Goal: Information Seeking & Learning: Learn about a topic

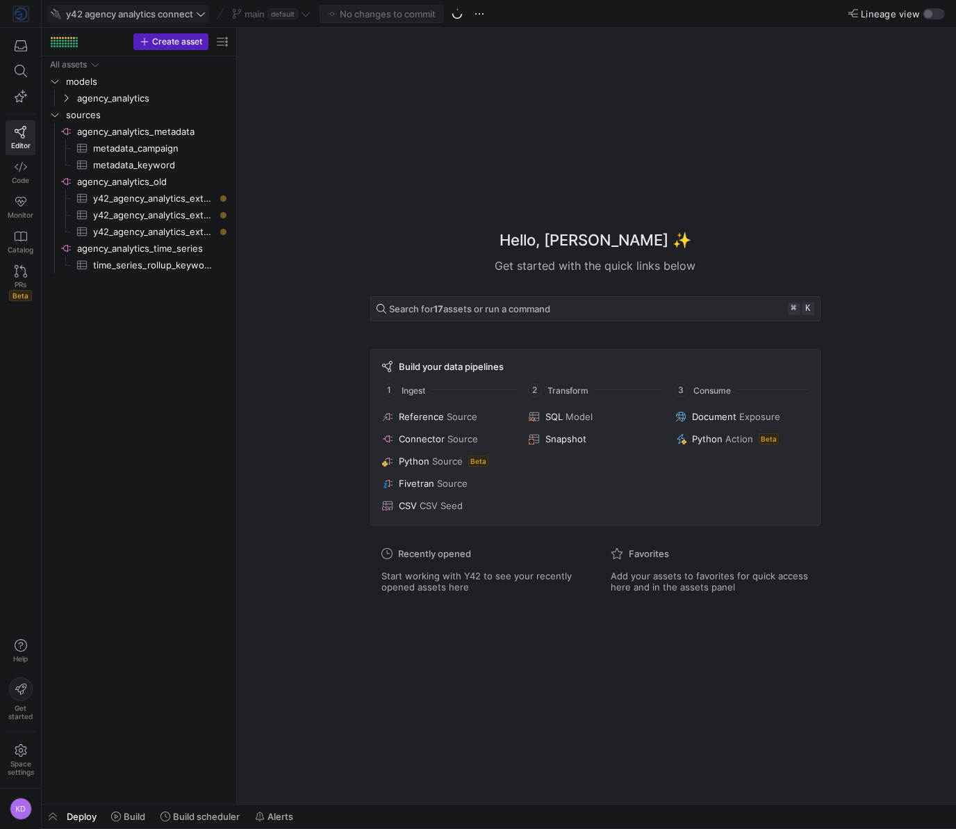
click at [141, 17] on span "y42 agency analytics connect" at bounding box center [129, 13] width 127 height 11
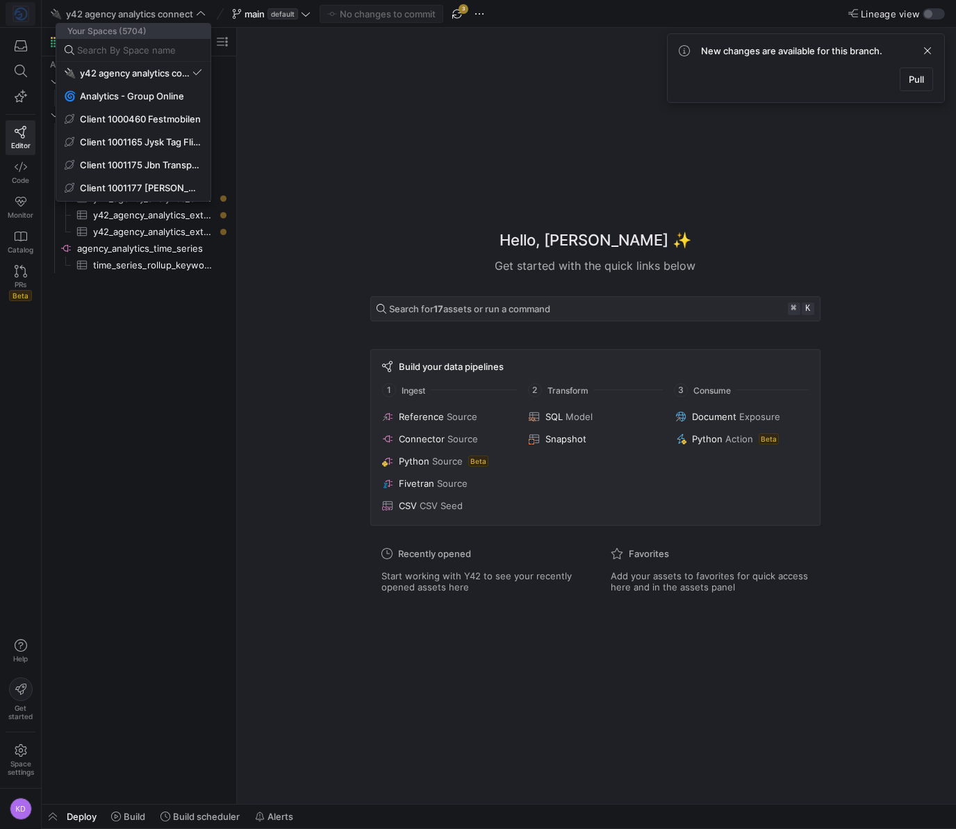
click at [12, 13] on div at bounding box center [478, 414] width 956 height 829
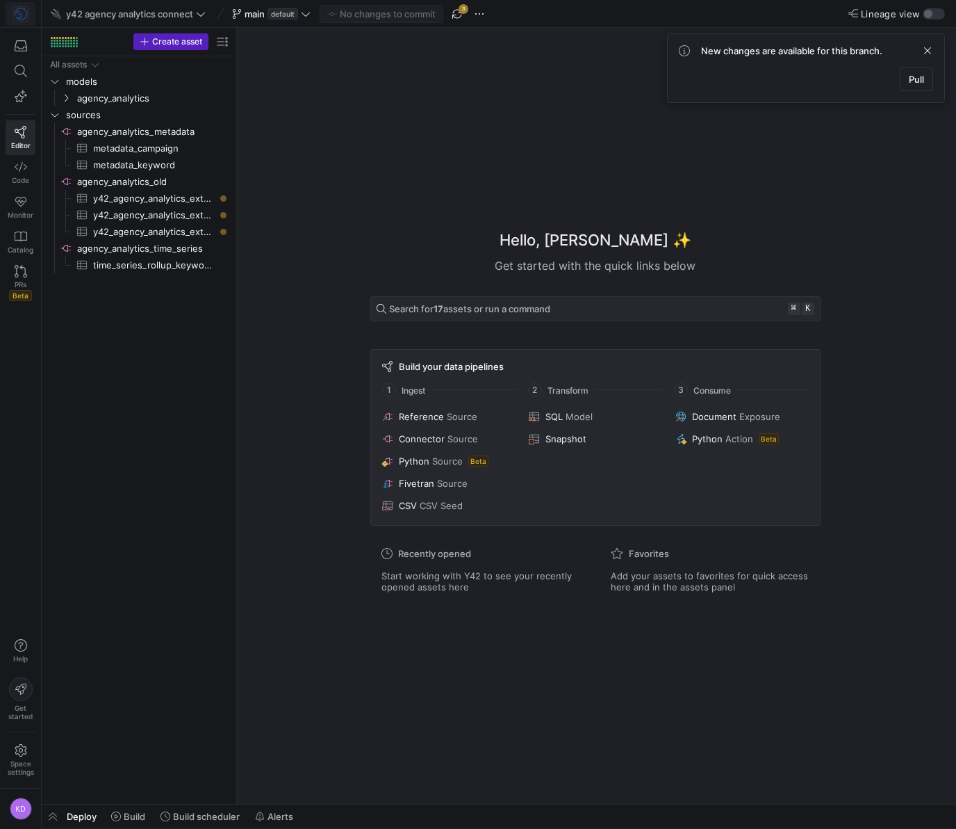
click at [19, 14] on img at bounding box center [21, 14] width 14 height 14
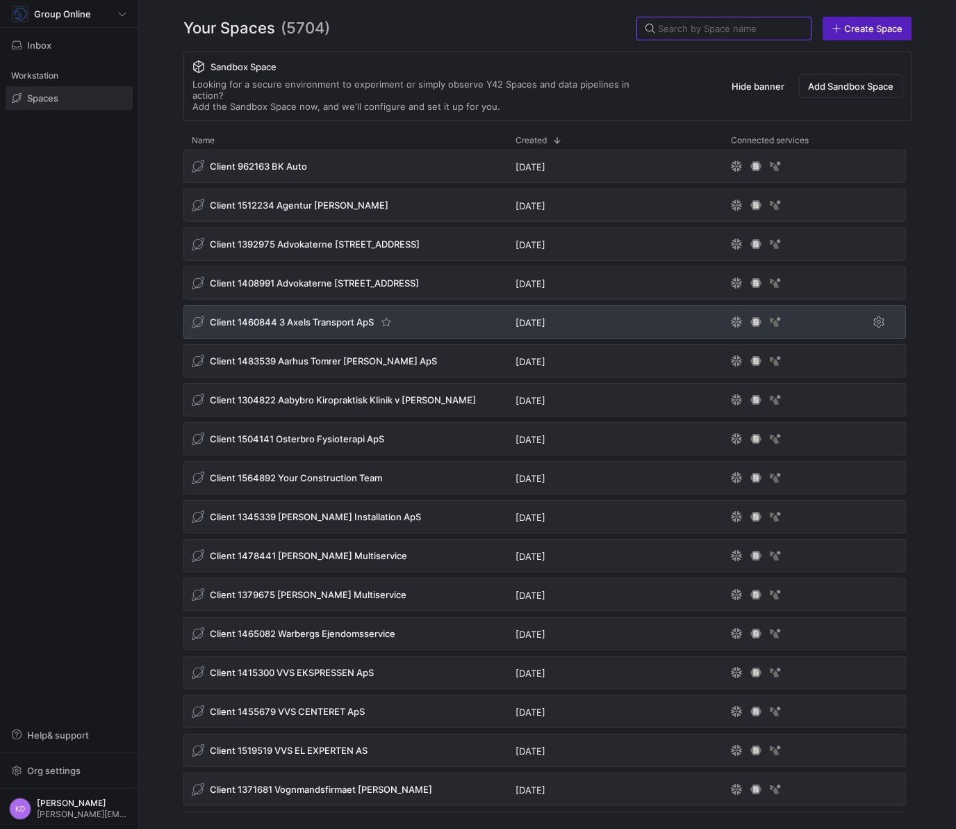
click at [321, 316] on span "Client 1460844 3 Axels Transport ApS" at bounding box center [292, 321] width 164 height 11
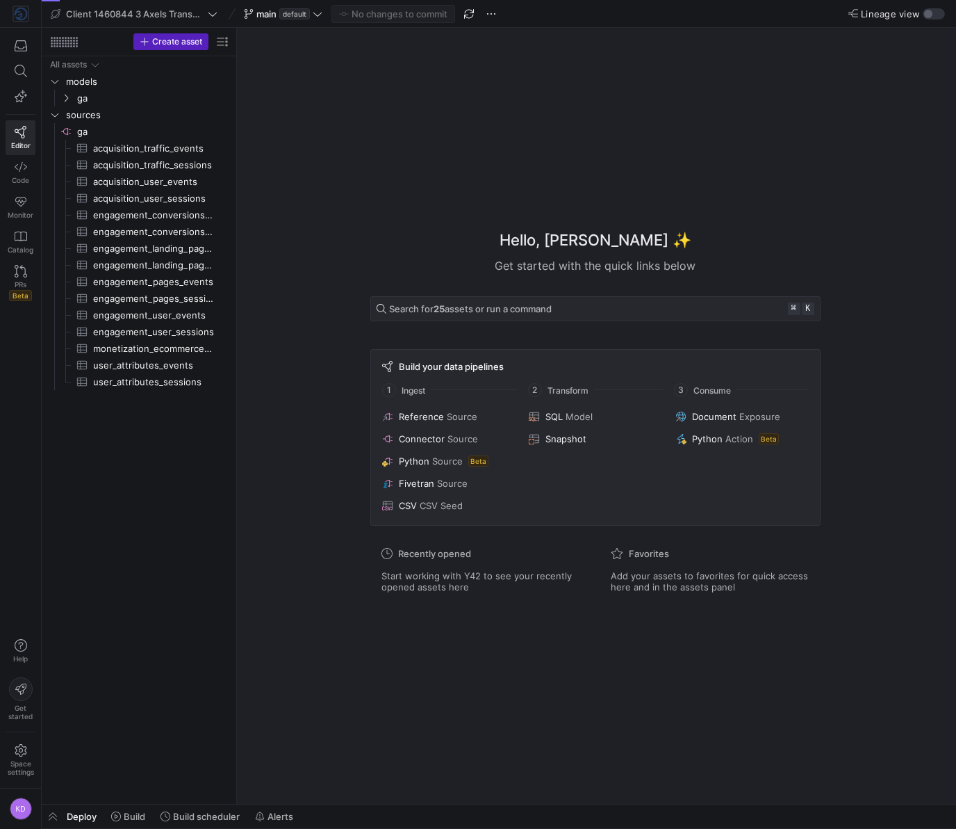
click at [67, 814] on span "Deploy" at bounding box center [82, 815] width 30 height 11
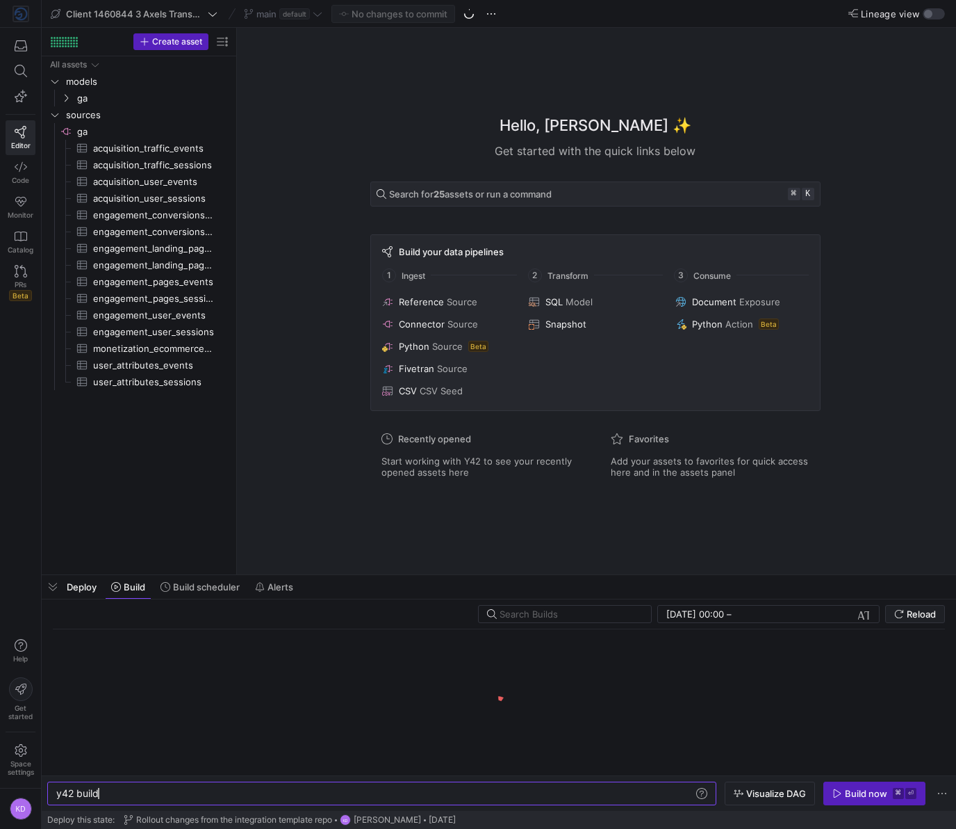
scroll to position [0, 42]
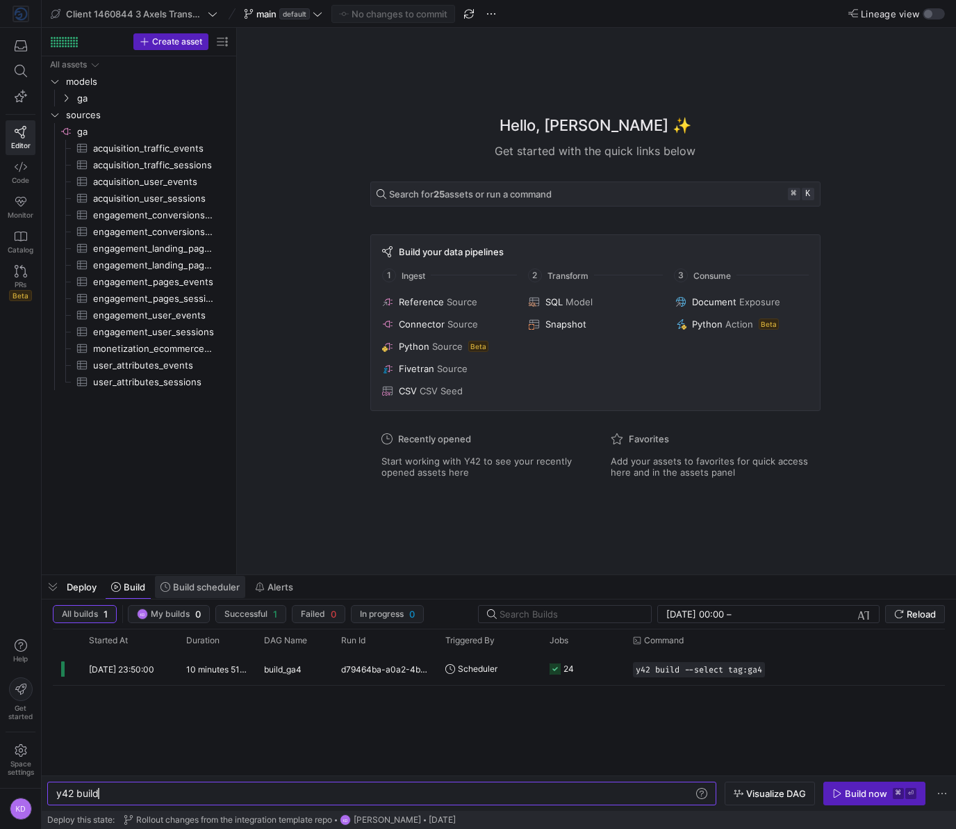
click at [205, 588] on span "Build scheduler" at bounding box center [206, 586] width 67 height 11
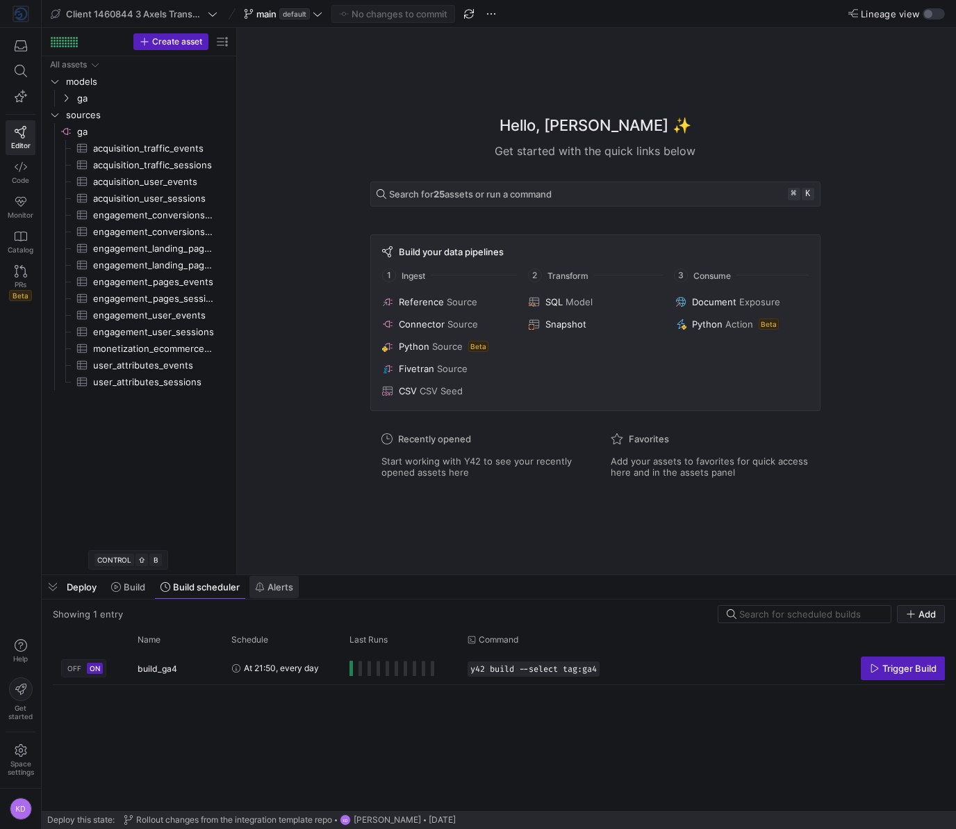
click at [265, 595] on span at bounding box center [274, 587] width 49 height 22
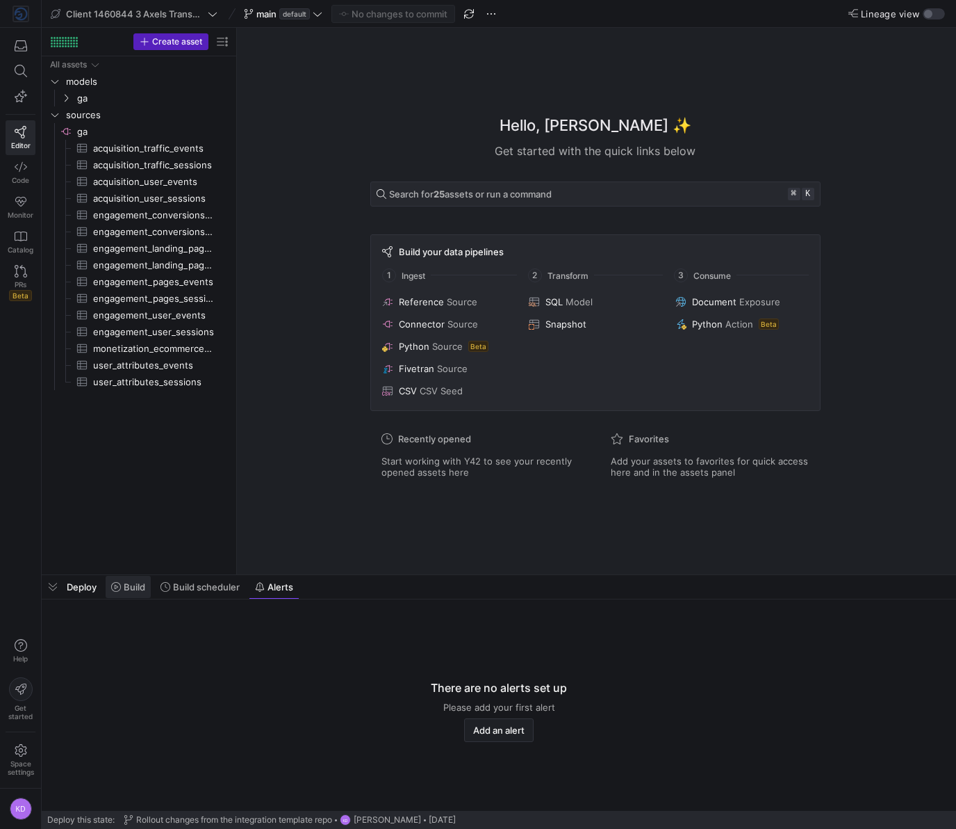
click at [137, 587] on span "Build" at bounding box center [135, 586] width 22 height 11
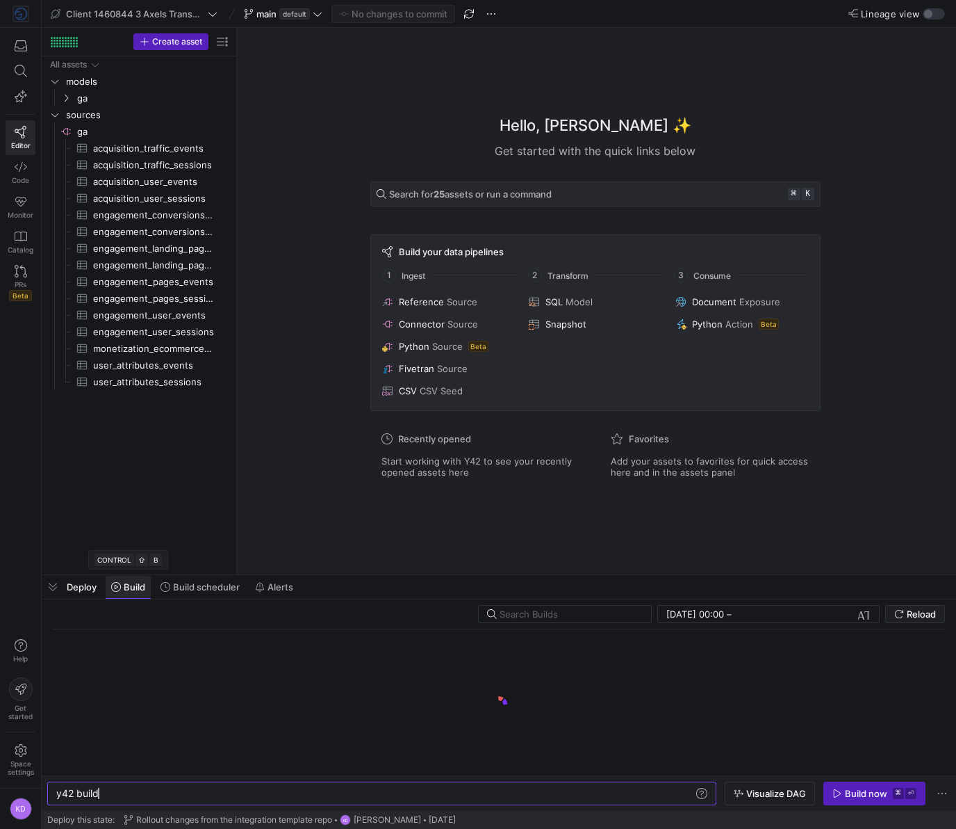
scroll to position [0, 42]
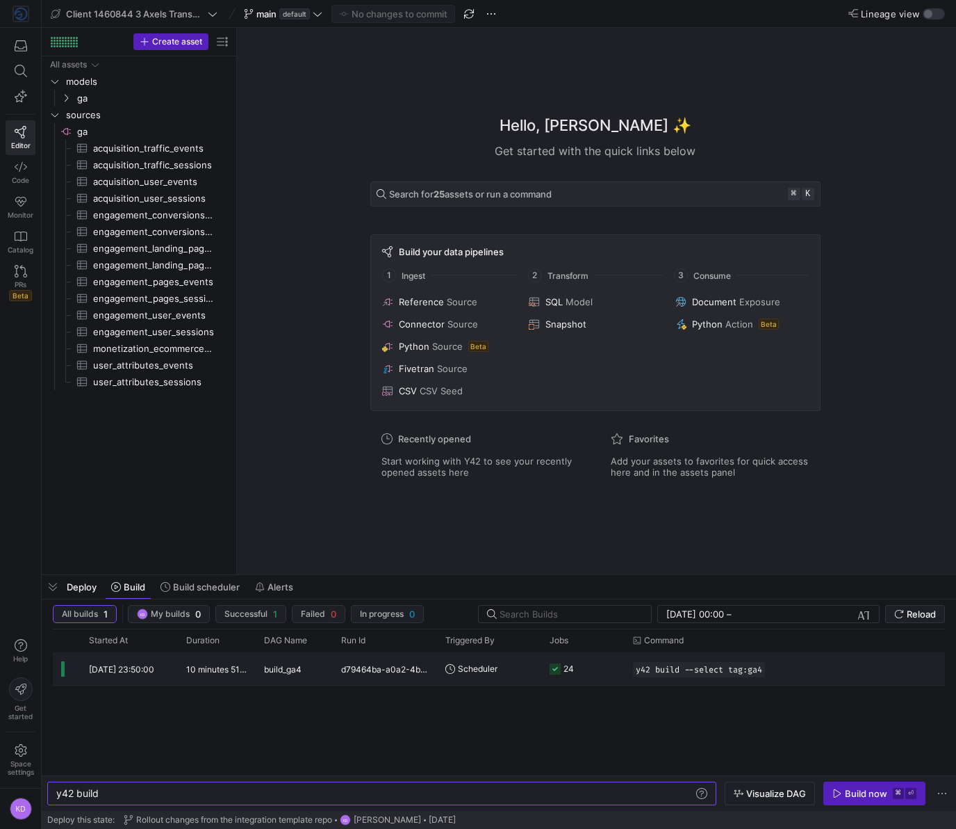
click at [386, 665] on div "d79464ba-a0a2-4bc7-850e-91ba18aff2c0" at bounding box center [385, 668] width 104 height 33
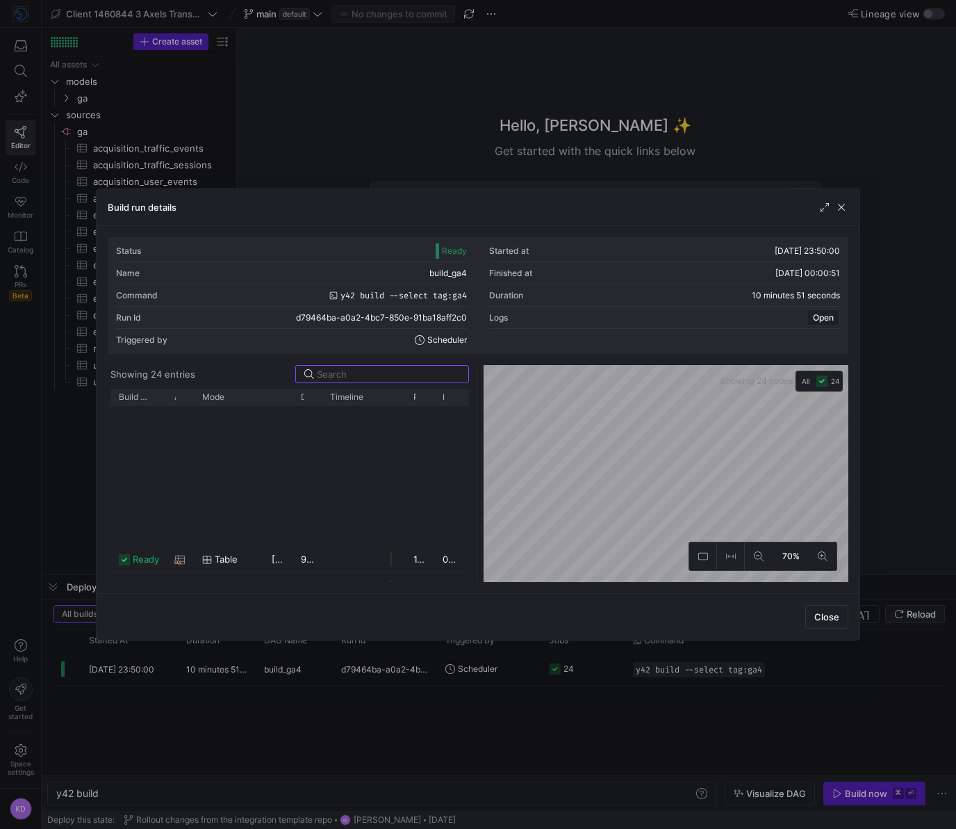
scroll to position [426, 0]
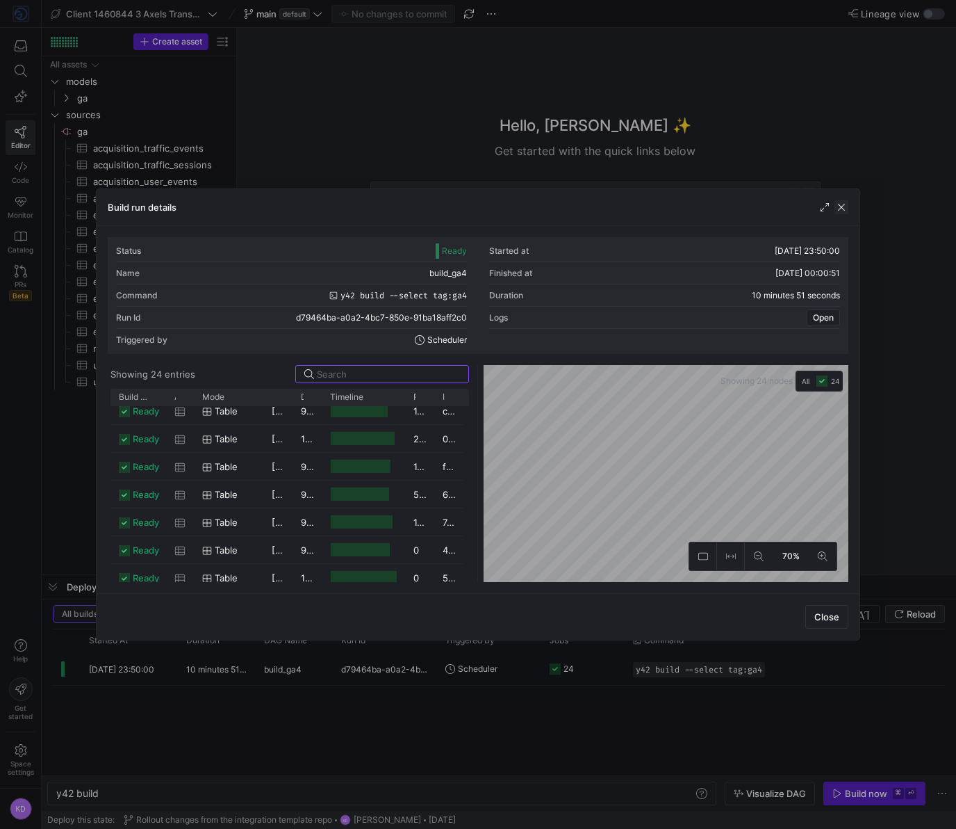
click at [845, 206] on span "button" at bounding box center [842, 207] width 14 height 14
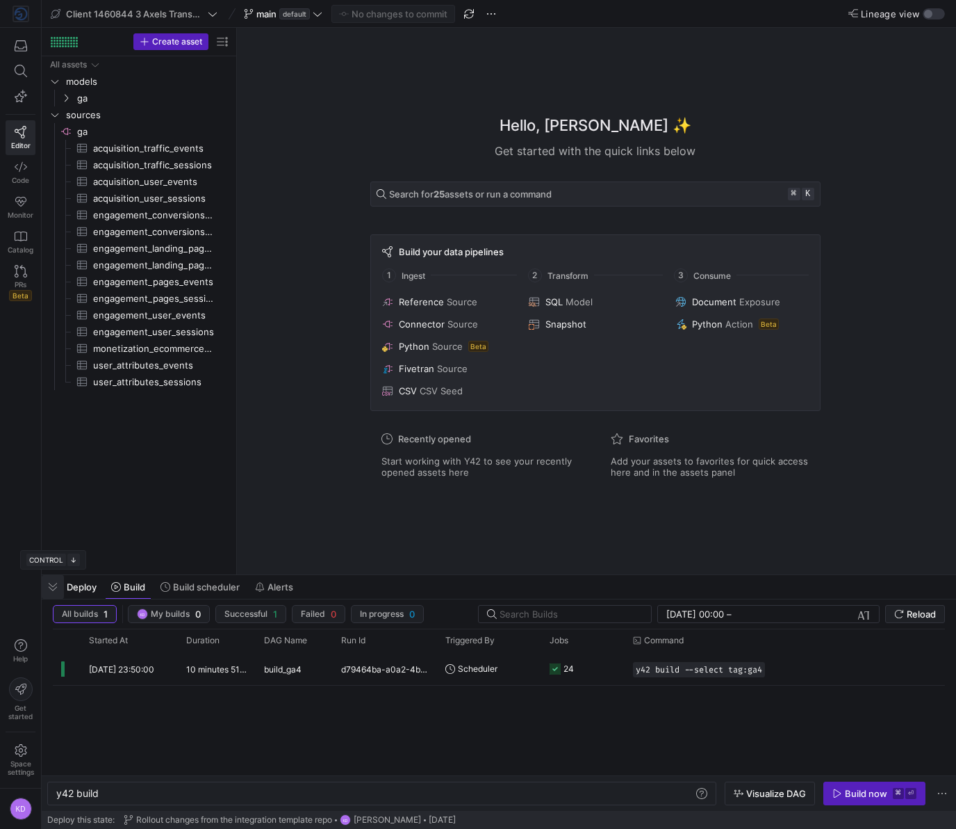
click at [56, 587] on span "button" at bounding box center [53, 587] width 22 height 24
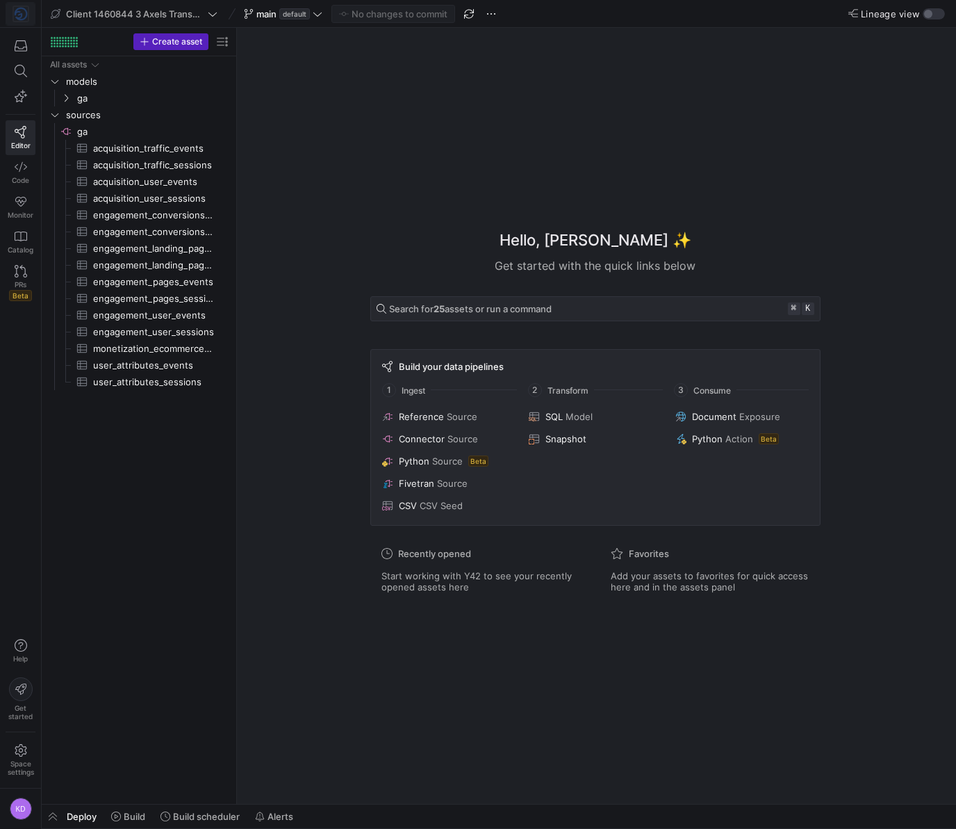
click at [18, 15] on img at bounding box center [21, 14] width 14 height 14
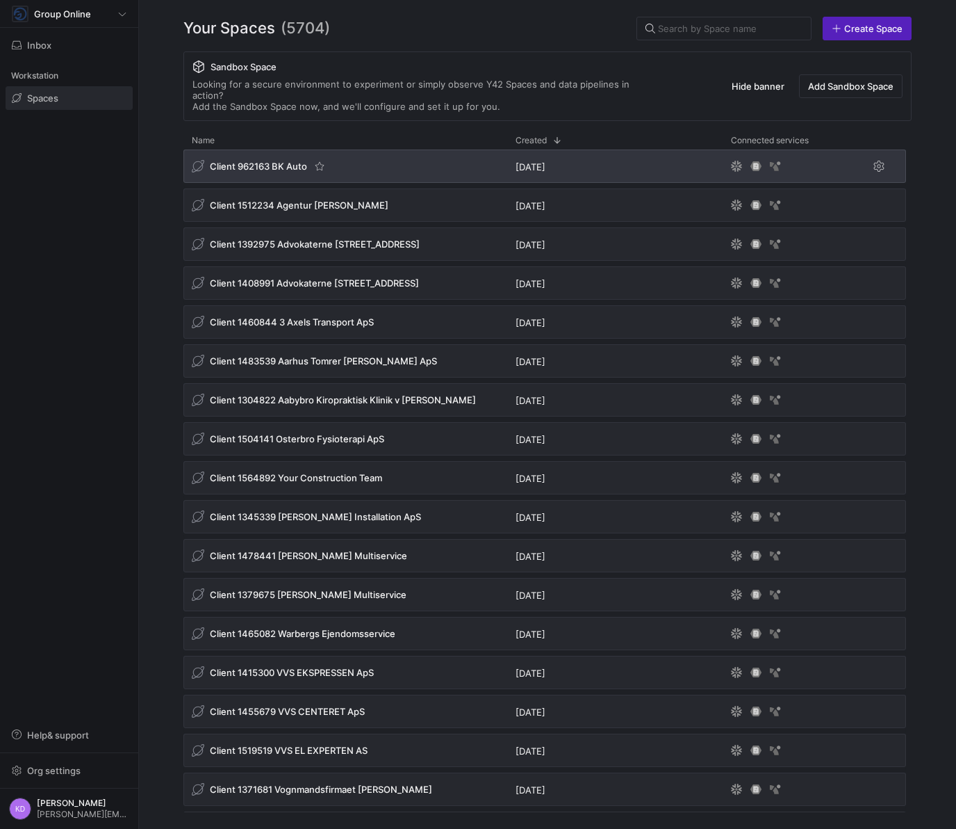
click at [269, 161] on span "Client 962163 BK Auto" at bounding box center [258, 166] width 97 height 11
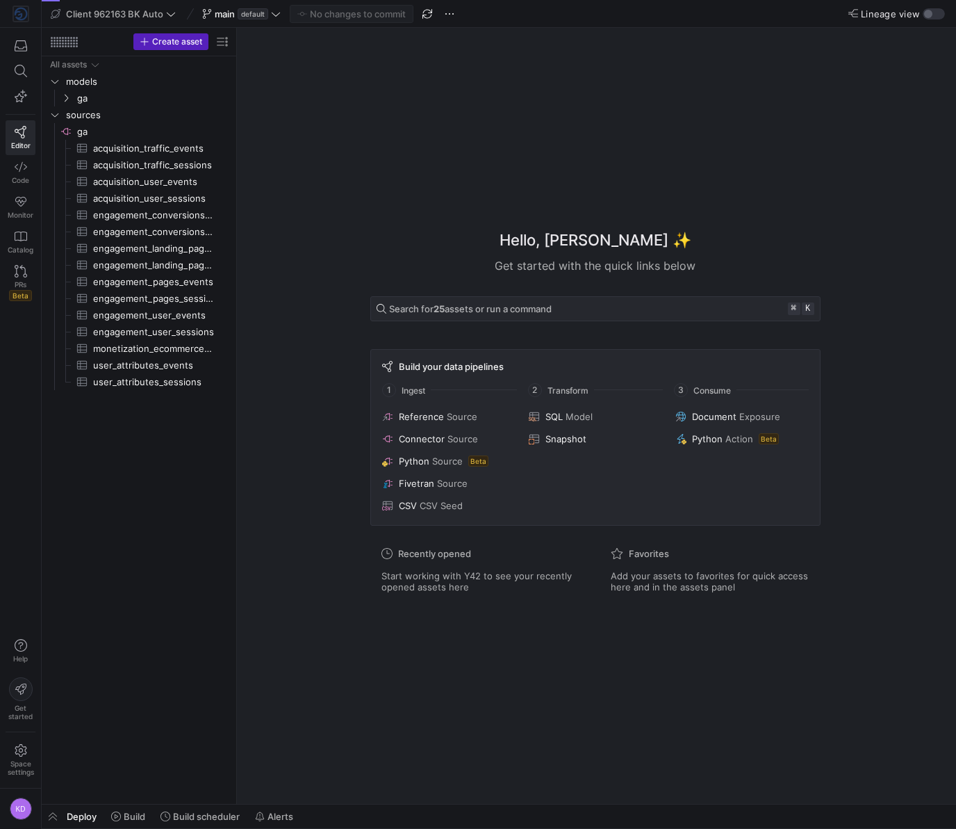
click at [90, 816] on span "Deploy" at bounding box center [82, 815] width 30 height 11
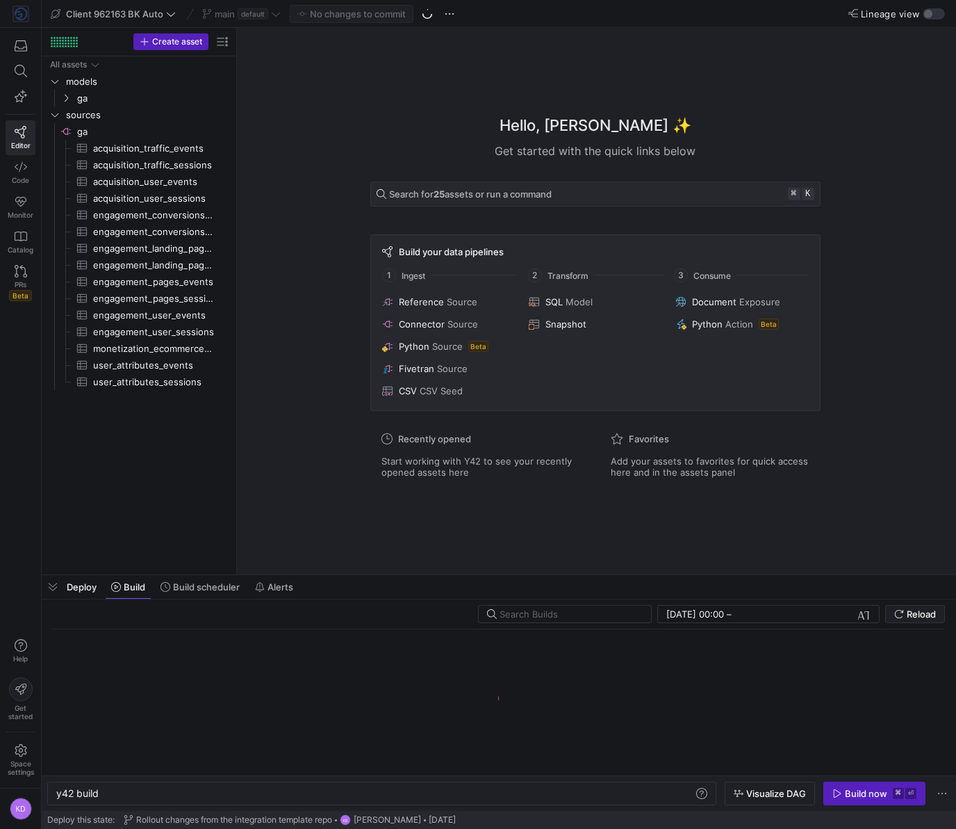
scroll to position [0, 42]
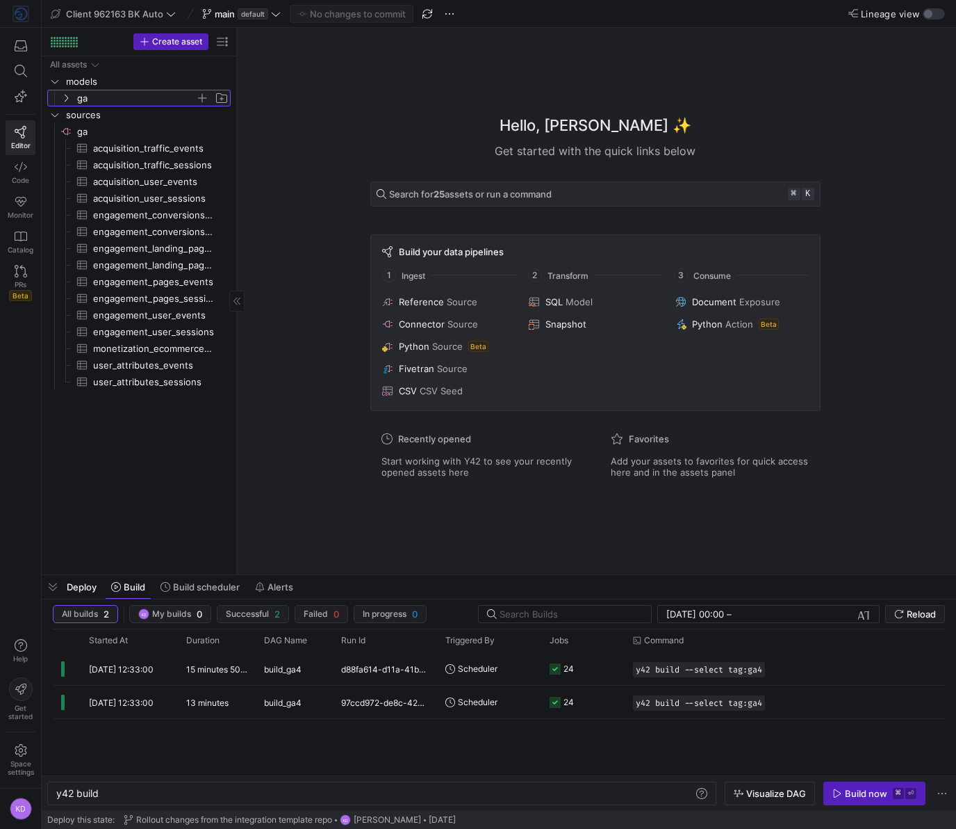
click at [77, 100] on span "ga" at bounding box center [136, 98] width 118 height 16
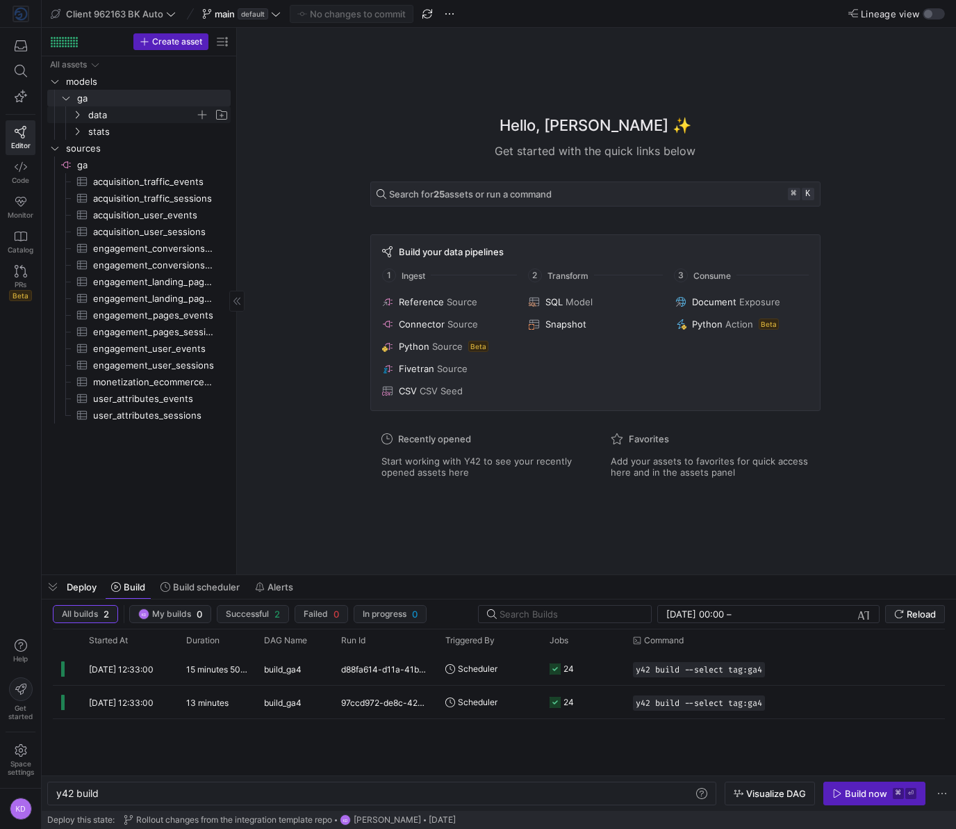
click at [90, 113] on span "data" at bounding box center [141, 115] width 107 height 16
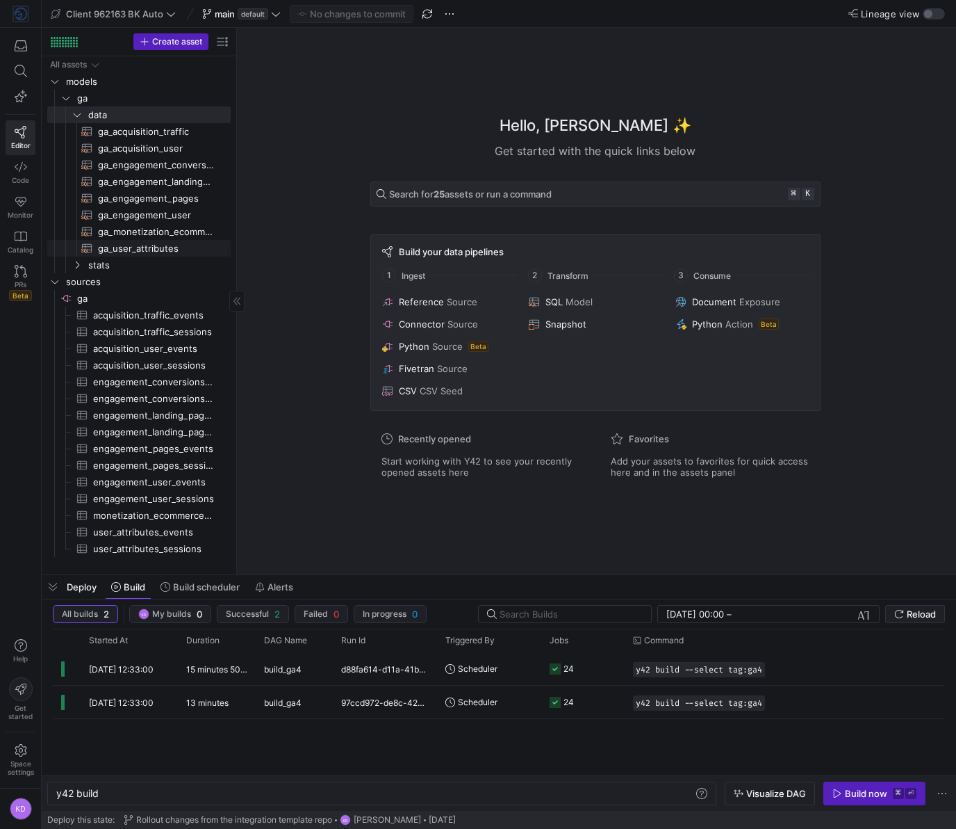
click at [145, 249] on span "ga_user_attributes​​​​​​​​​​" at bounding box center [156, 248] width 117 height 16
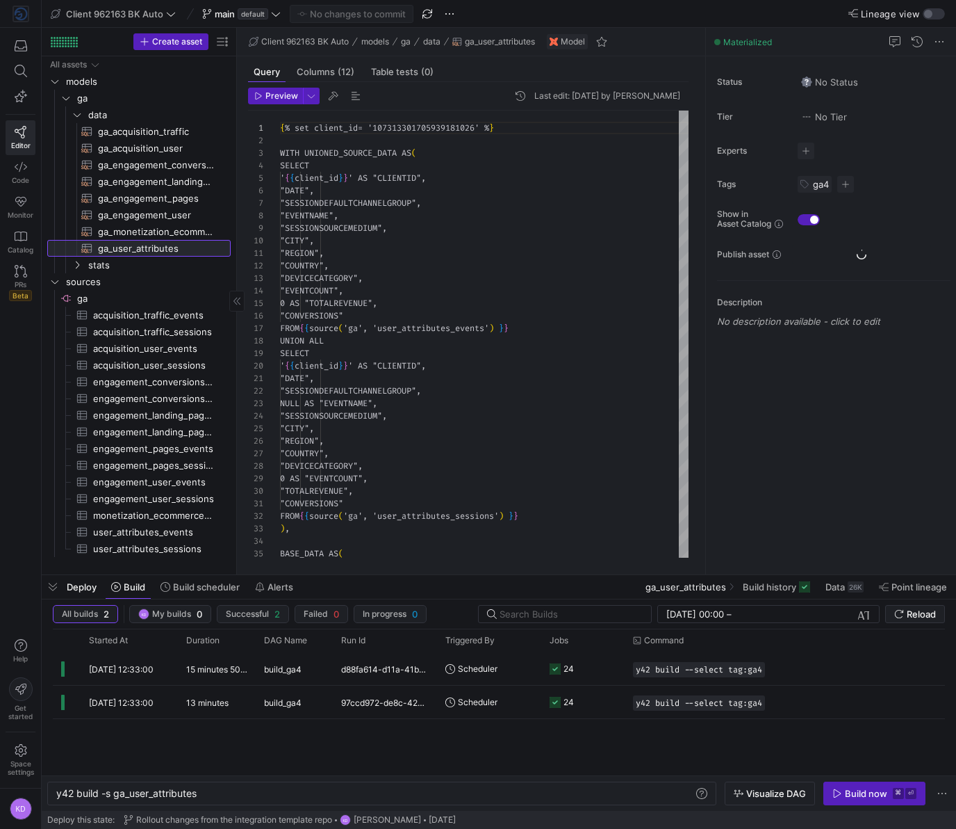
scroll to position [125, 0]
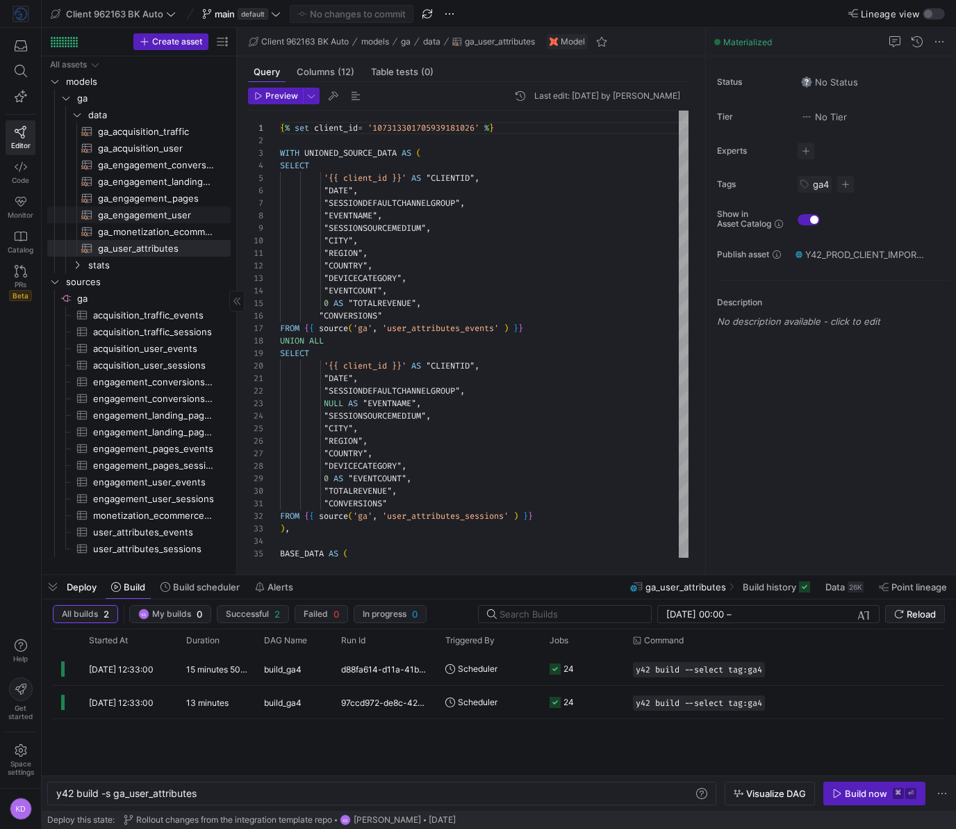
click at [125, 215] on span "ga_engagement_user​​​​​​​​​​" at bounding box center [156, 215] width 117 height 16
type textarea "y42 build -s ga_engagement_user"
type textarea "{% set client_id= '107313301705939181026' %} WITH UNIONED_SOURCE_DATA AS ( SELE…"
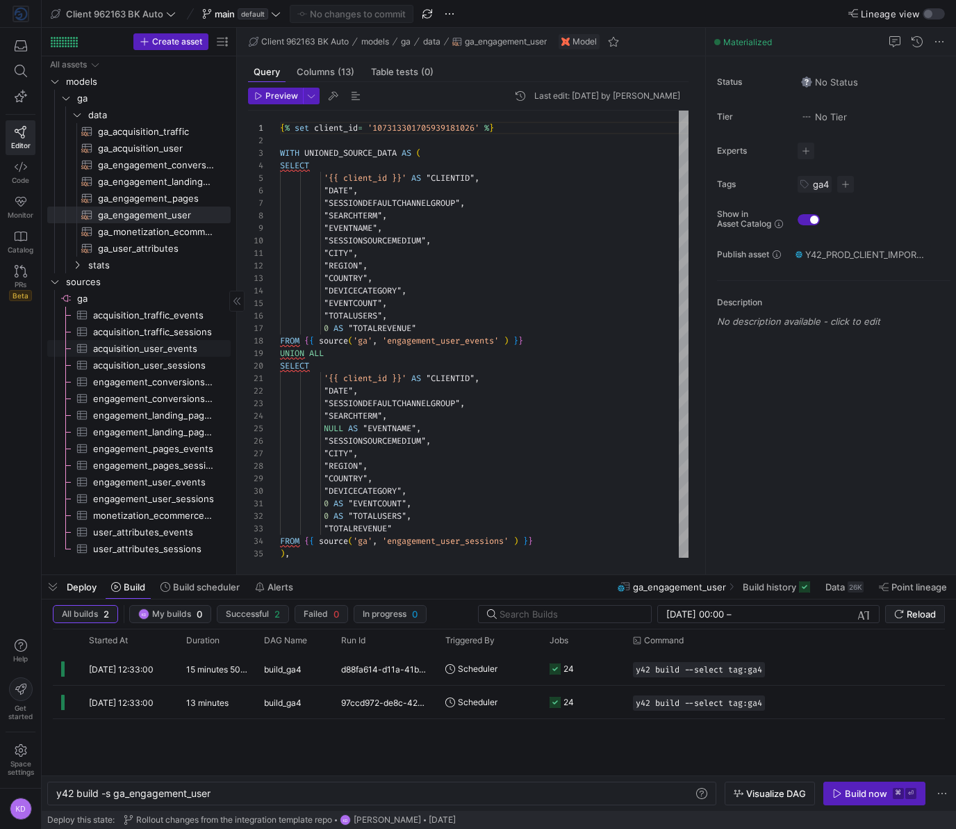
click at [145, 352] on span "acquisition_user_events​​​​​​​​​" at bounding box center [154, 349] width 122 height 16
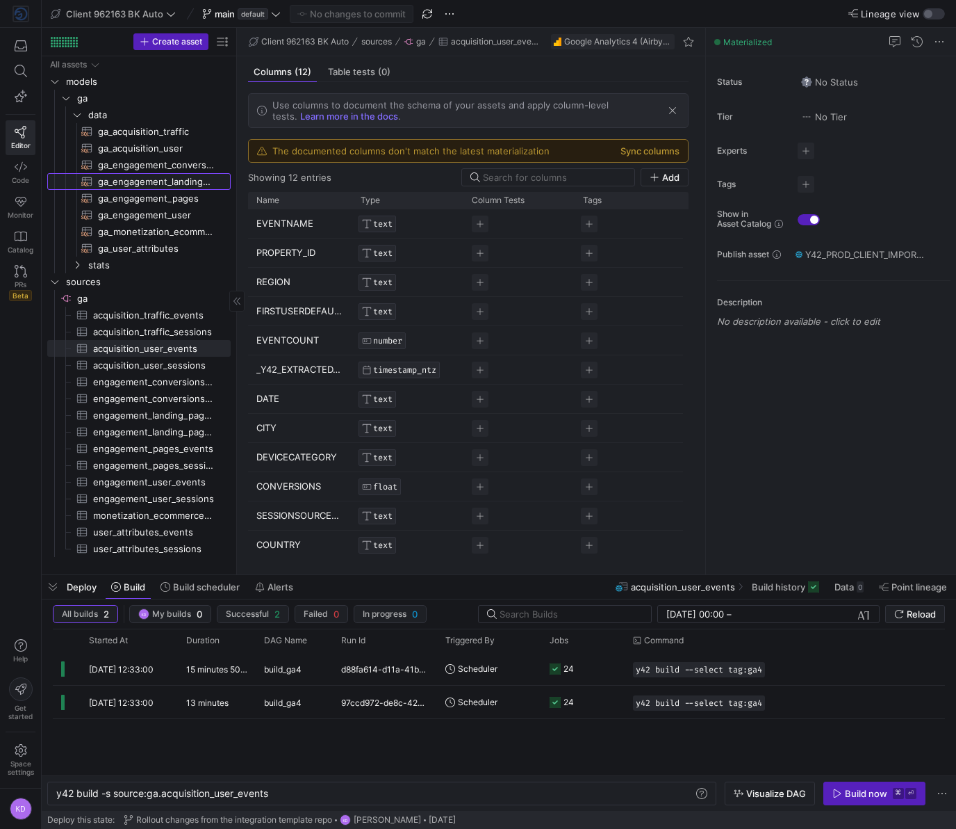
click at [122, 178] on span "ga_engagement_landing_pages​​​​​​​​​​" at bounding box center [156, 182] width 117 height 16
type textarea "y42 build -s ga_engagement_landing_pages"
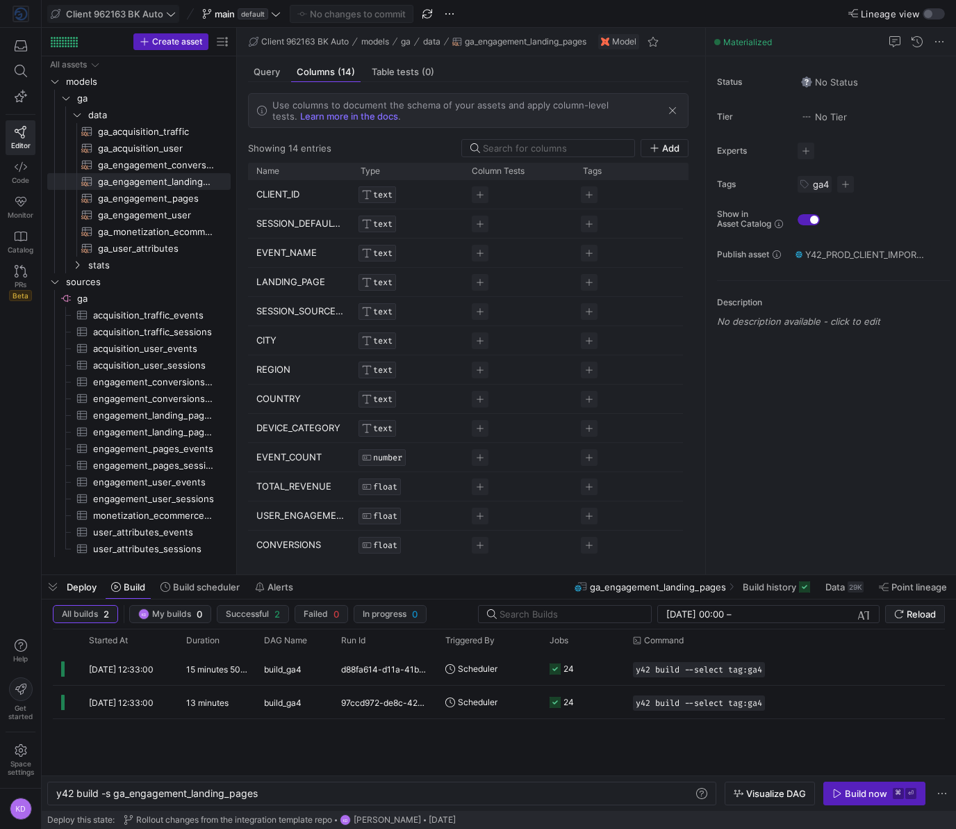
click at [126, 16] on span "Client 962163 BK Auto" at bounding box center [114, 13] width 97 height 11
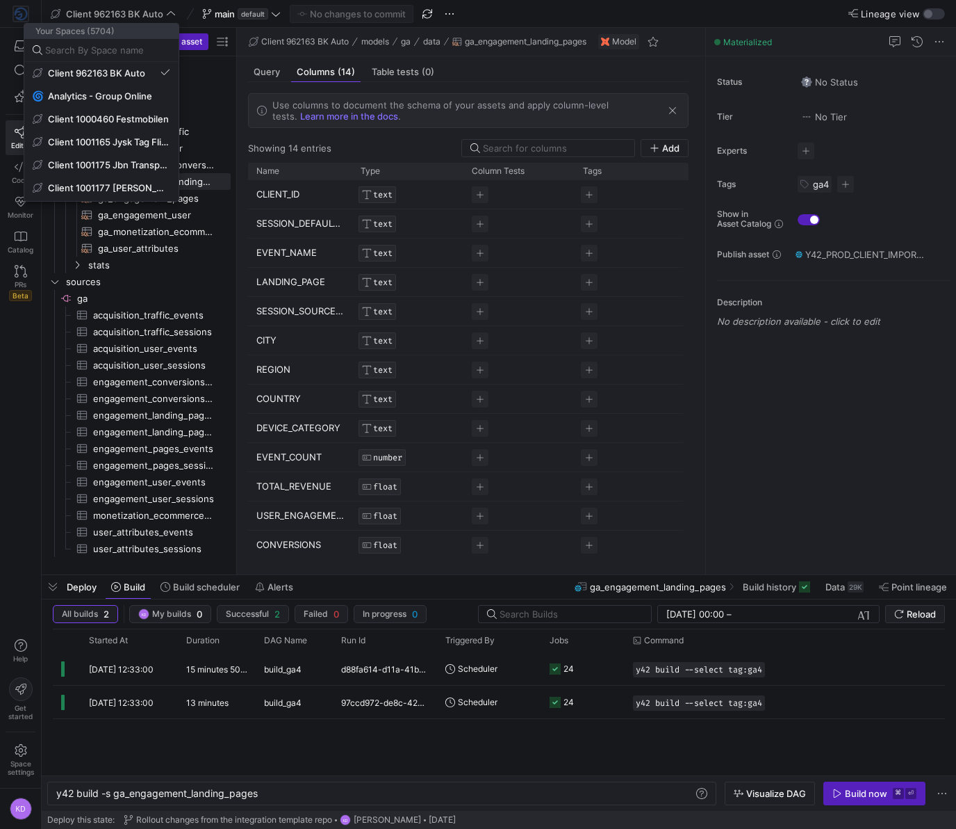
click at [112, 19] on div at bounding box center [478, 414] width 956 height 829
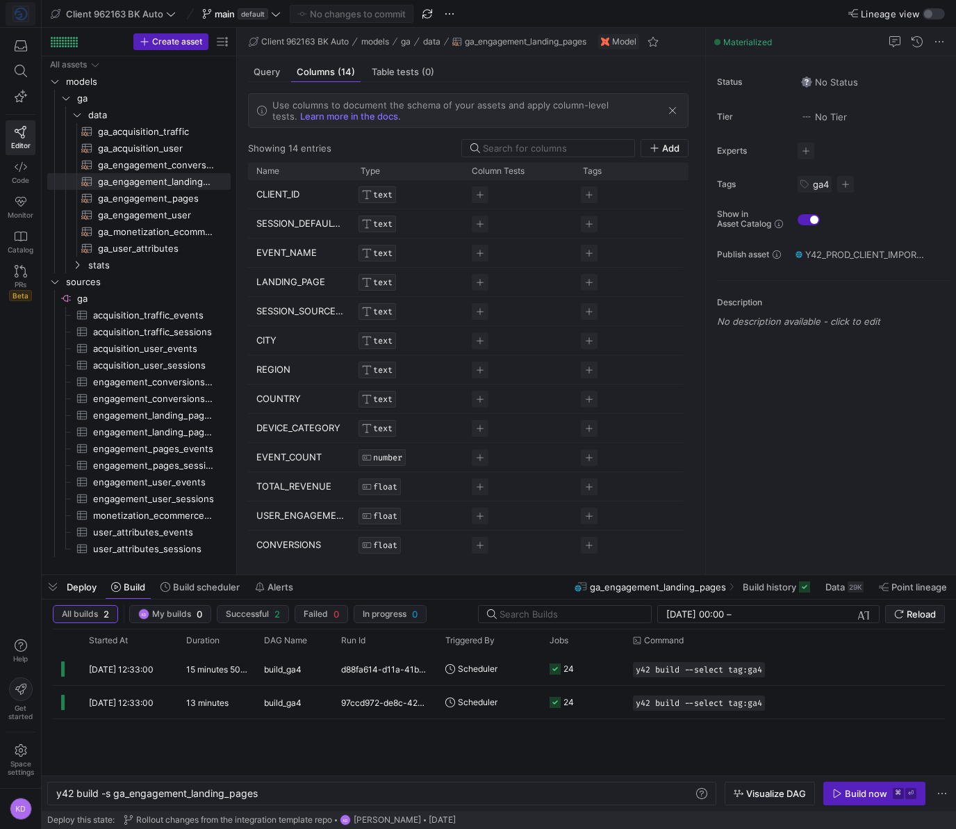
click at [25, 13] on img at bounding box center [21, 14] width 14 height 14
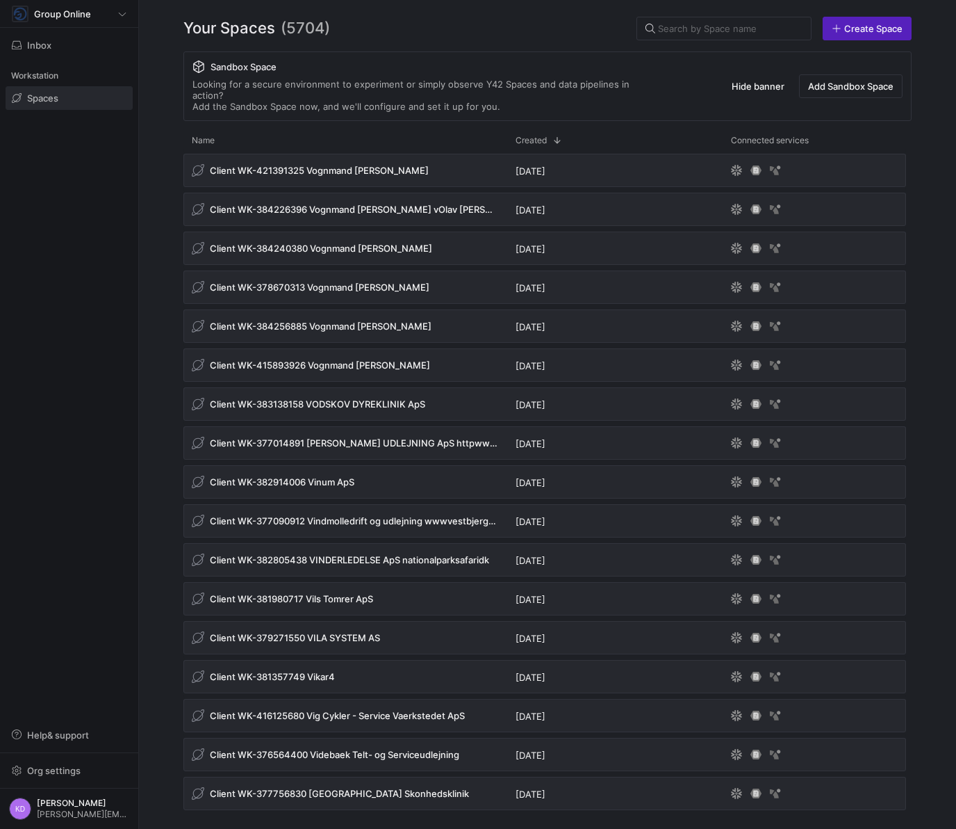
scroll to position [14343, 0]
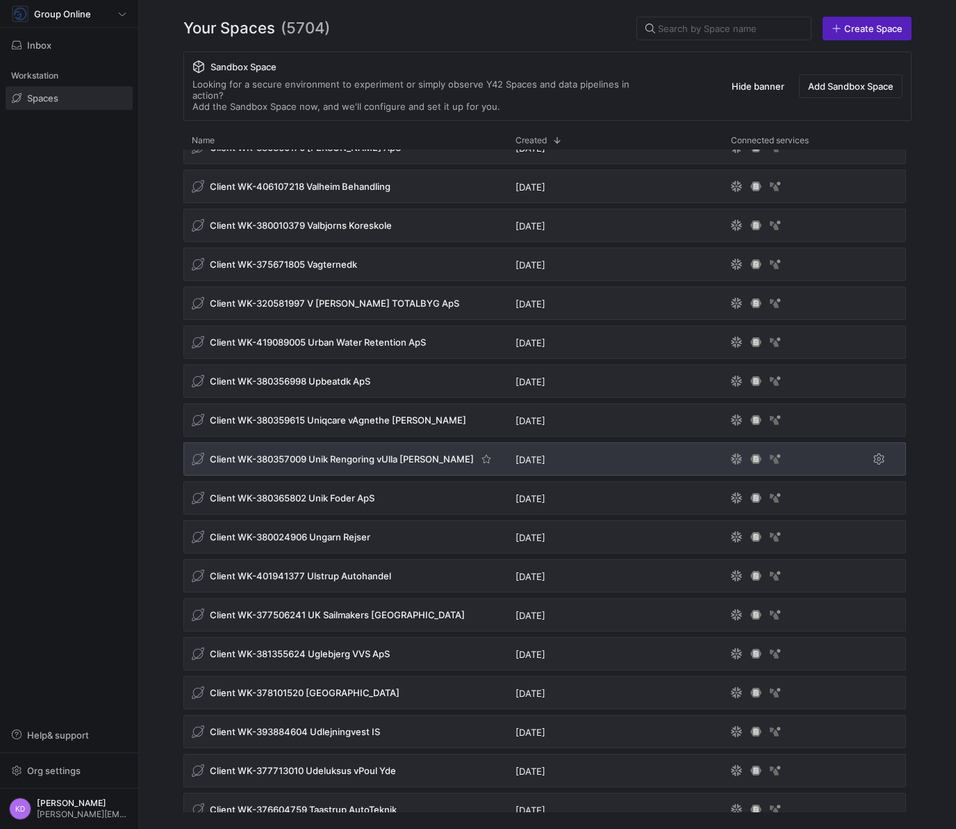
click at [297, 453] on span "Client WK-380357009 Unik Rengoring vUlla [PERSON_NAME]" at bounding box center [342, 458] width 264 height 11
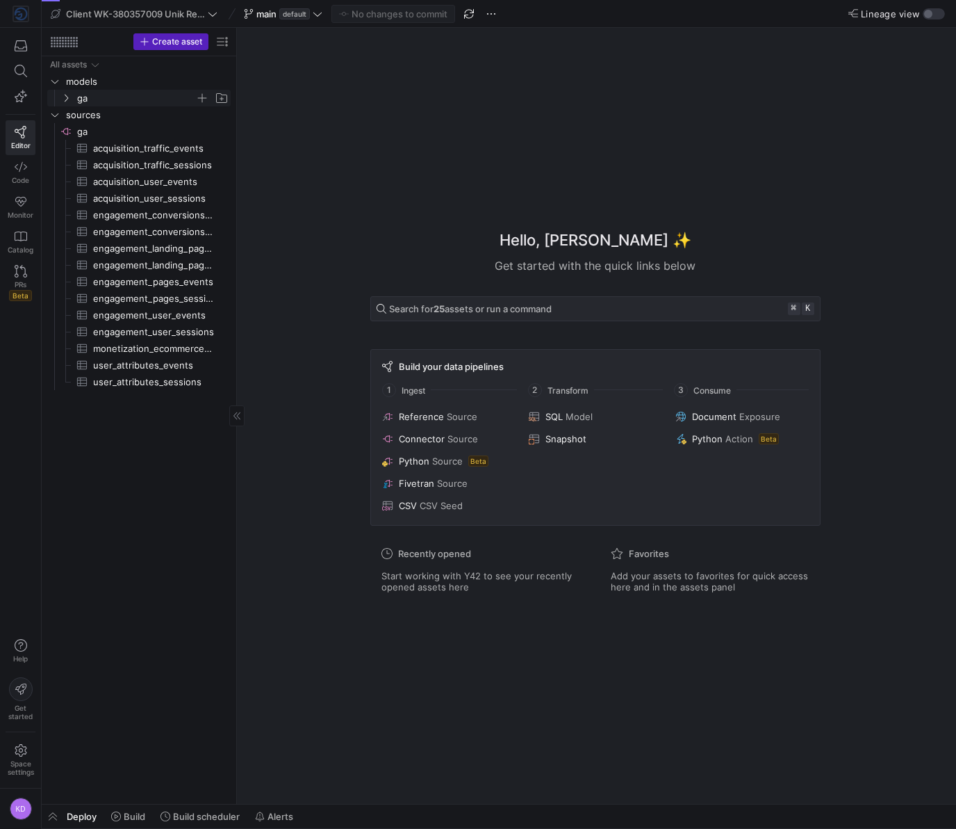
click at [77, 99] on span "ga" at bounding box center [136, 98] width 118 height 16
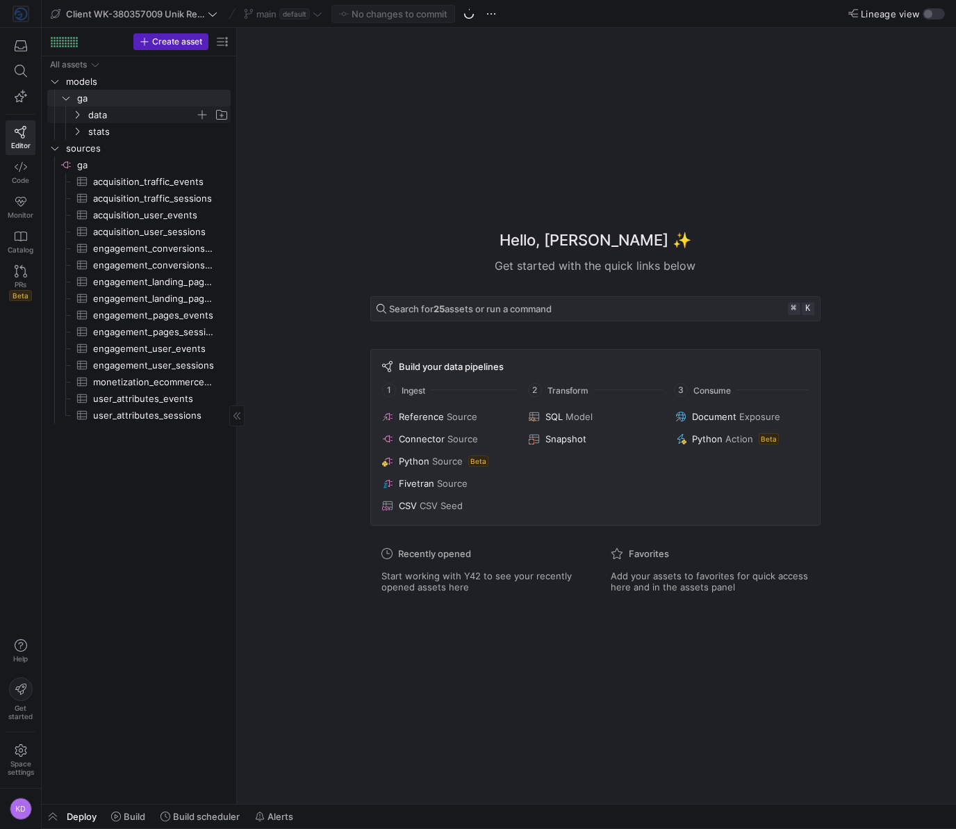
click at [100, 114] on span "data" at bounding box center [141, 115] width 107 height 16
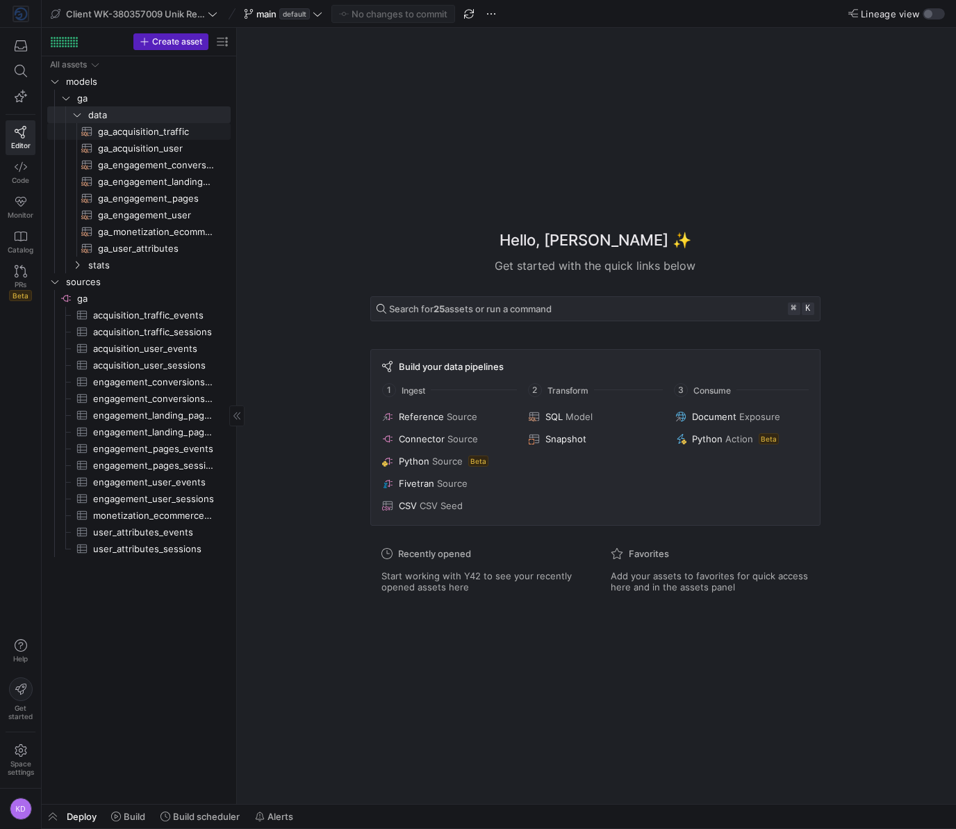
click at [112, 131] on span "ga_acquisition_traffic​​​​​​​​​​" at bounding box center [156, 132] width 117 height 16
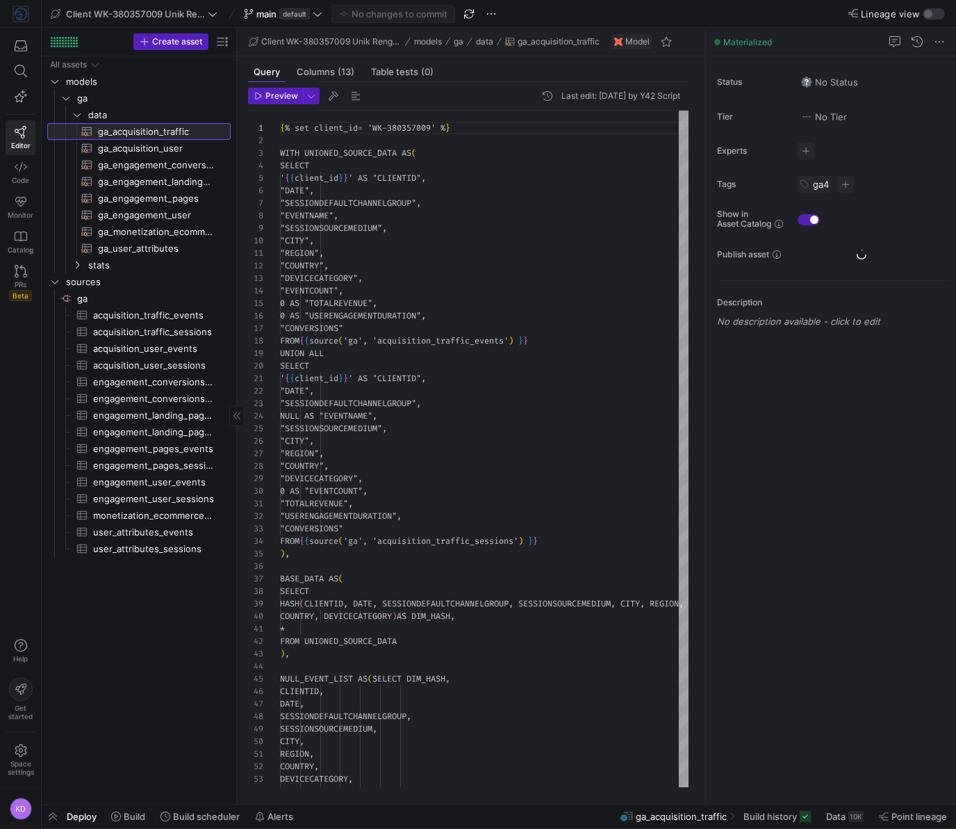
scroll to position [125, 0]
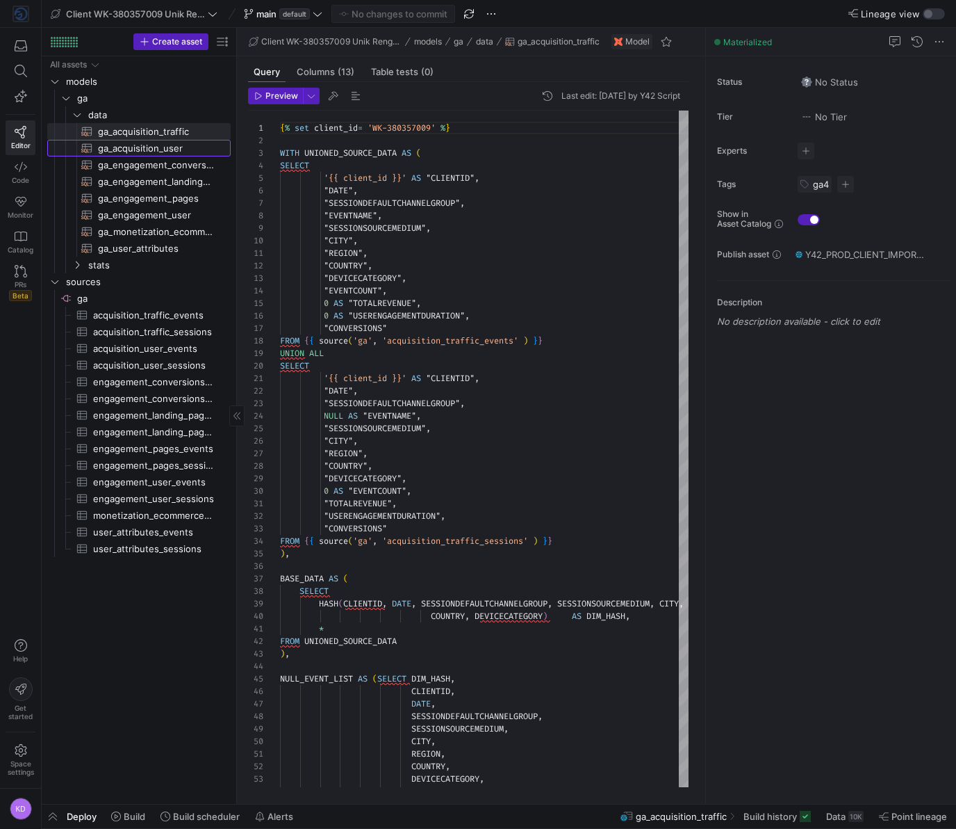
click at [120, 152] on span "ga_acquisition_user​​​​​​​​​​" at bounding box center [156, 148] width 117 height 16
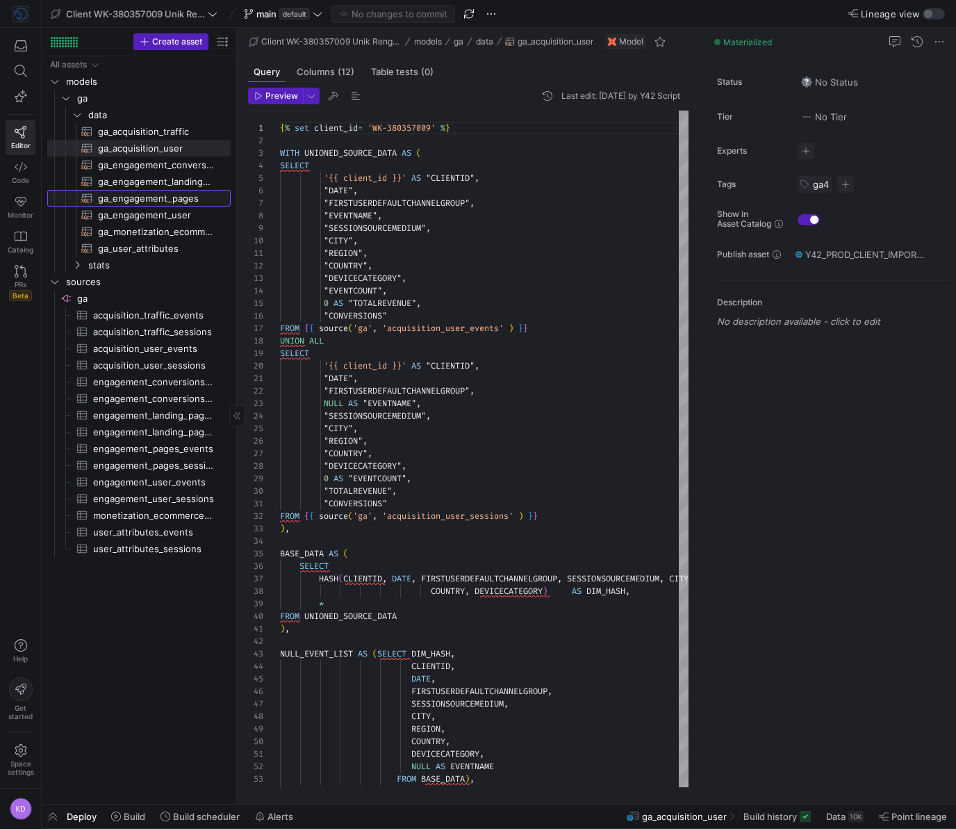
click at [117, 190] on span "ga_engagement_pages​​​​​​​​​​" at bounding box center [156, 198] width 117 height 16
type textarea "{% set client_id= 'WK-380357009' %} WITH UNIONED_SOURCE_DATA AS ( SELECT '{{ cl…"
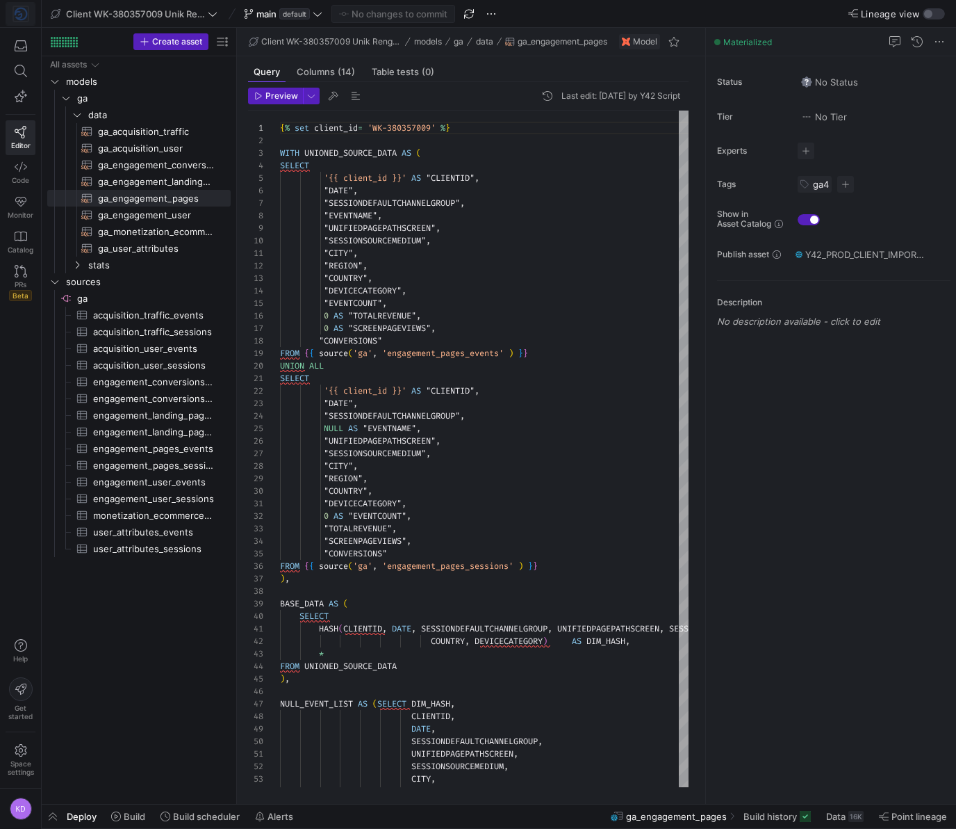
click at [25, 16] on img at bounding box center [21, 14] width 14 height 14
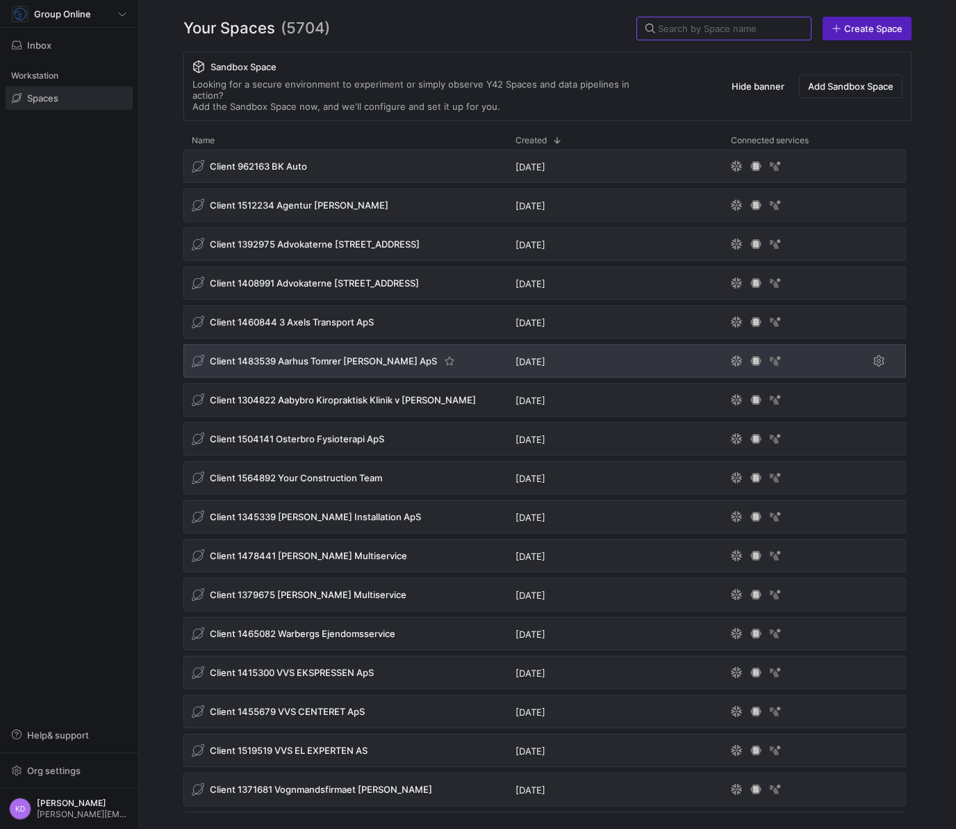
click at [297, 355] on span "Client 1483539 Aarhus Tomrer Og Snedker ApS" at bounding box center [323, 360] width 227 height 11
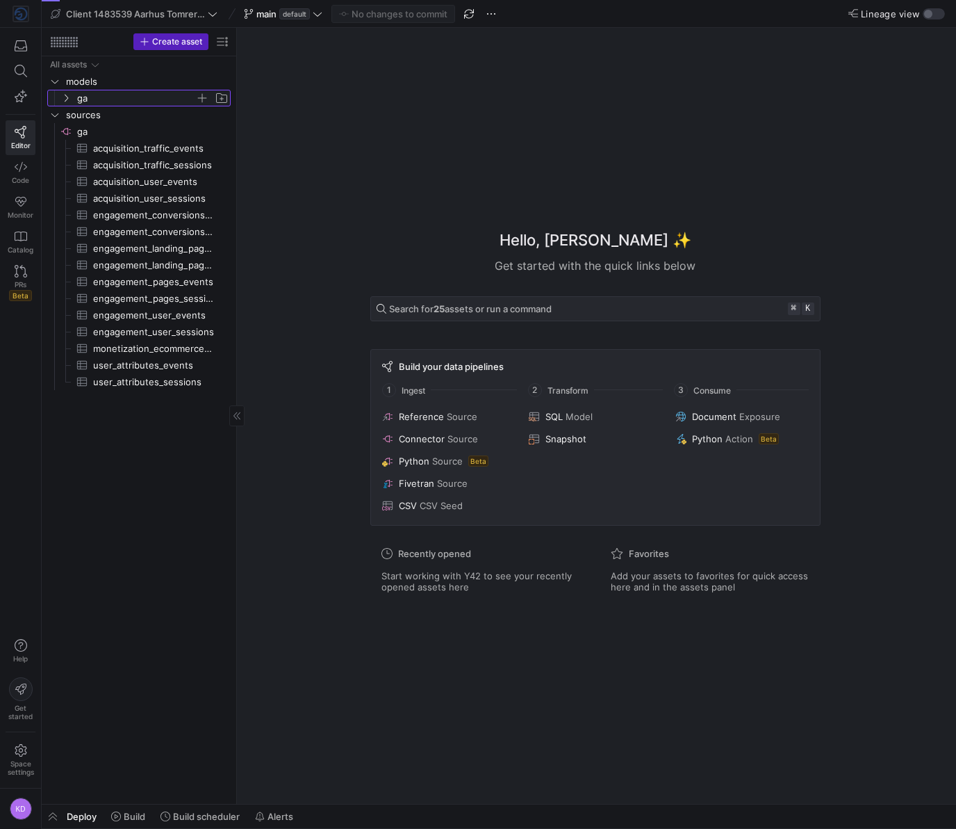
click at [78, 97] on span "ga" at bounding box center [136, 98] width 118 height 16
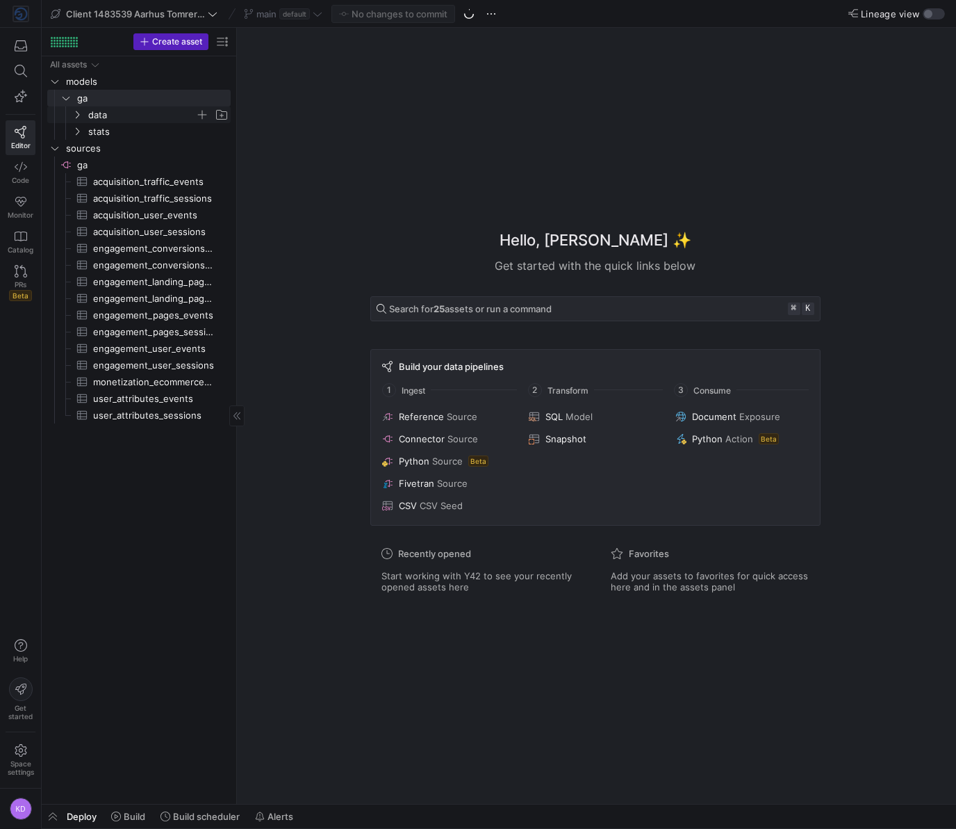
click at [85, 118] on span "data" at bounding box center [150, 114] width 160 height 15
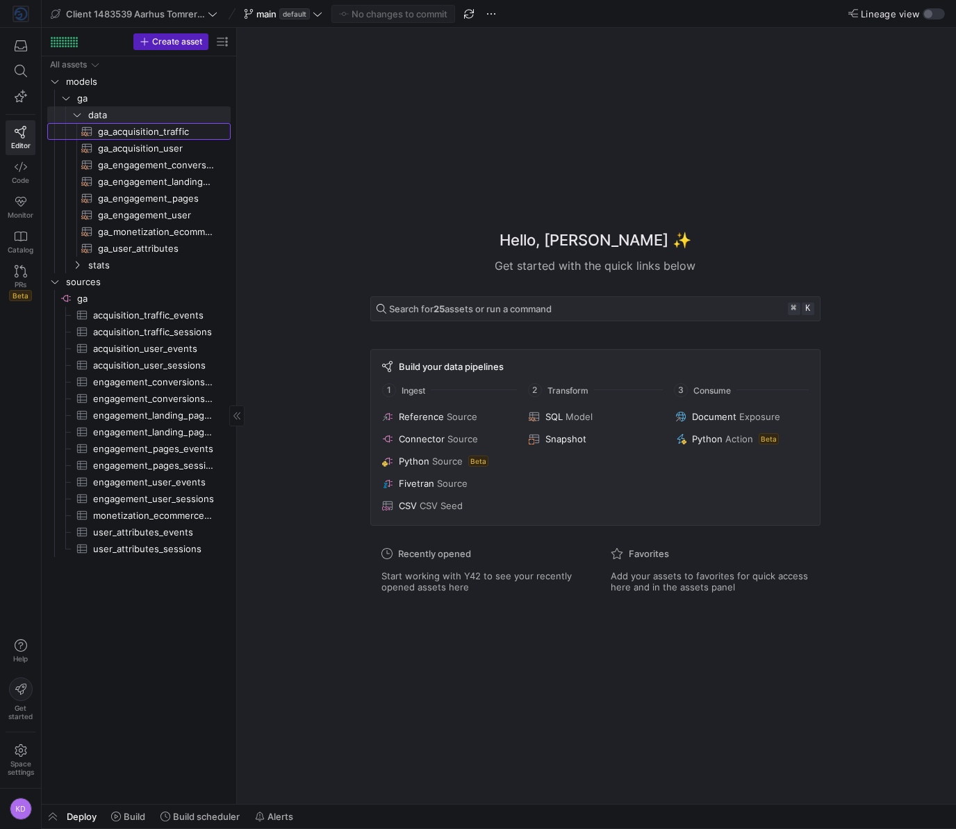
click at [104, 130] on span "ga_acquisition_traffic​​​​​​​​​​" at bounding box center [156, 132] width 117 height 16
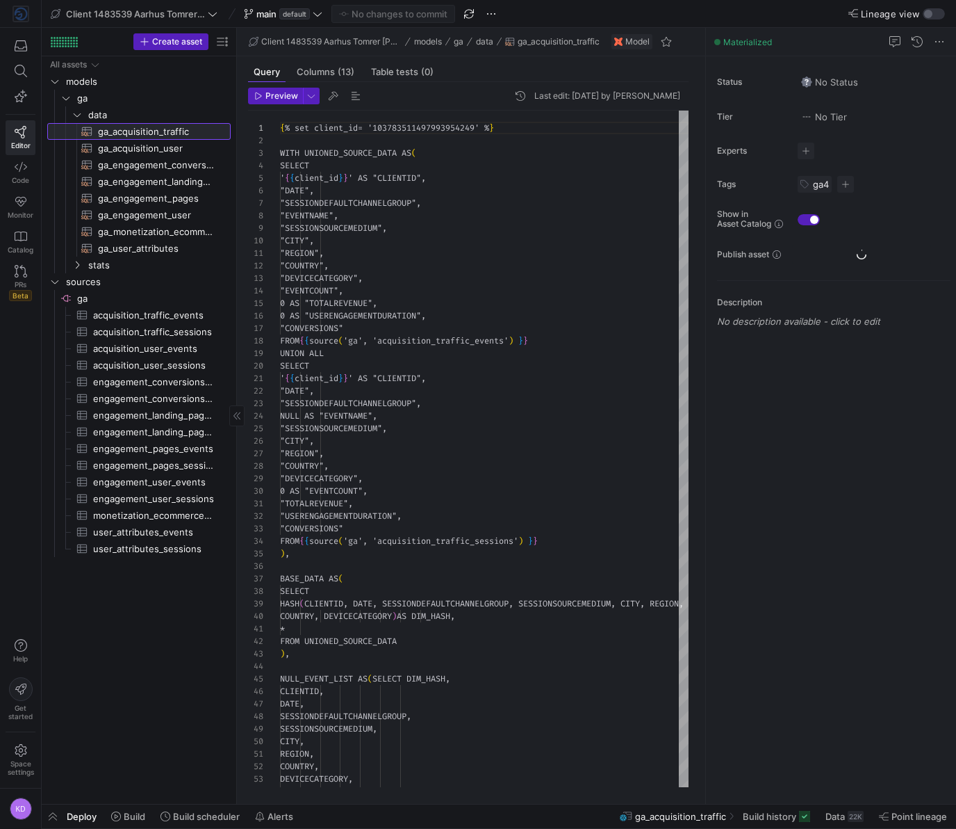
scroll to position [125, 0]
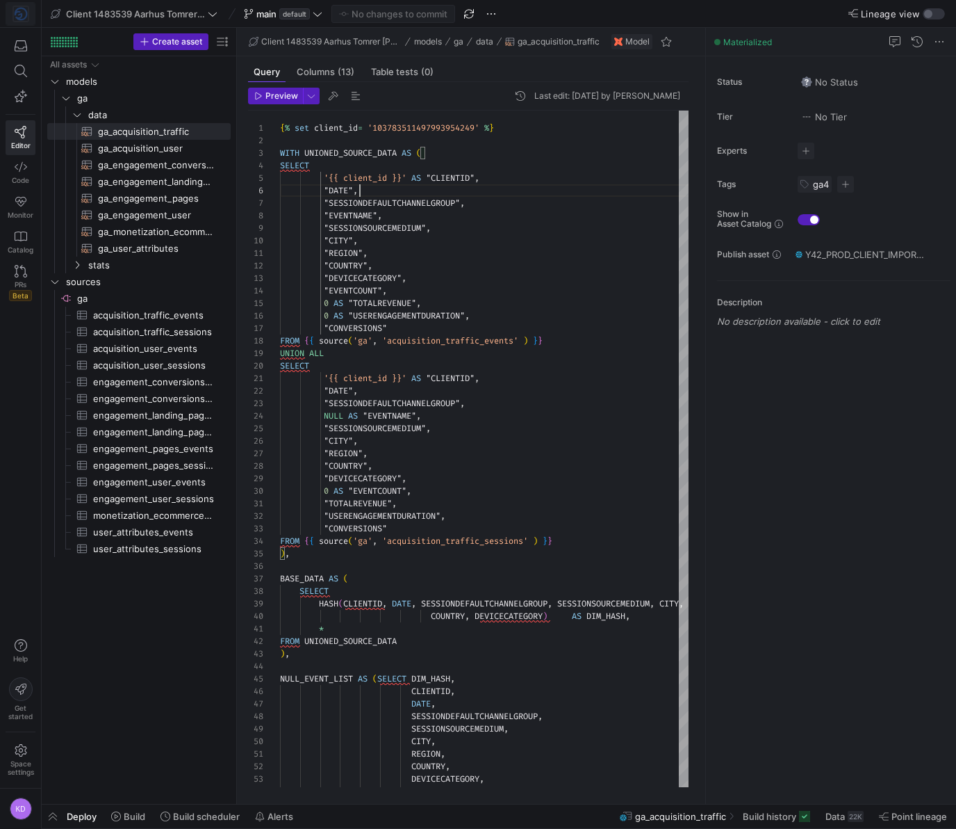
click at [15, 17] on img at bounding box center [21, 14] width 14 height 14
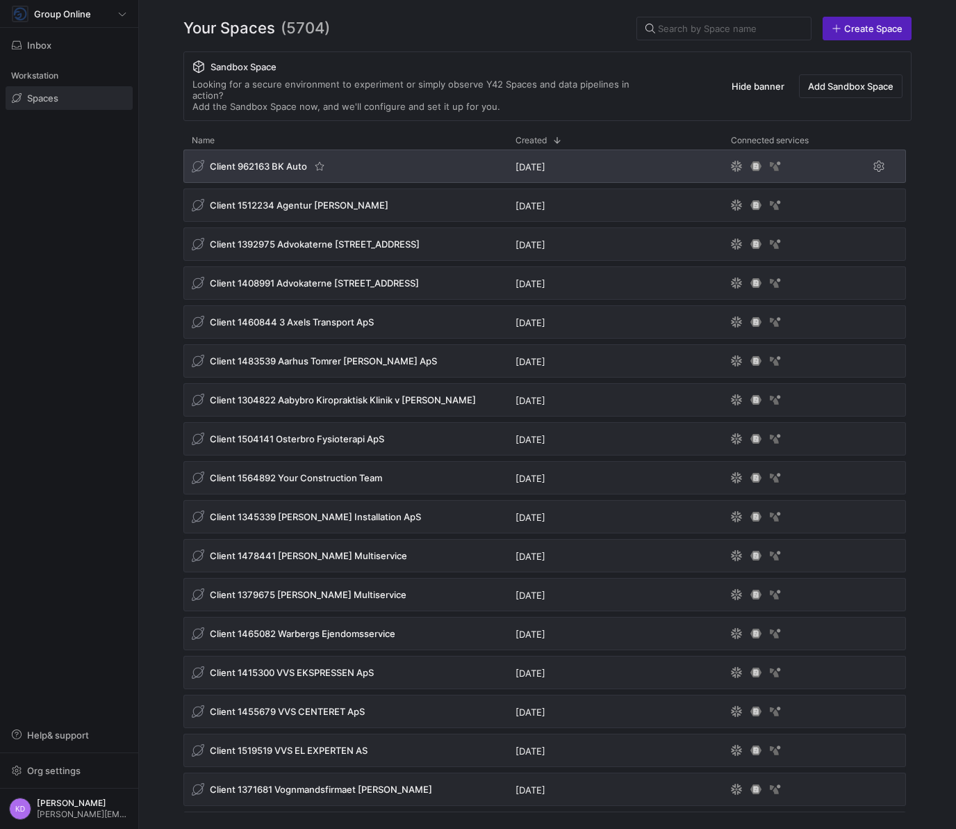
click at [297, 161] on span "Client 962163 BK Auto" at bounding box center [258, 166] width 97 height 11
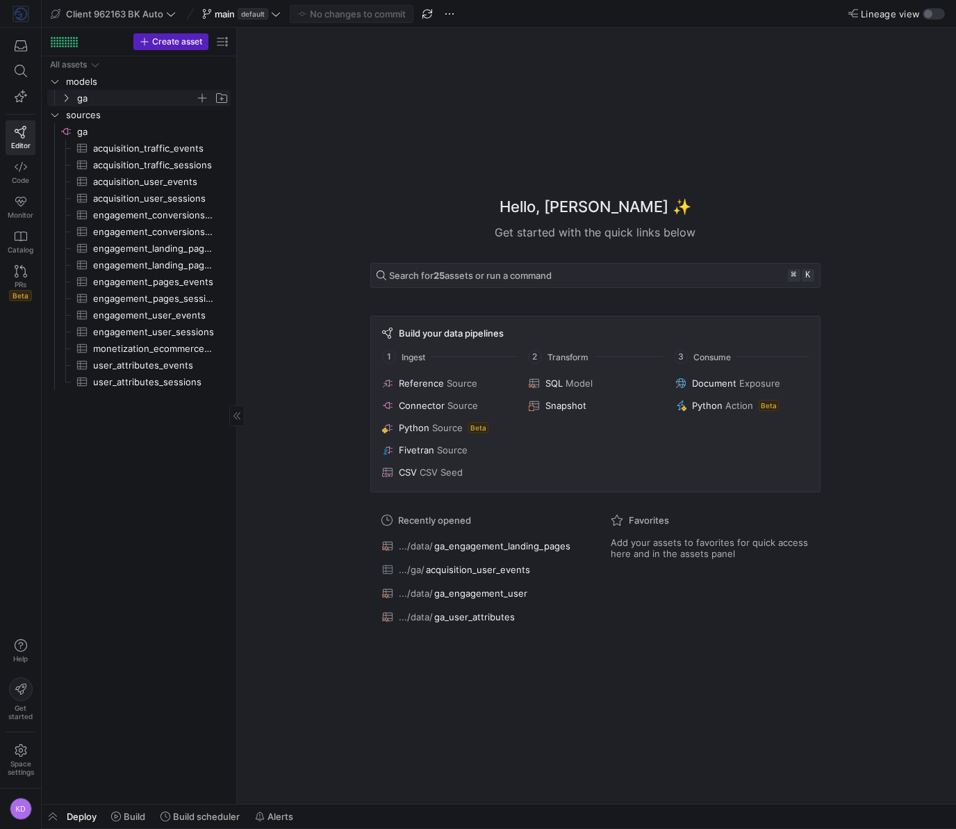
click at [81, 99] on span "ga" at bounding box center [136, 98] width 118 height 16
click at [97, 131] on span "stats" at bounding box center [141, 132] width 107 height 16
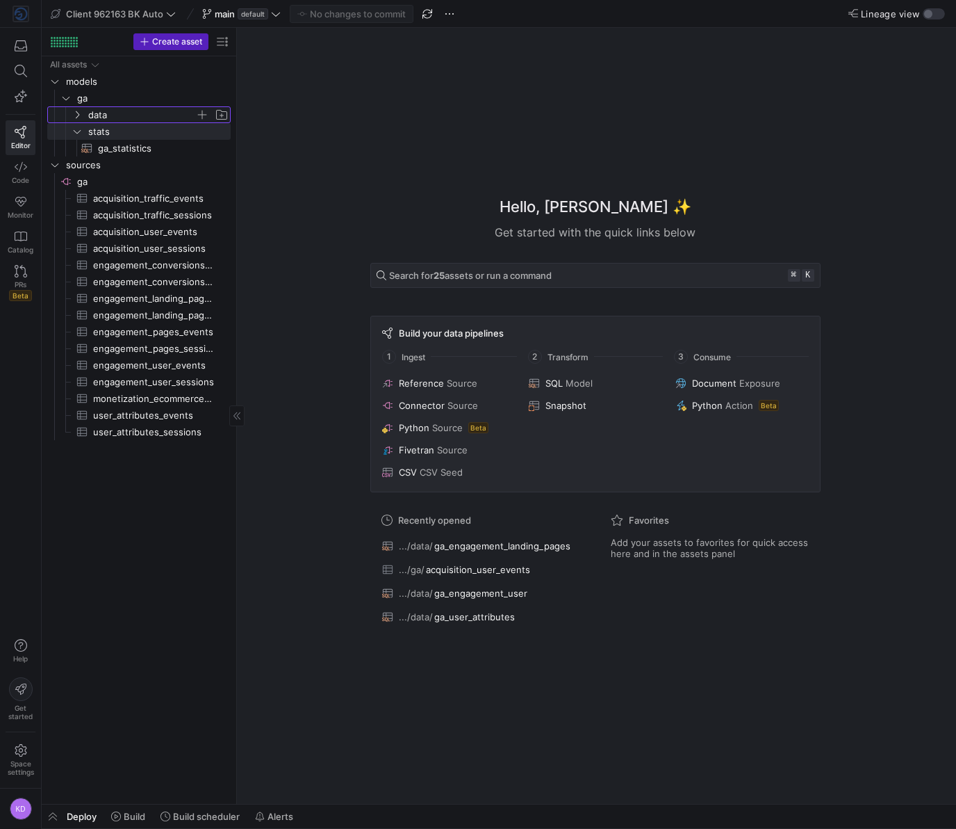
click at [101, 115] on span "data" at bounding box center [141, 115] width 107 height 16
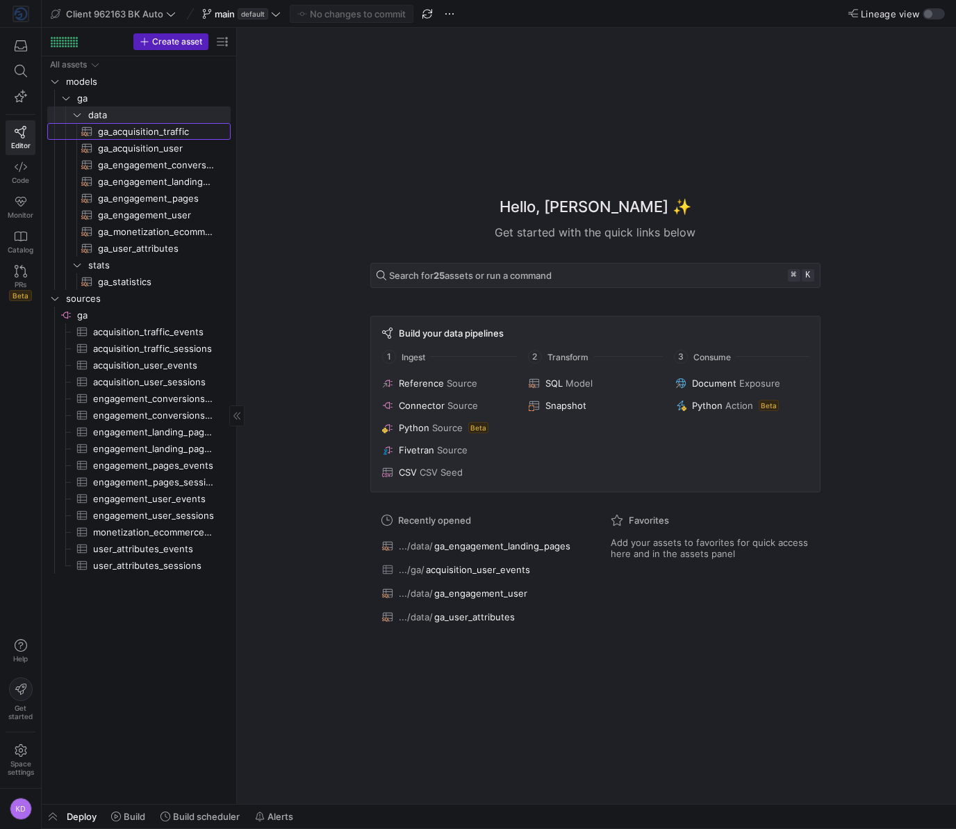
click at [117, 135] on span "ga_acquisition_traffic​​​​​​​​​​" at bounding box center [156, 132] width 117 height 16
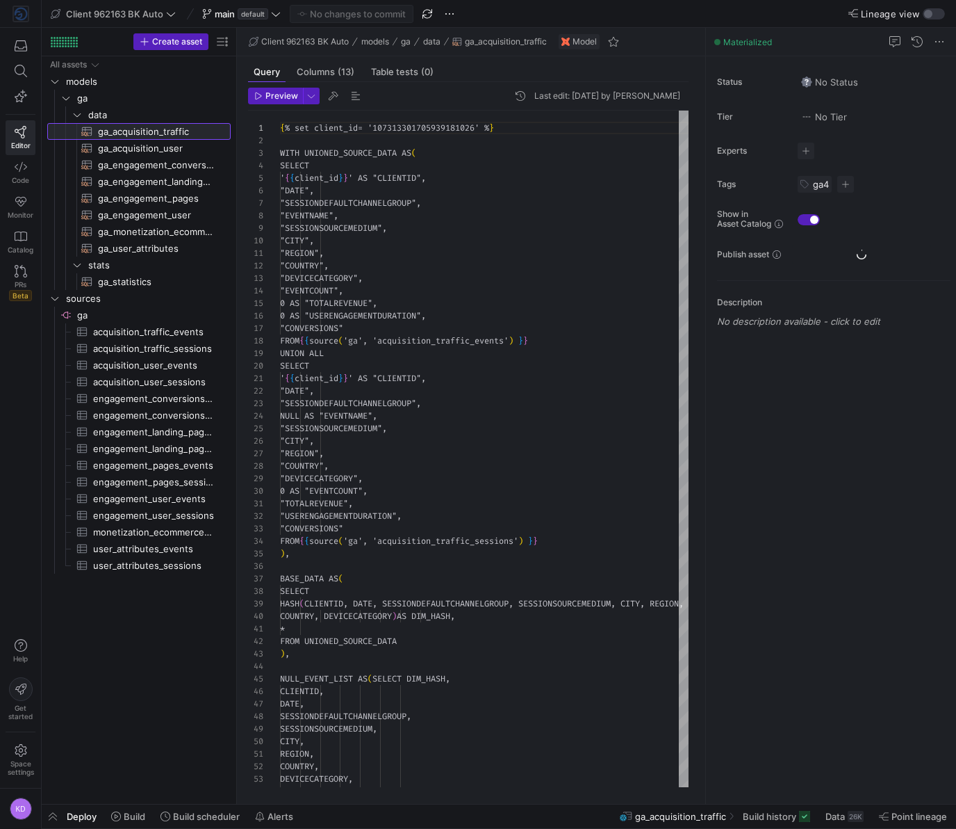
scroll to position [125, 0]
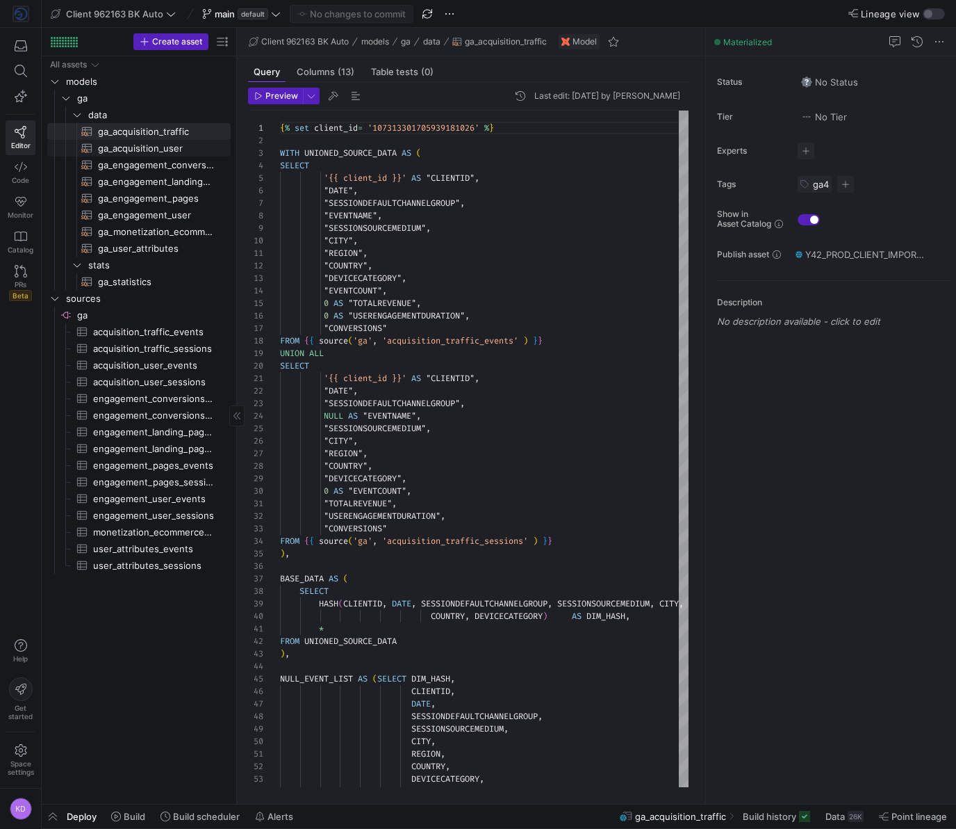
click at [154, 146] on span "ga_acquisition_user​​​​​​​​​​" at bounding box center [156, 148] width 117 height 16
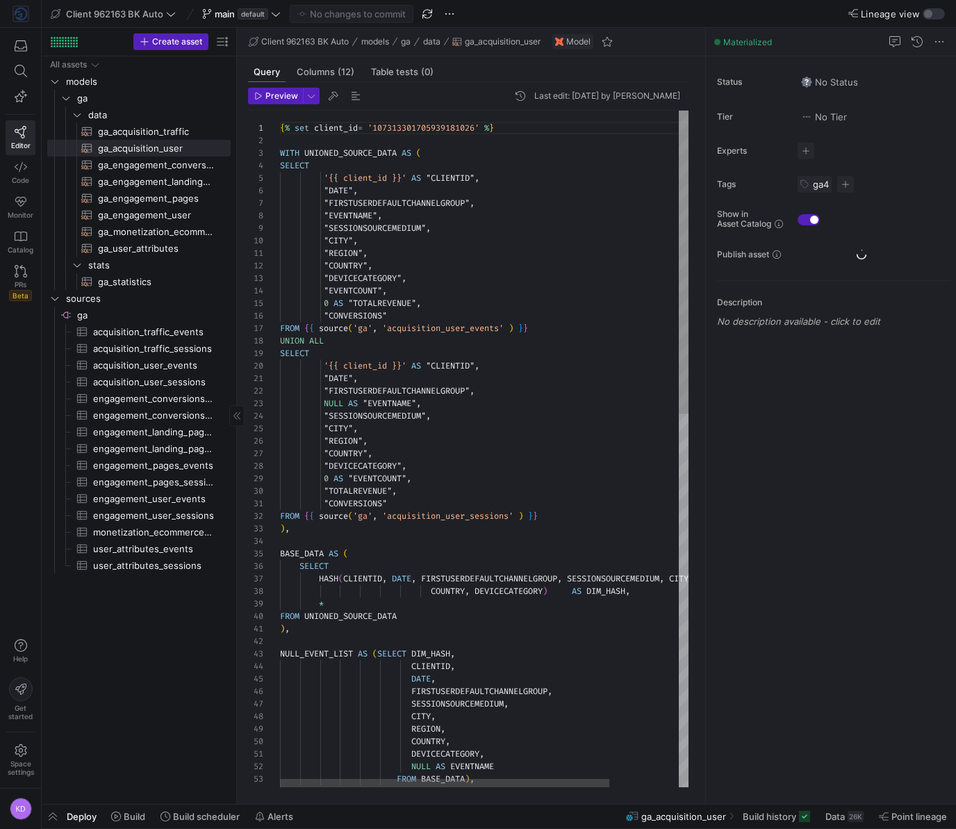
click at [156, 133] on span "ga_acquisition_traffic​​​​​​​​​​" at bounding box center [156, 132] width 117 height 16
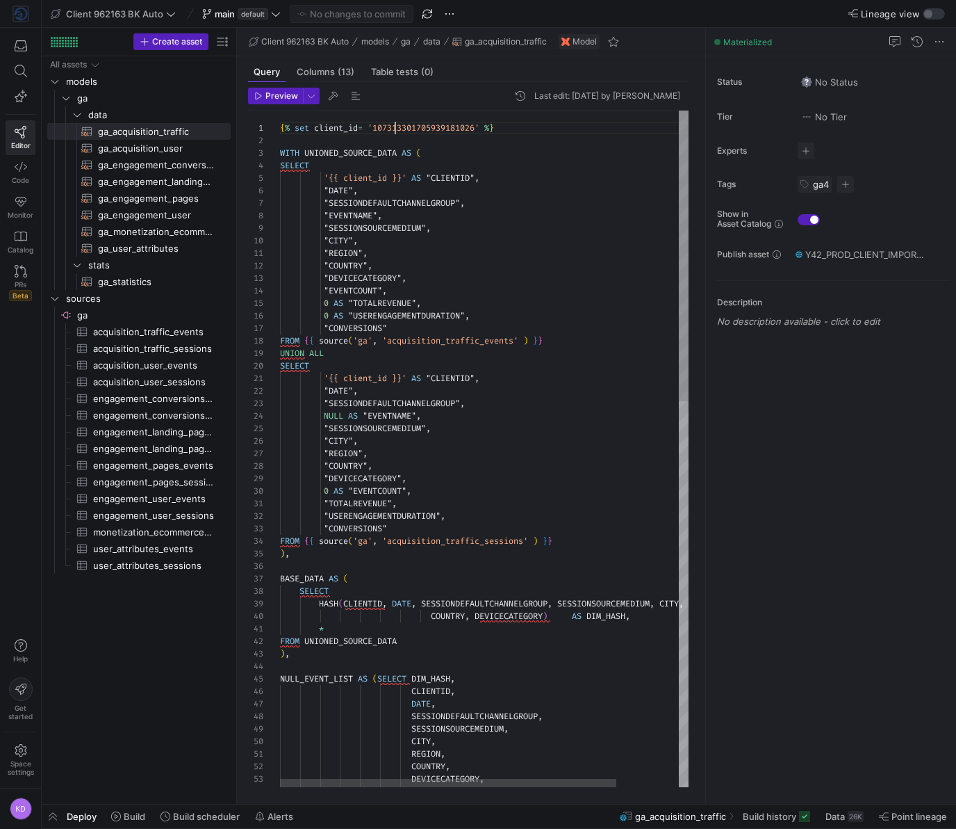
click at [127, 148] on span "ga_acquisition_user​​​​​​​​​​" at bounding box center [156, 148] width 117 height 16
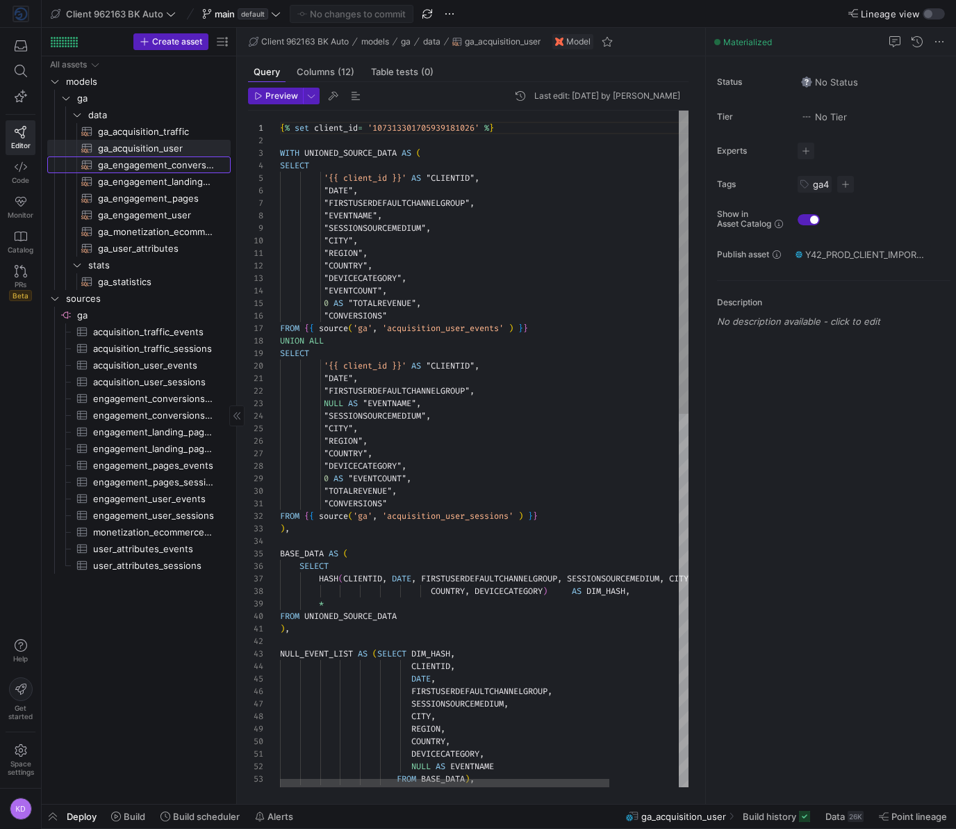
click at [127, 165] on span "ga_engagement_conversions​​​​​​​​​​" at bounding box center [156, 165] width 117 height 16
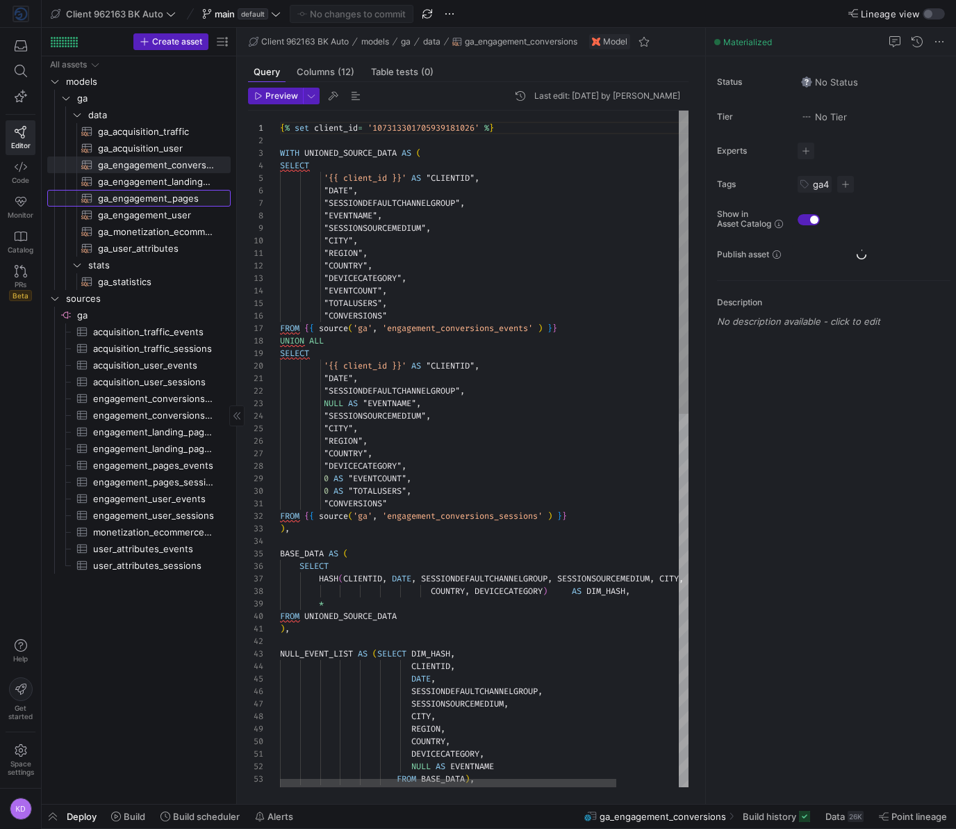
click at [130, 197] on span "ga_engagement_pages​​​​​​​​​​" at bounding box center [156, 198] width 117 height 16
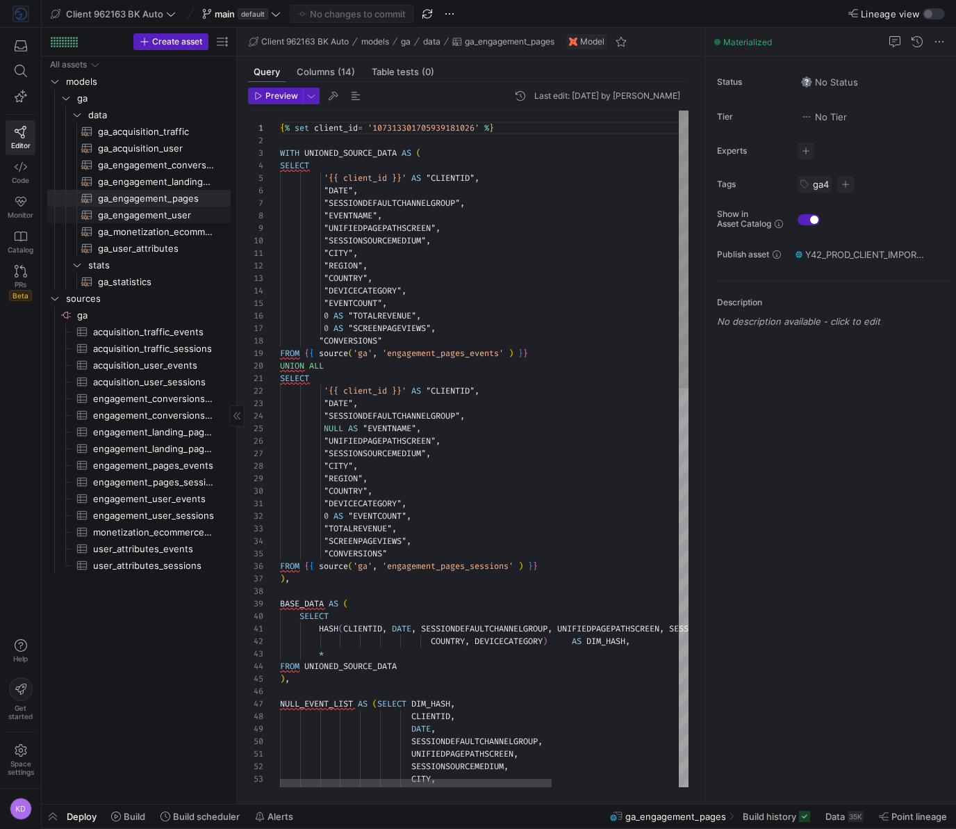
click at [130, 219] on span "ga_engagement_user​​​​​​​​​​" at bounding box center [156, 215] width 117 height 16
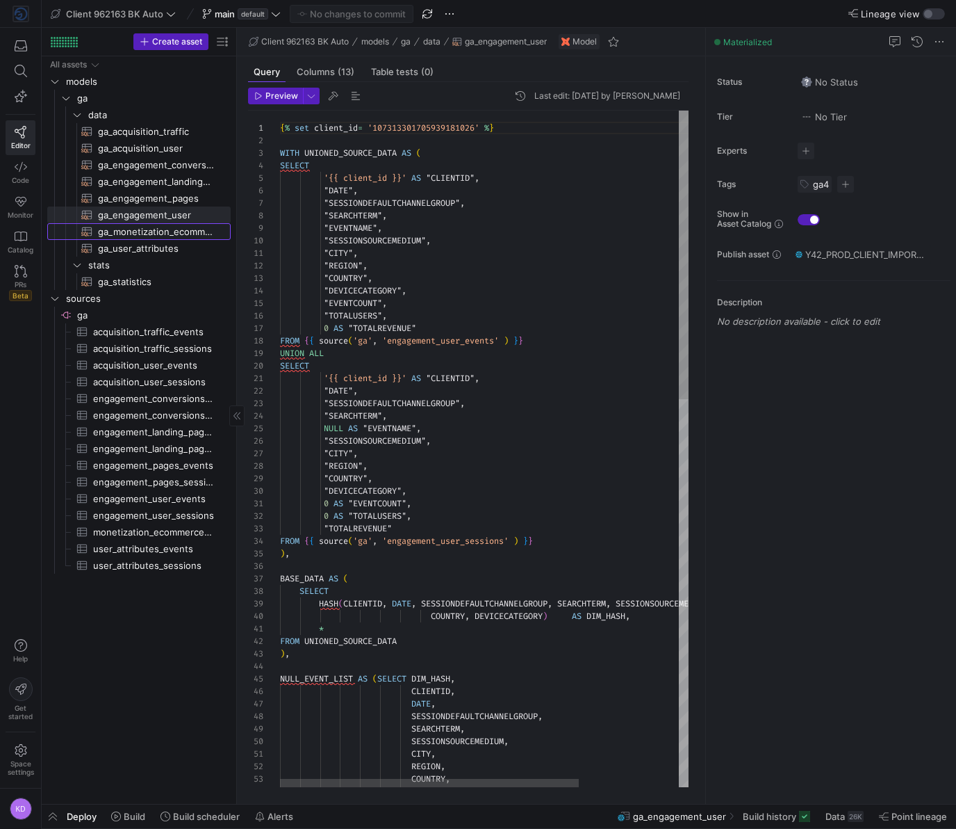
click at [127, 235] on span "ga_monetization_ecommerce​​​​​​​​​​" at bounding box center [156, 232] width 117 height 16
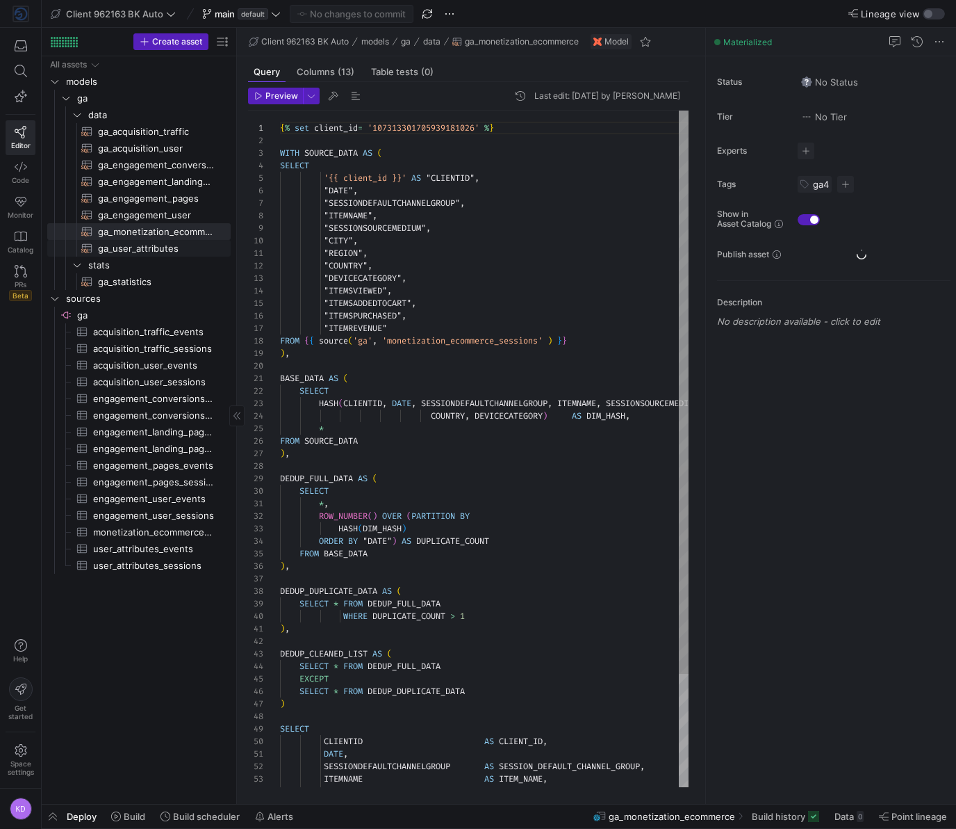
click at [127, 254] on span "ga_user_attributes​​​​​​​​​​" at bounding box center [156, 248] width 117 height 16
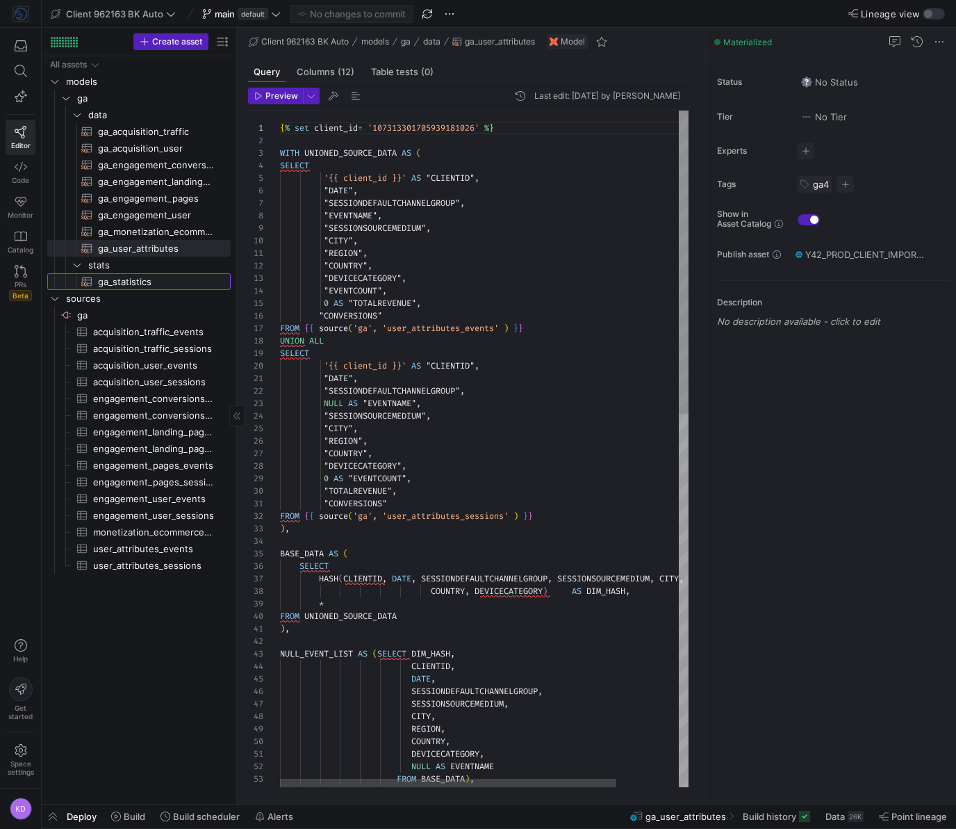
click at [136, 276] on span "ga_statistics​​​​​​​​​​" at bounding box center [156, 282] width 117 height 16
type textarea "{% set client_id= '107313301705939181026' %} {% set service_account_email = 'go…"
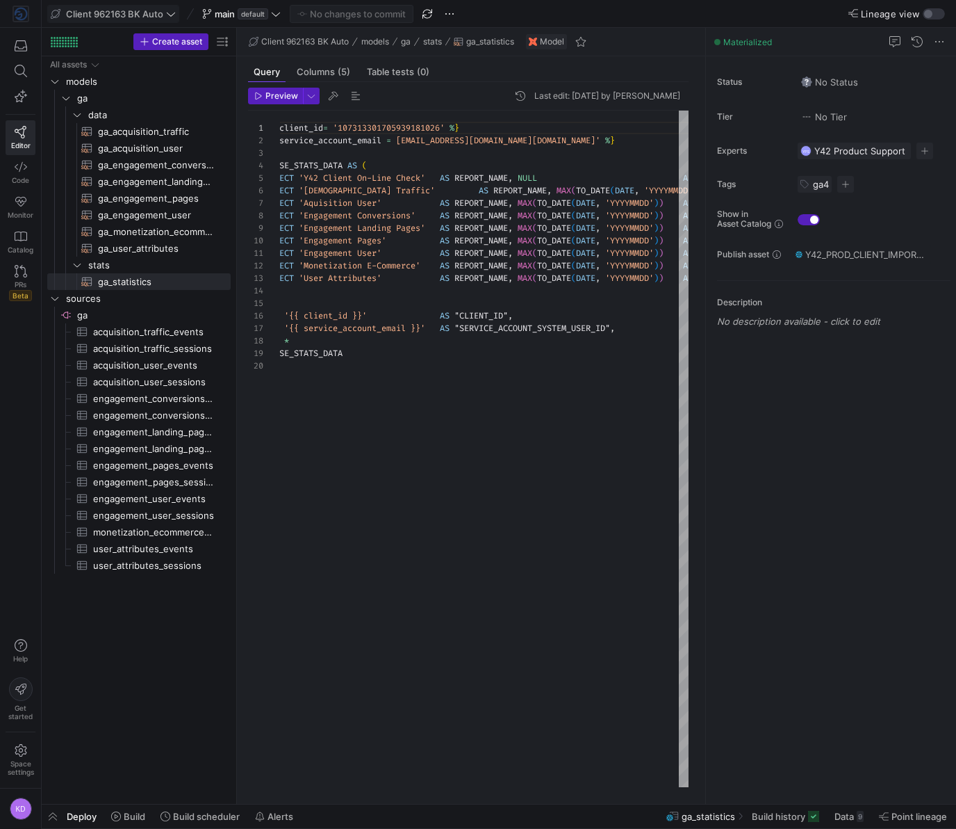
click at [145, 10] on span "Client 962163 BK Auto" at bounding box center [114, 13] width 97 height 11
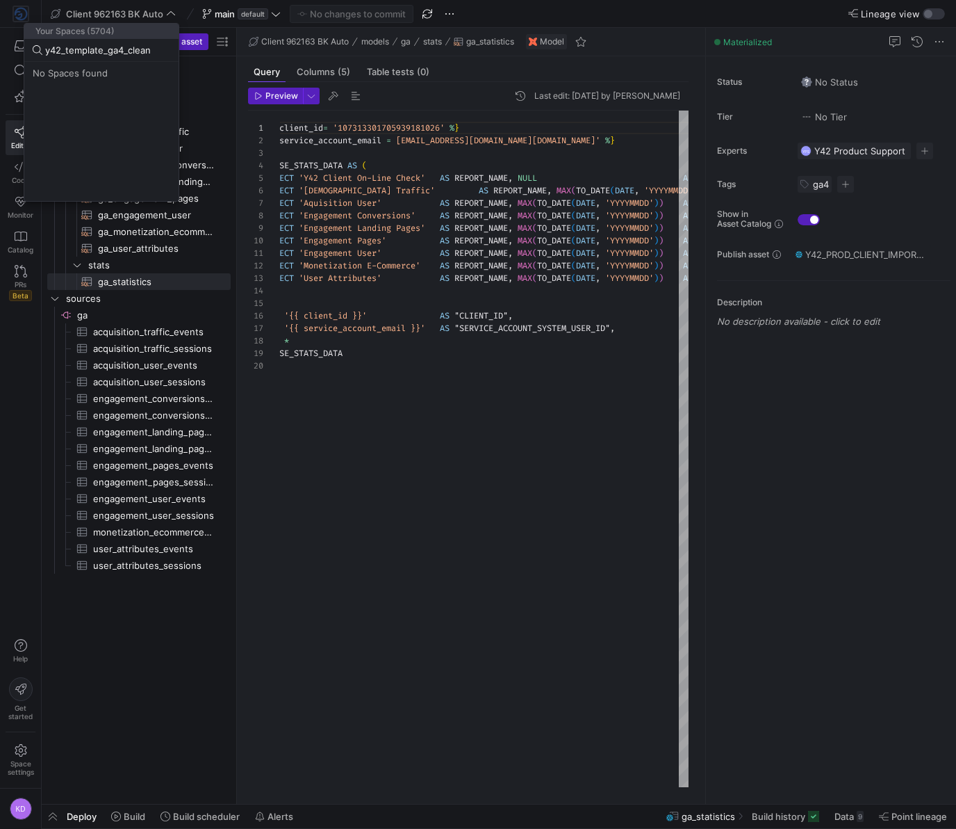
type input "y42_template_ga4_clean"
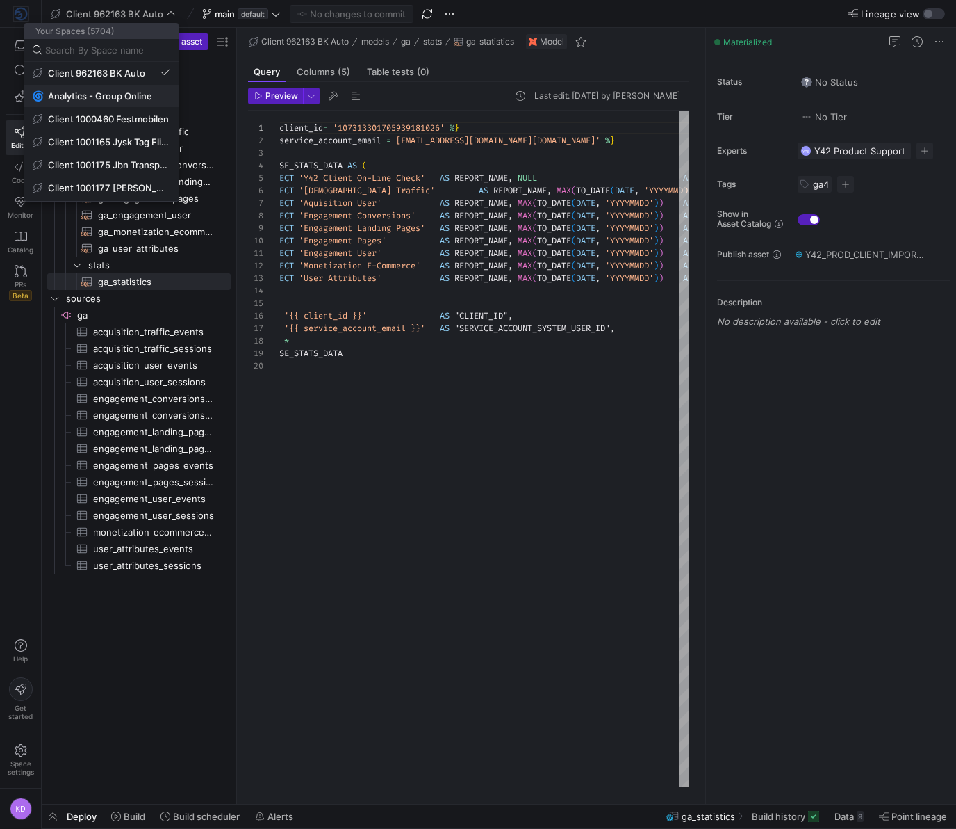
click at [54, 95] on span "Analytics - Group Online" at bounding box center [100, 95] width 104 height 11
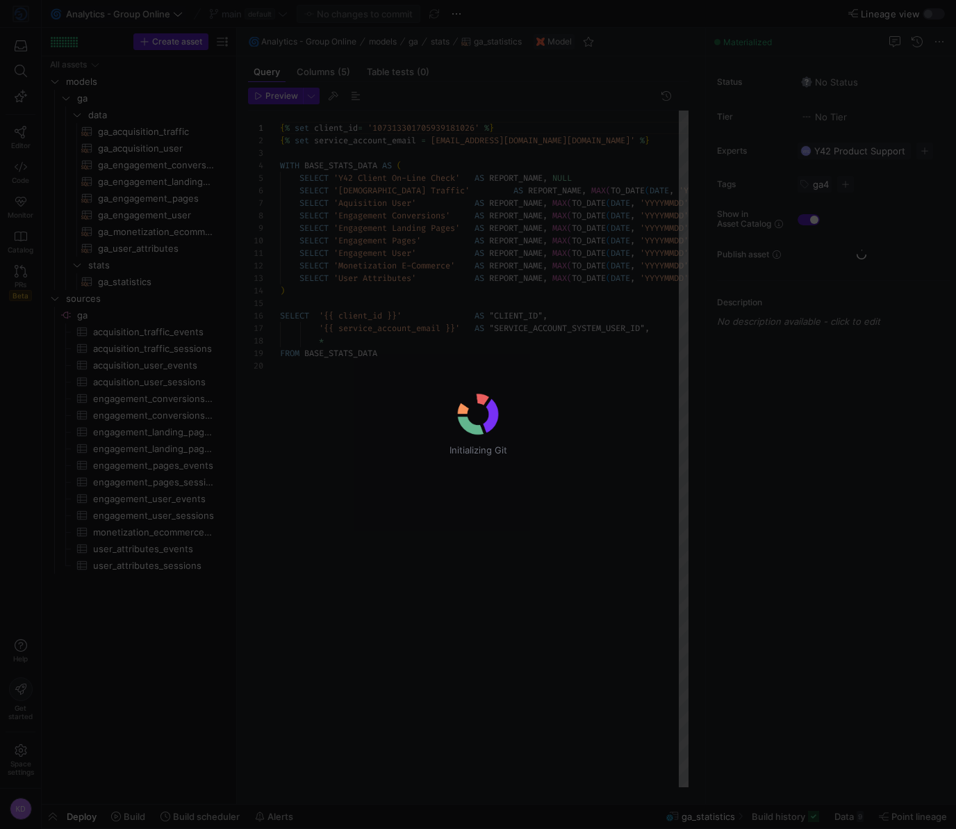
scroll to position [63, 0]
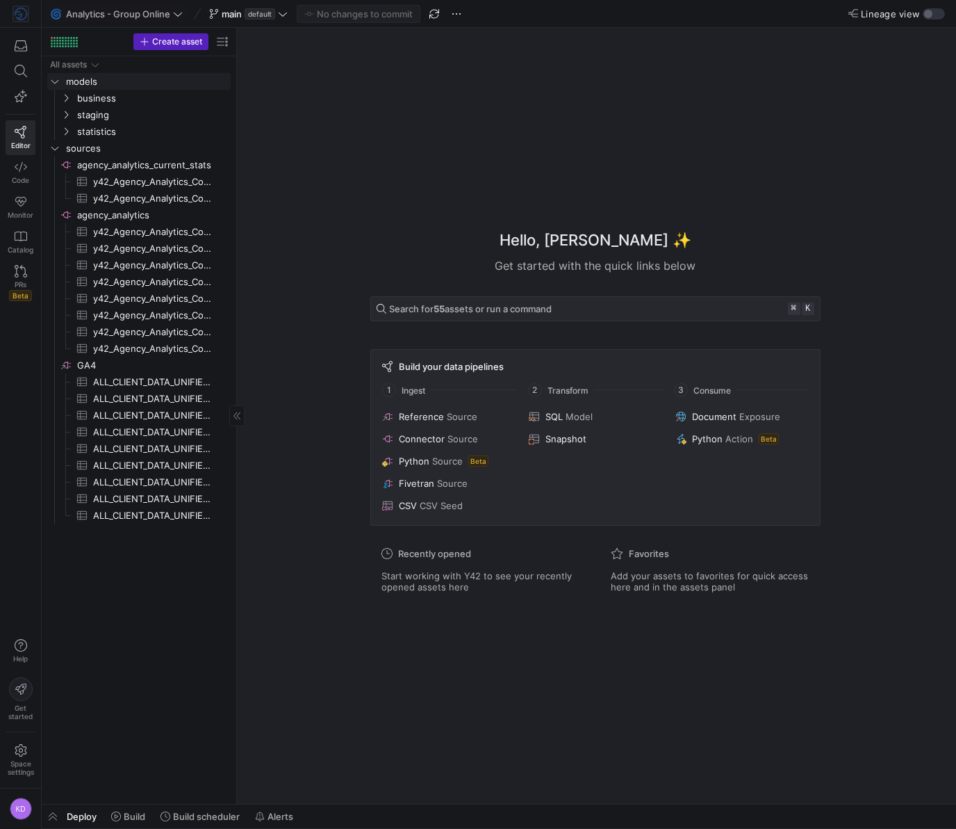
click at [117, 89] on div "All assets models sources business staging statistics agency_analytics_current_…" at bounding box center [138, 289] width 183 height 467
click at [117, 101] on span "business" at bounding box center [136, 98] width 118 height 16
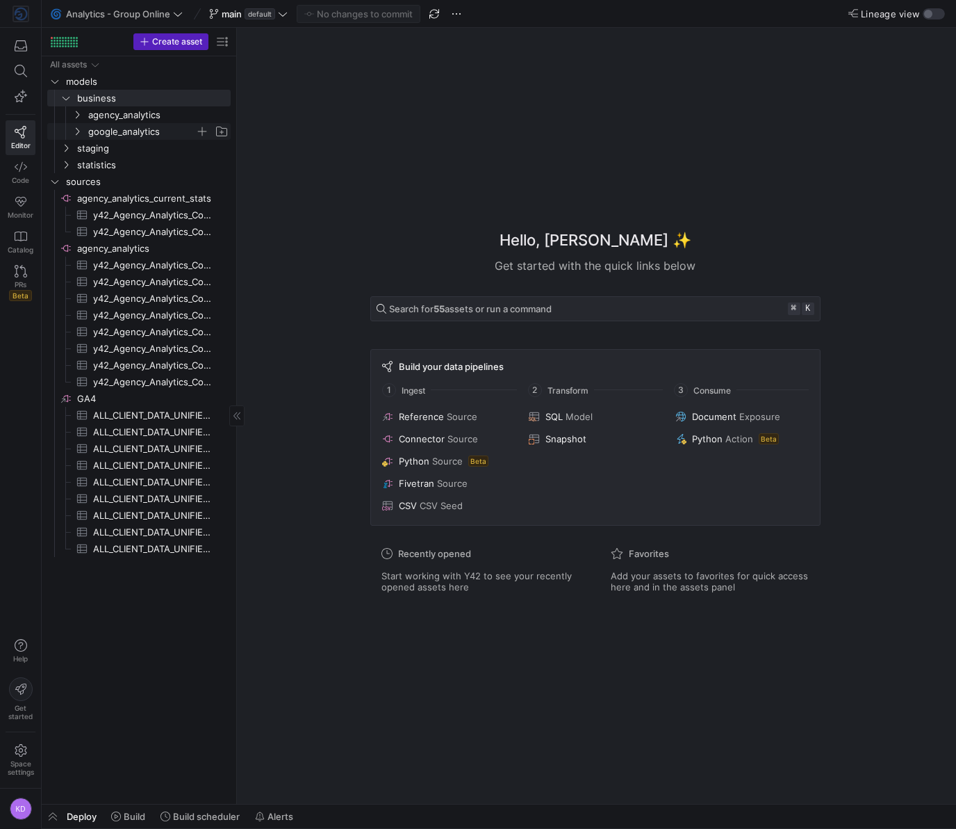
click at [122, 127] on span "google_analytics" at bounding box center [141, 132] width 107 height 16
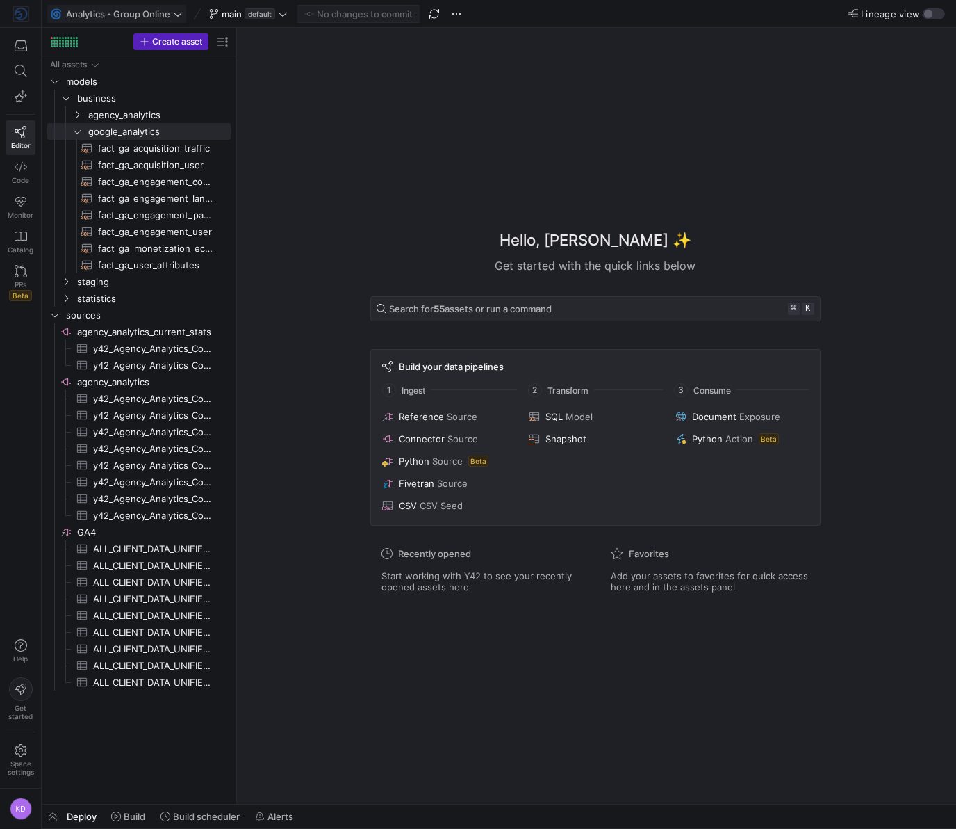
click at [68, 13] on span "Analytics - Group Online" at bounding box center [118, 13] width 104 height 11
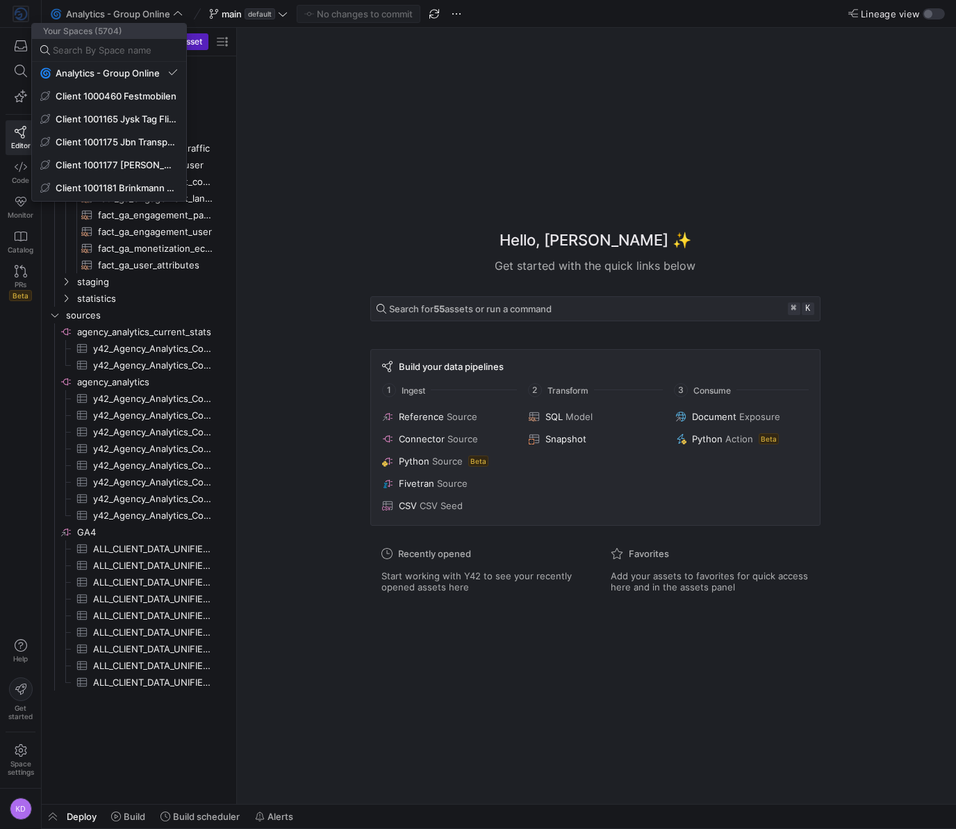
click at [28, 17] on div at bounding box center [478, 414] width 956 height 829
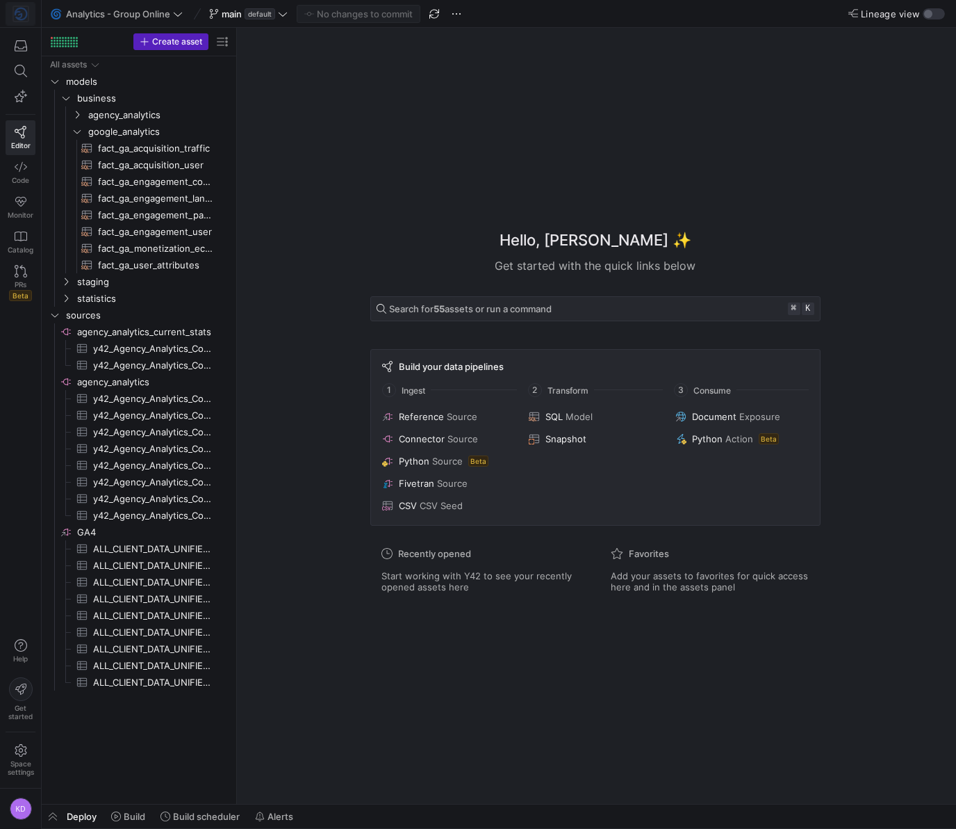
click at [22, 11] on img at bounding box center [21, 14] width 14 height 14
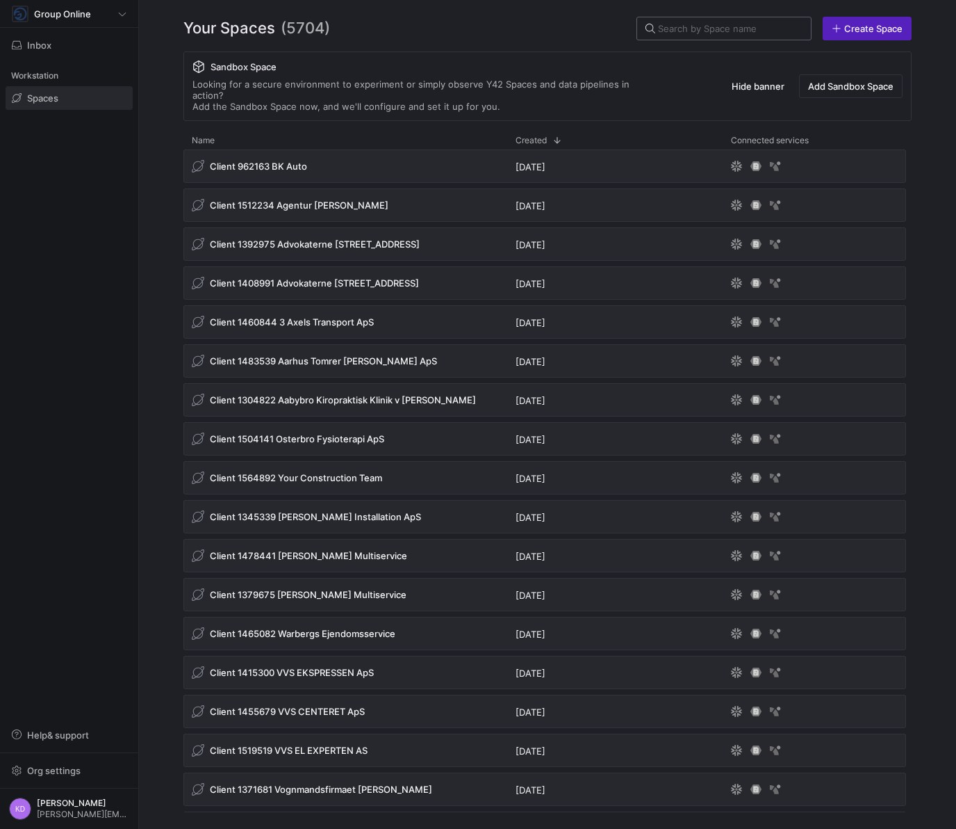
click at [747, 27] on input "text" at bounding box center [729, 28] width 142 height 11
paste input "y42_template_ga4_clean"
type input "y42_template_ga4_clean"
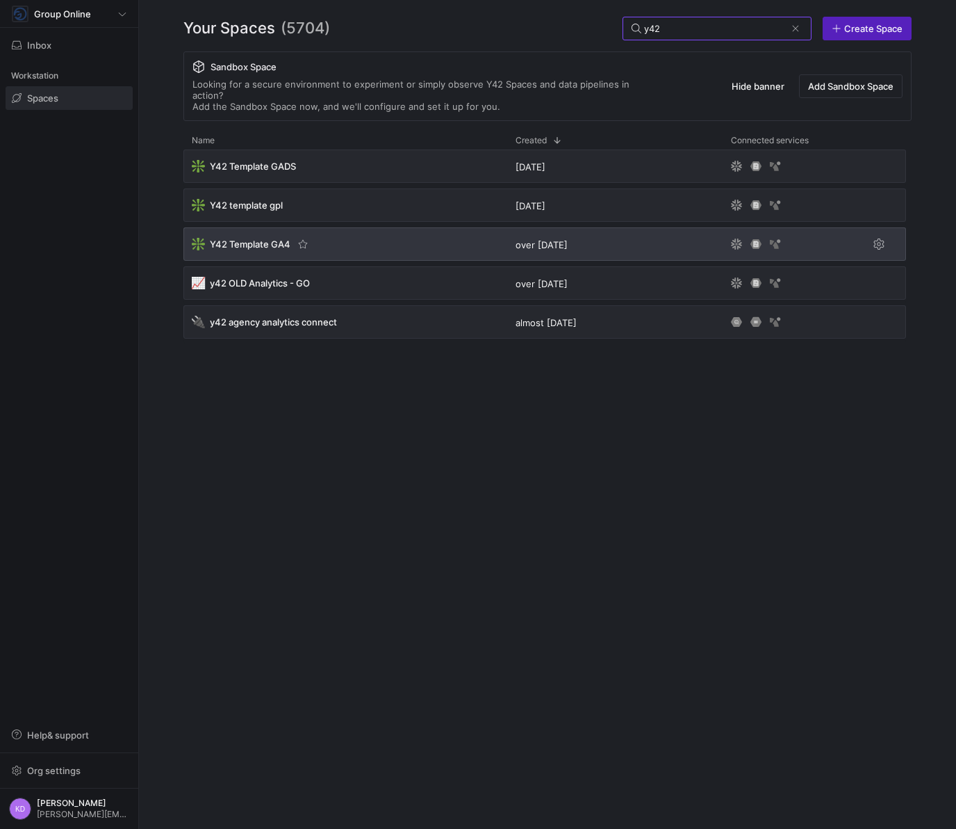
type input "y42"
click at [261, 238] on span "Y42 Template GA4" at bounding box center [250, 243] width 81 height 11
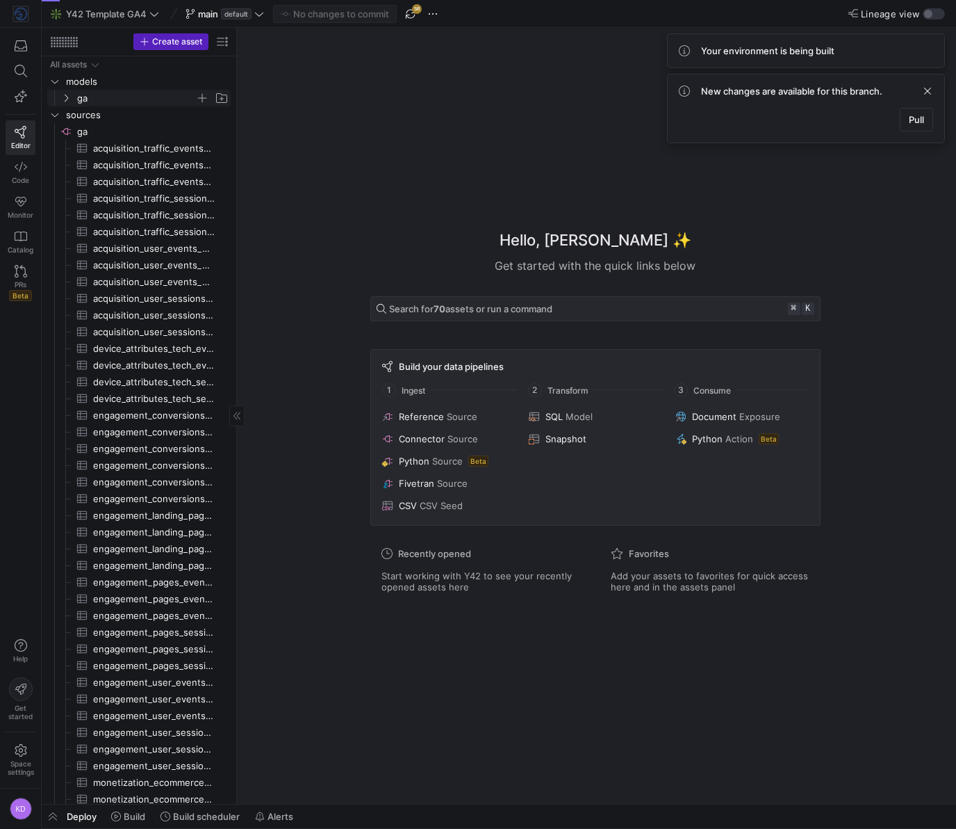
click at [104, 100] on span "ga" at bounding box center [136, 98] width 118 height 16
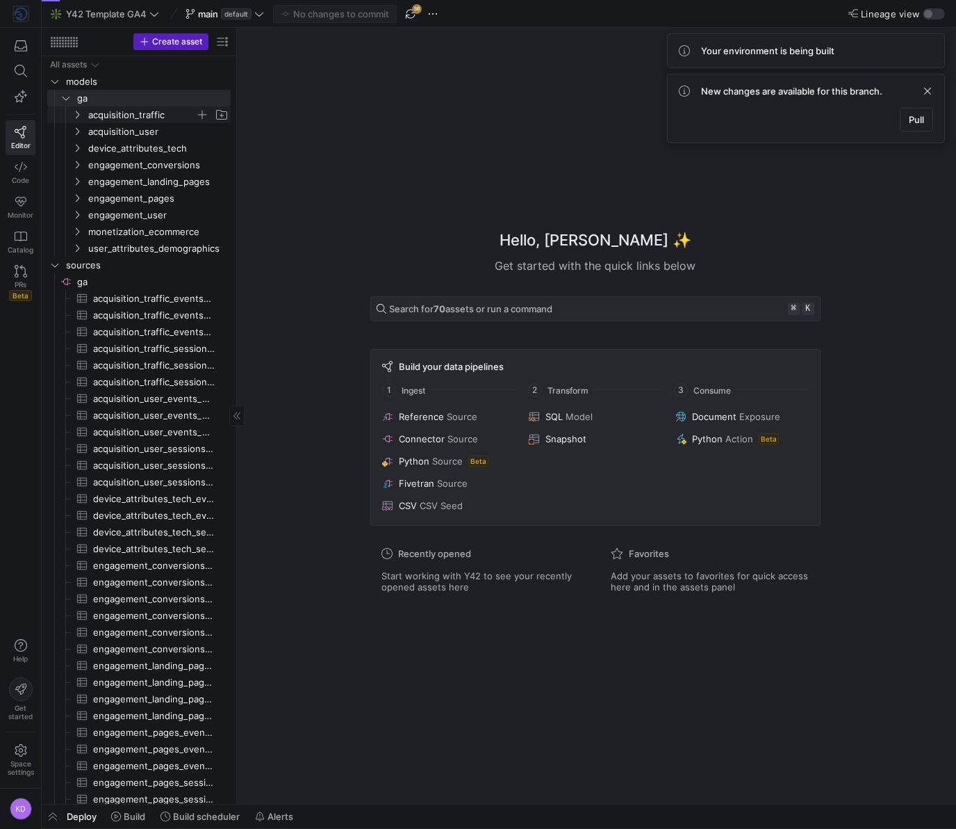
click at [109, 115] on span "acquisition_traffic" at bounding box center [141, 115] width 107 height 16
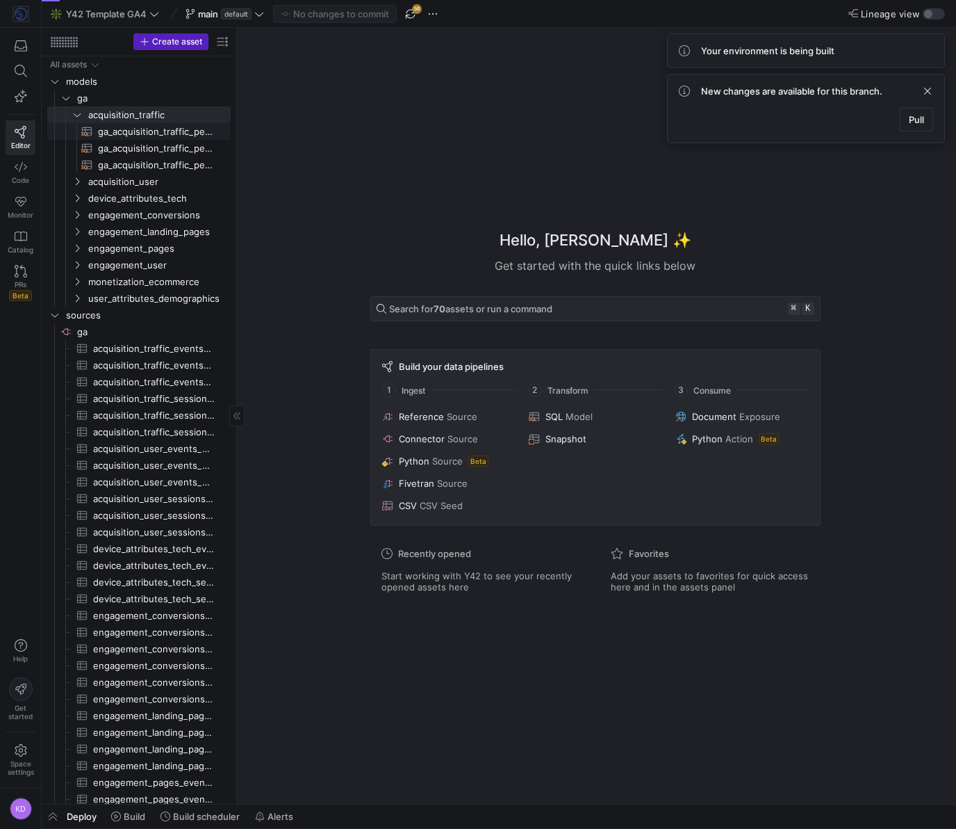
click at [111, 128] on span "ga_acquisition_traffic_per_day​​​​​​​​​​" at bounding box center [156, 132] width 117 height 16
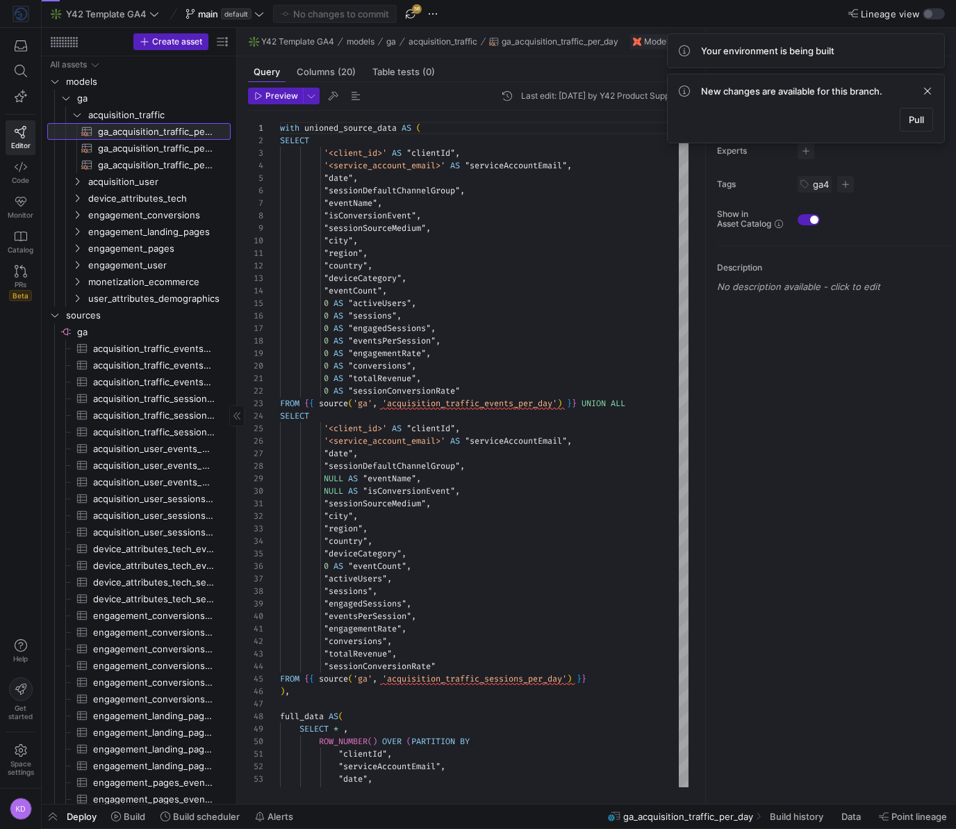
scroll to position [125, 0]
click at [90, 111] on span "acquisition_traffic" at bounding box center [141, 115] width 107 height 16
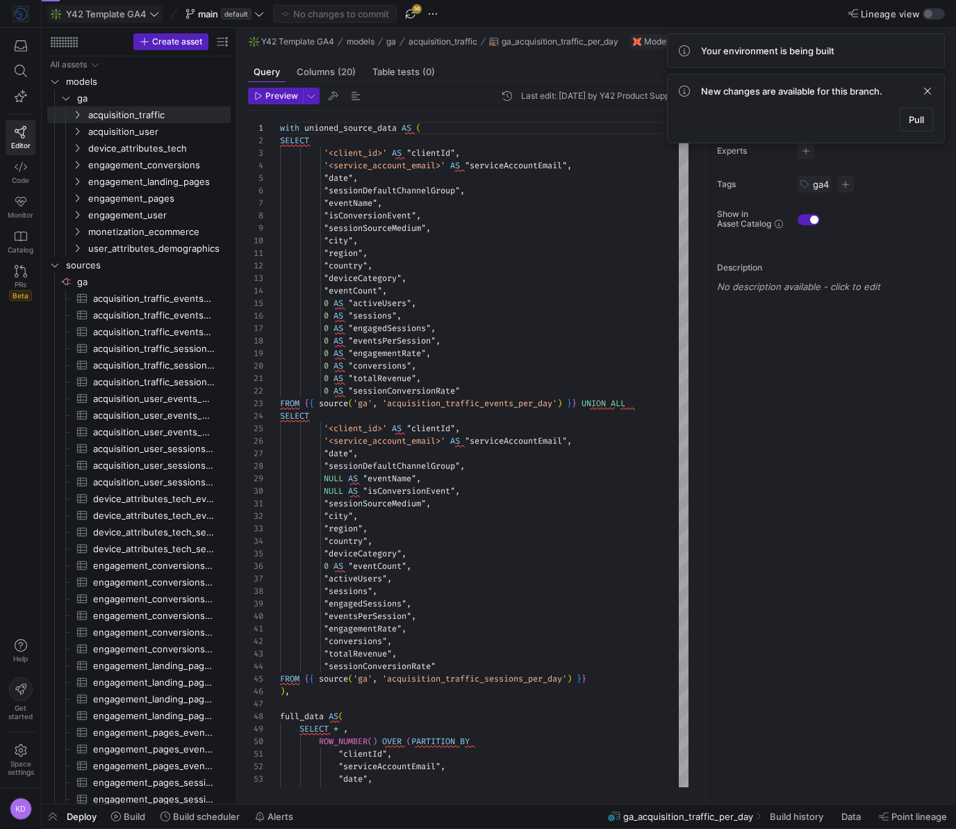
click at [124, 11] on span "Y42 Template GA4" at bounding box center [106, 13] width 81 height 11
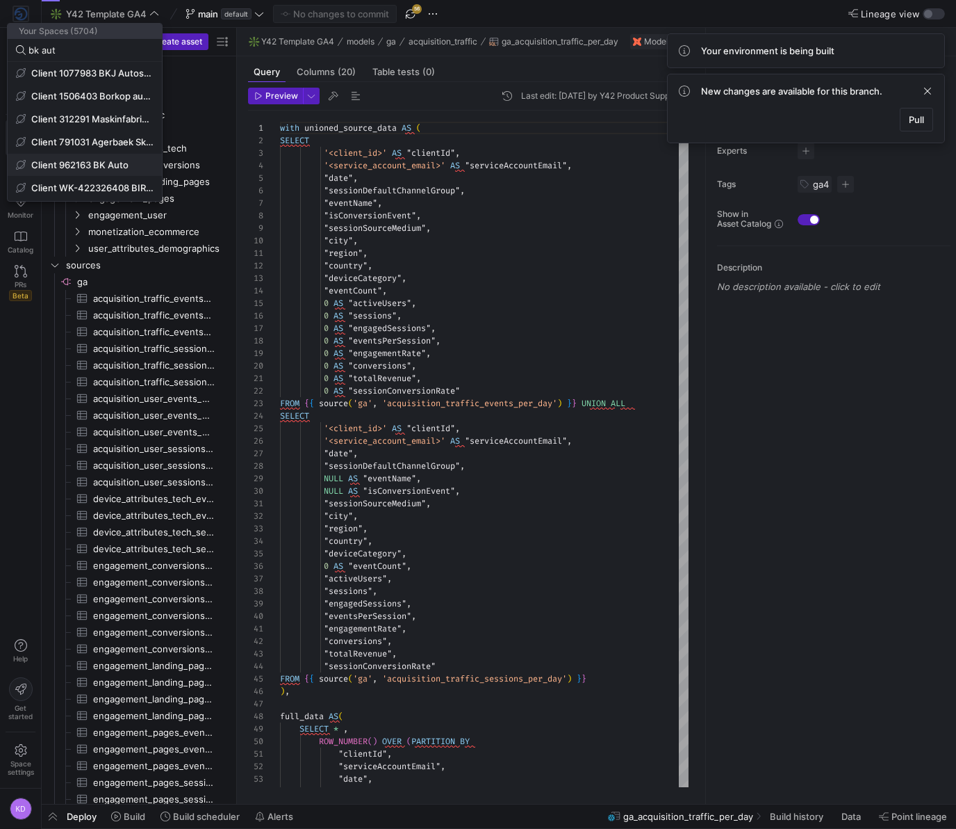
type input "bk aut"
click at [111, 161] on span "Client 962163 BK Auto" at bounding box center [79, 164] width 97 height 11
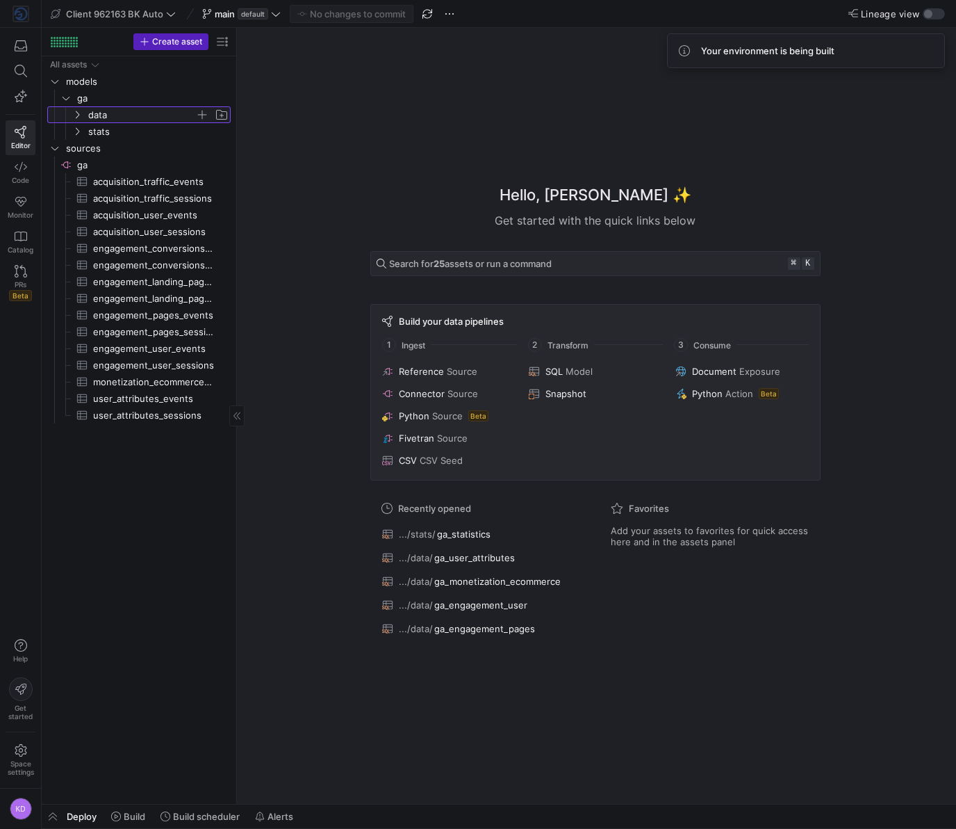
click at [101, 116] on span "data" at bounding box center [141, 115] width 107 height 16
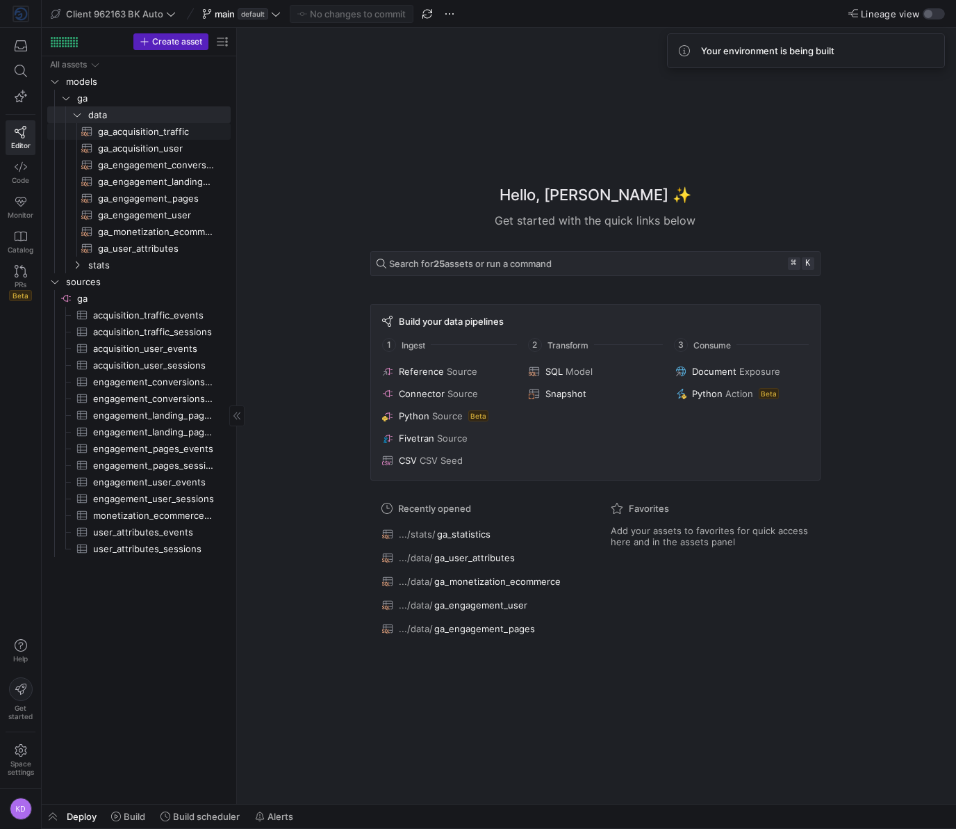
click at [126, 132] on span "ga_acquisition_traffic​​​​​​​​​​" at bounding box center [156, 132] width 117 height 16
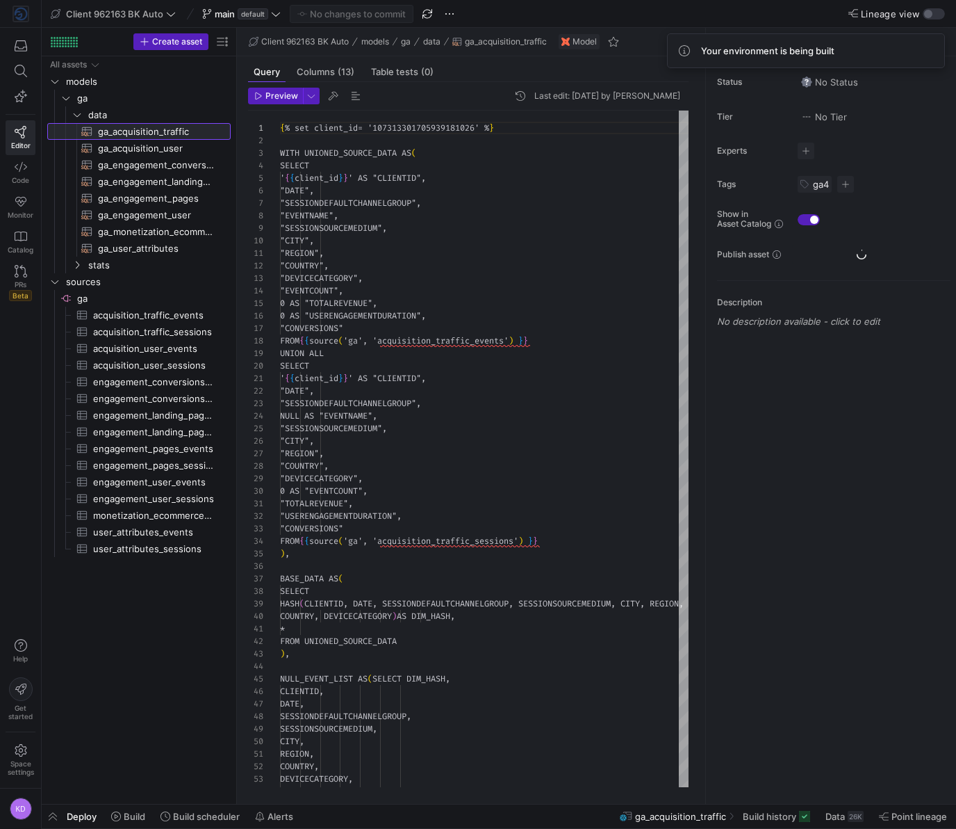
scroll to position [125, 0]
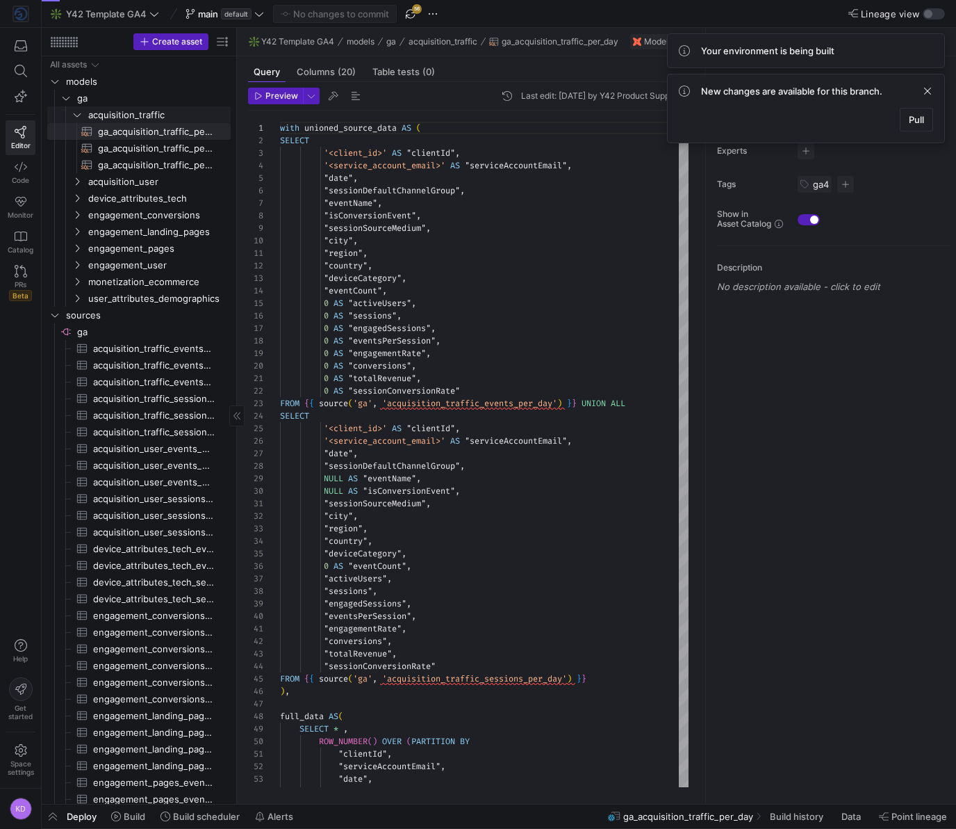
scroll to position [125, 0]
click at [128, 136] on span "ga_acquisition_traffic_per_day​​​​​​​​​​" at bounding box center [156, 132] width 117 height 16
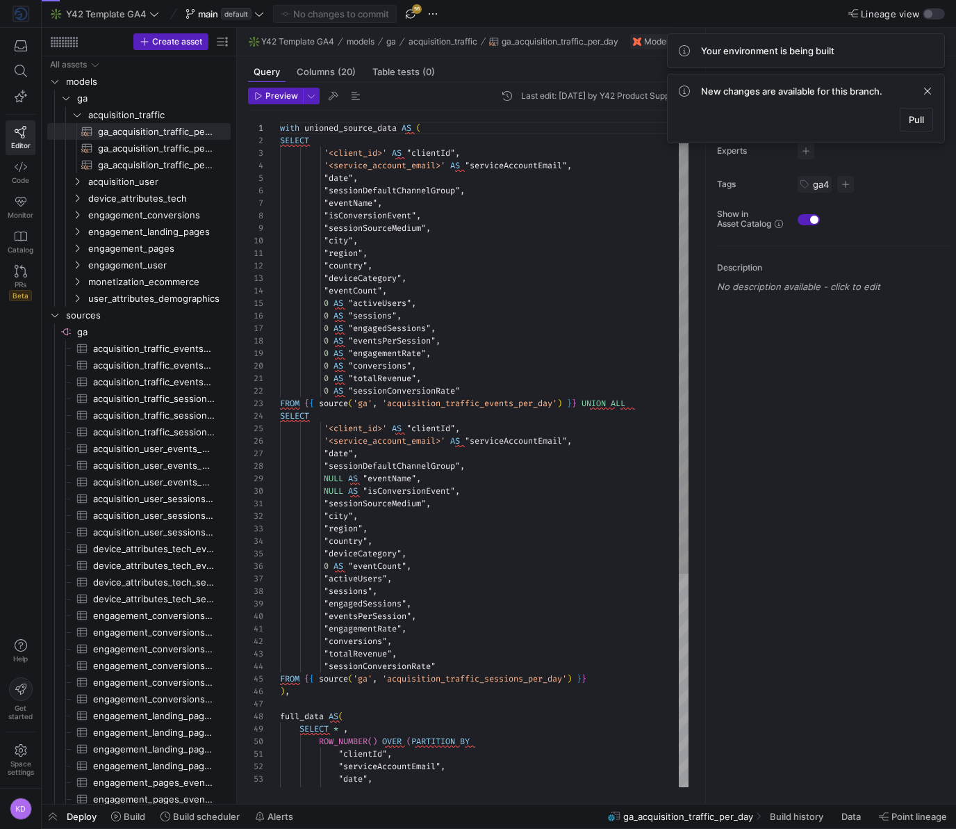
click at [444, 200] on div "with unioned_source_data AS ( SELECT '<client_id>' AS "clientId" , '<service_ac…" at bounding box center [484, 604] width 409 height 987
type textarea "0 AS "totalRevenue", 0 AS "sessionConversionRate" FROM {{ source('ga', 'acquisi…"
paste textarea "service_account_email"
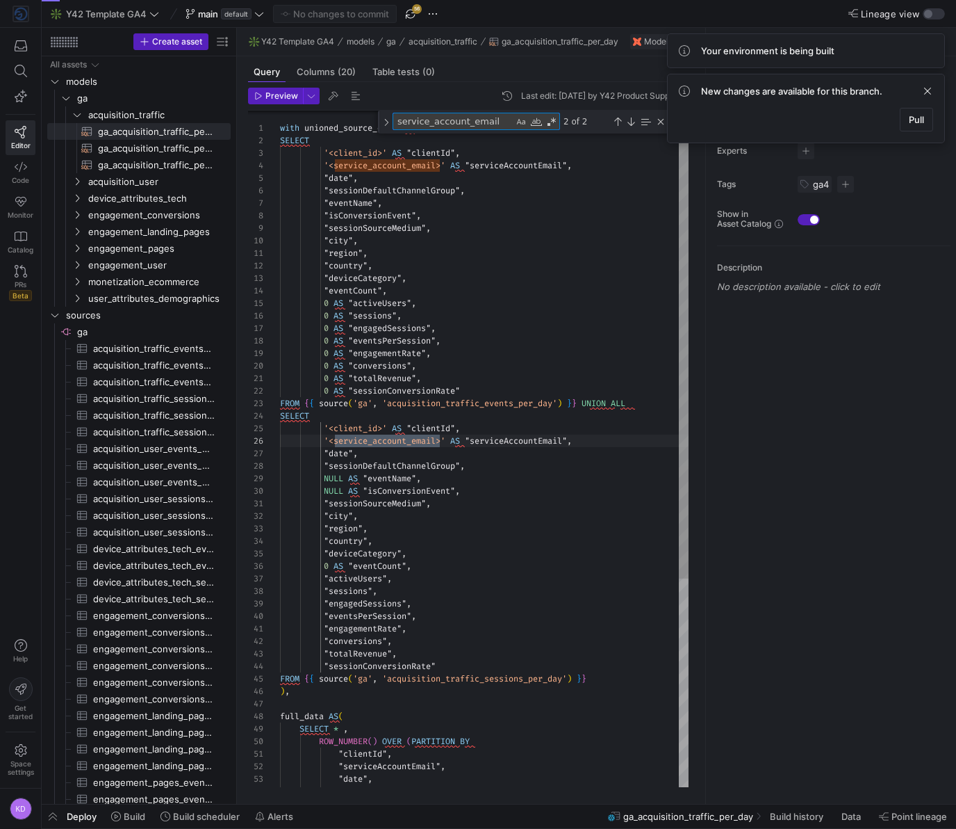
type textarea "service_account_email"
click at [519, 354] on div "with unioned_source_data AS ( SELECT '<client_id>' AS "clientId" , '<service_ac…" at bounding box center [484, 593] width 409 height 1010
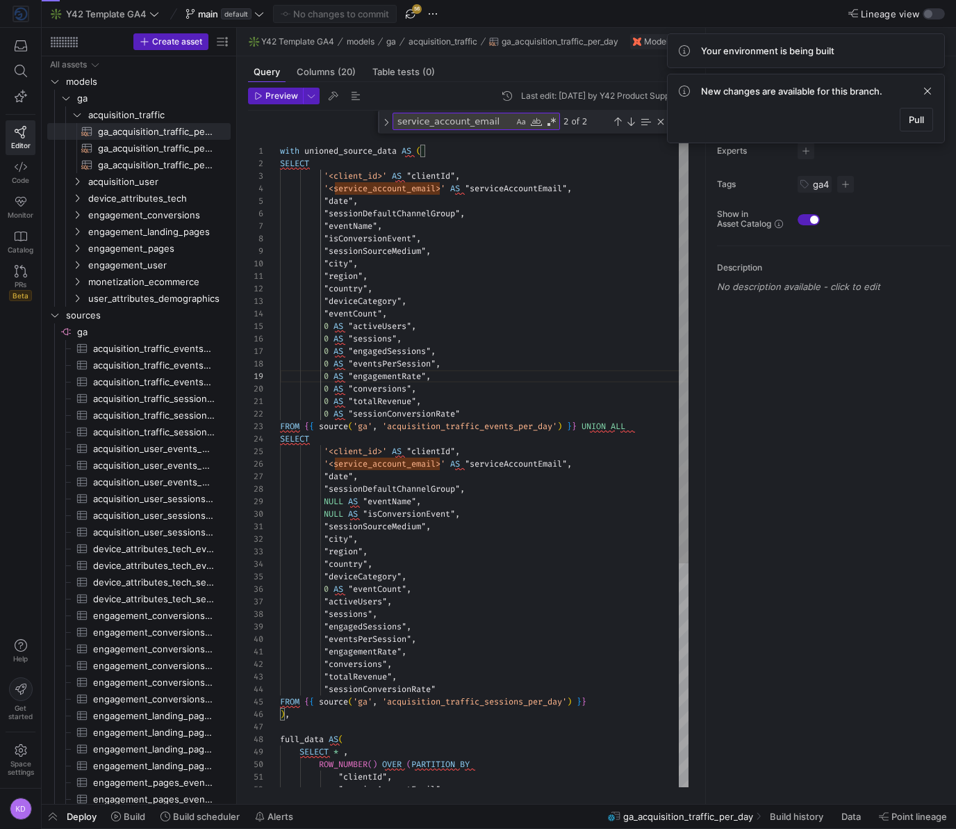
type textarea ""sessionSourceMedium", "city", "region", "country", "deviceCategory", 0 AS "eve…"
click at [539, 551] on div "with unioned_source_data AS ( SELECT '<client_id>' AS "clientId" , '<service_ac…" at bounding box center [484, 616] width 409 height 1010
click at [99, 19] on span at bounding box center [105, 14] width 114 height 17
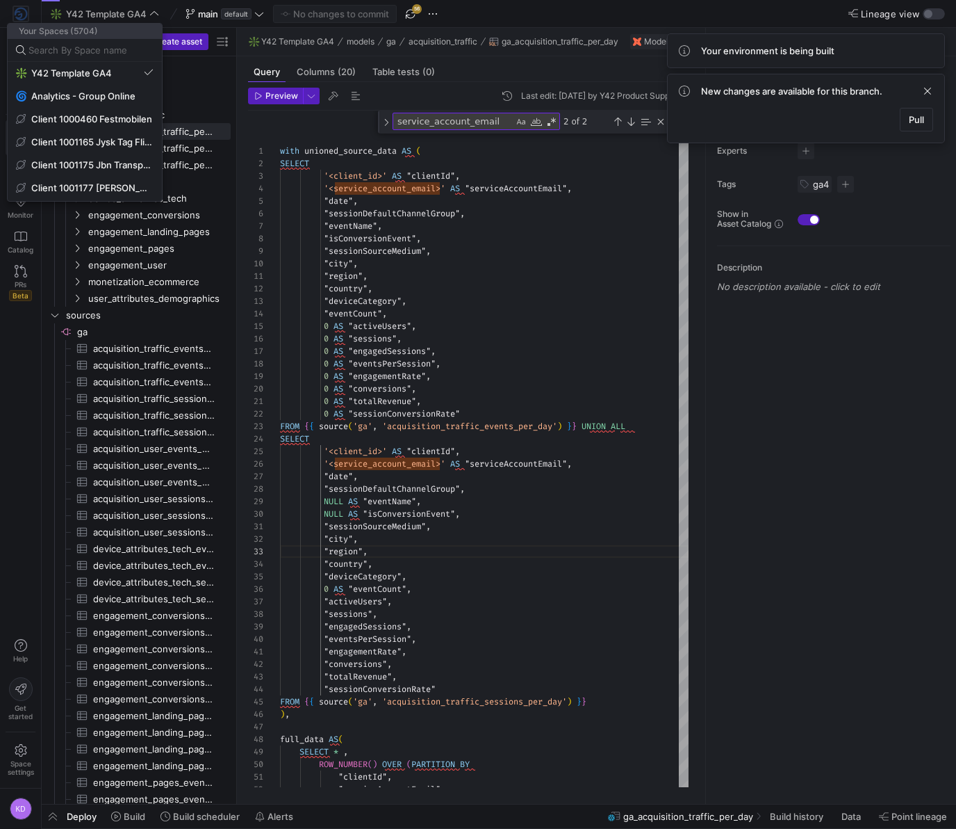
click at [101, 10] on div at bounding box center [478, 414] width 956 height 829
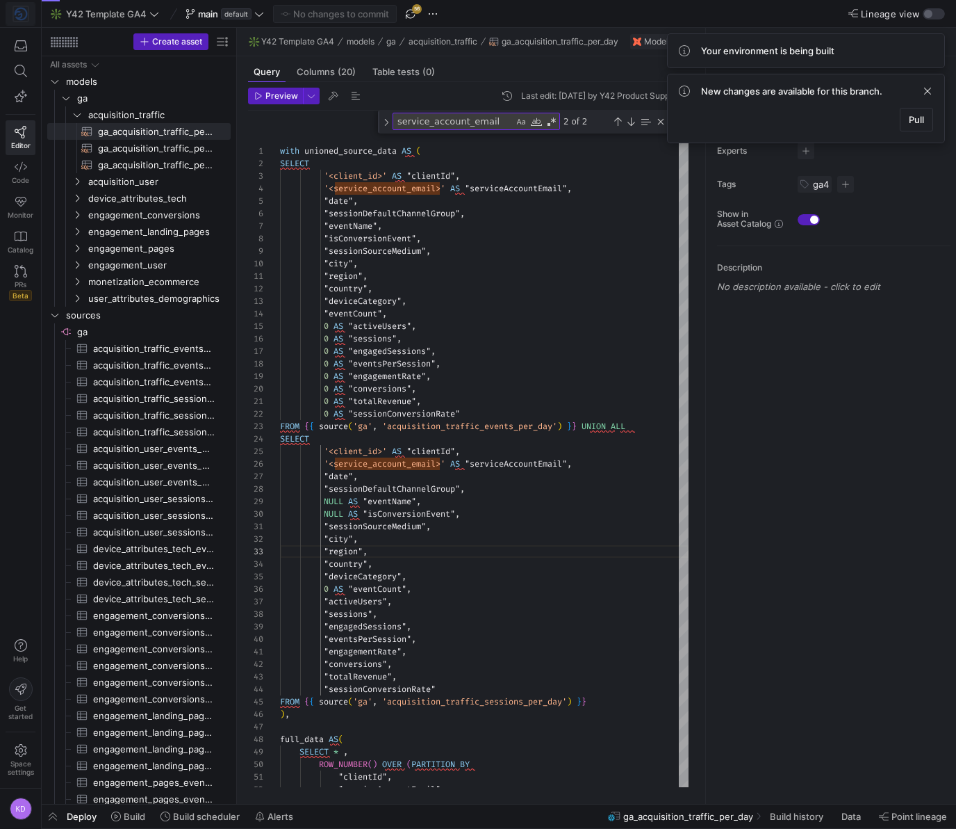
click at [20, 10] on img at bounding box center [21, 14] width 14 height 14
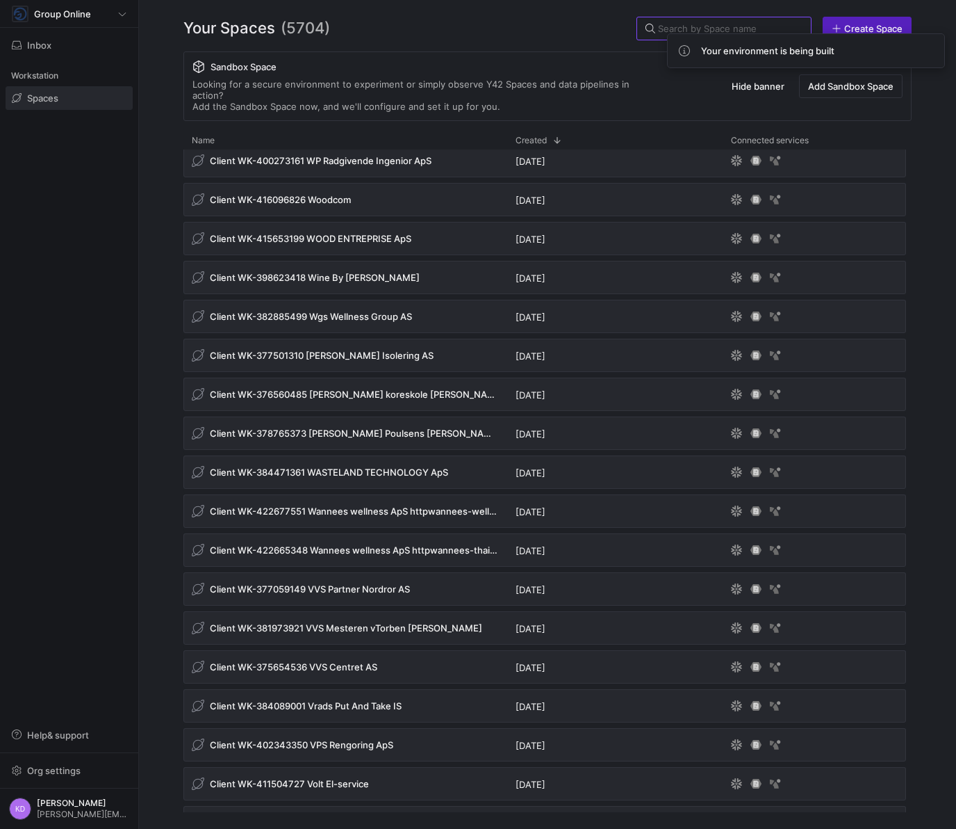
scroll to position [13979, 0]
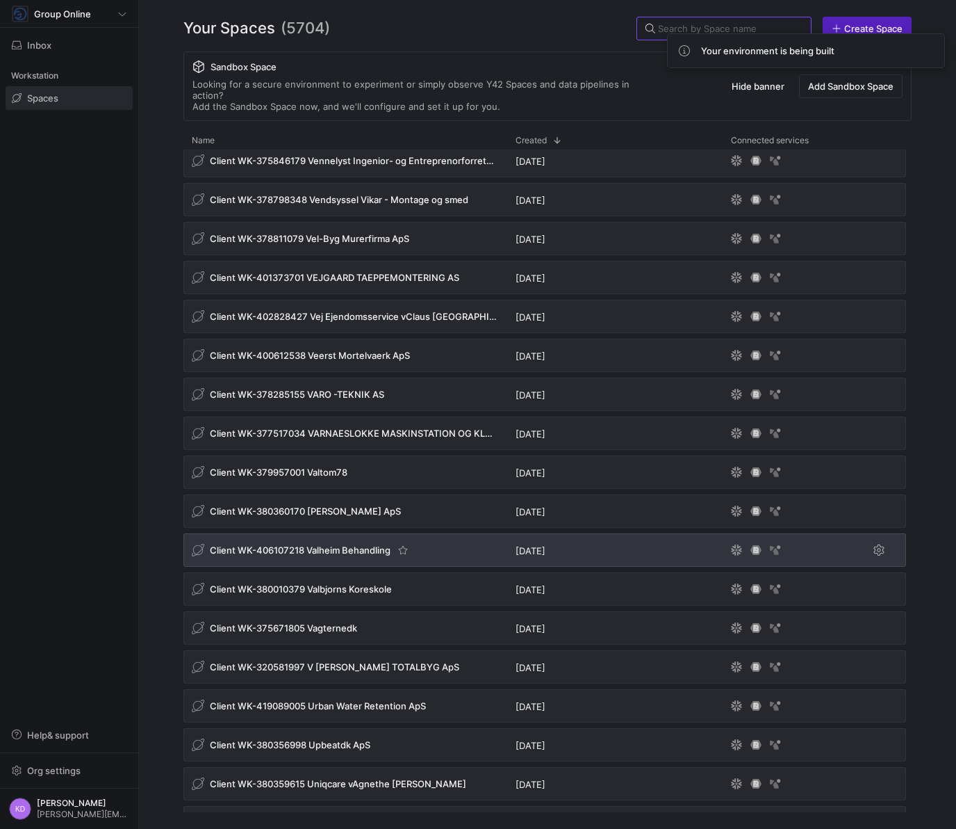
click at [343, 545] on div "Client WK-406107218 Valheim Behandling" at bounding box center [301, 550] width 218 height 14
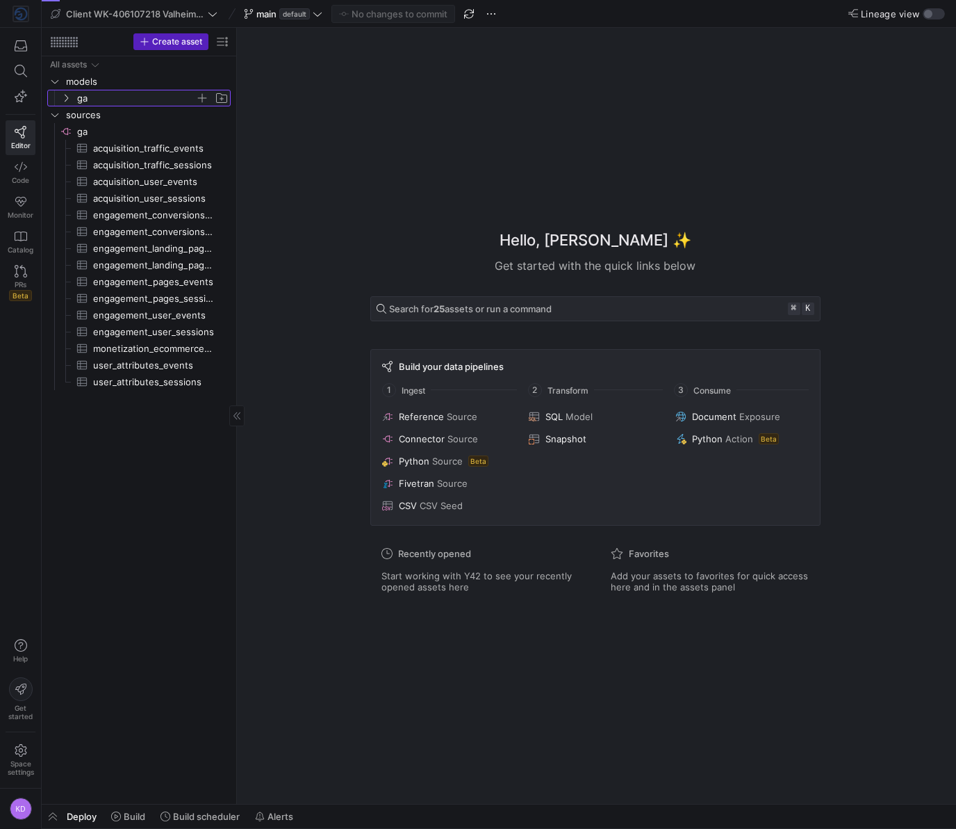
click at [95, 98] on span "ga" at bounding box center [136, 98] width 118 height 16
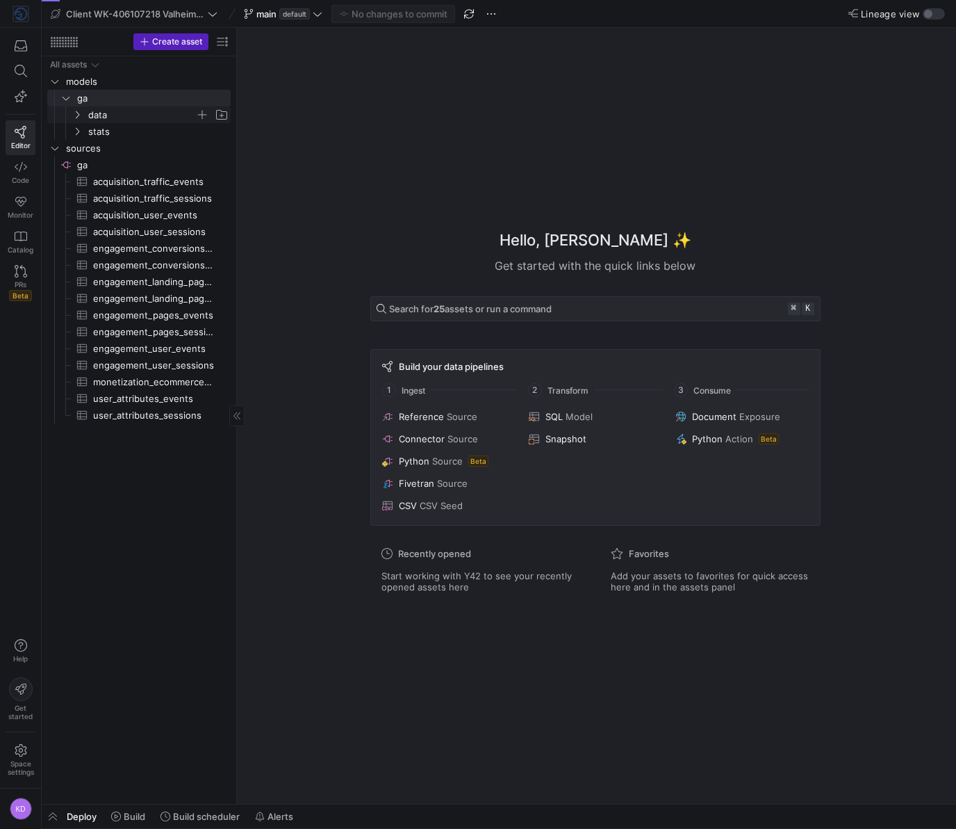
click at [97, 120] on span "data" at bounding box center [141, 115] width 107 height 16
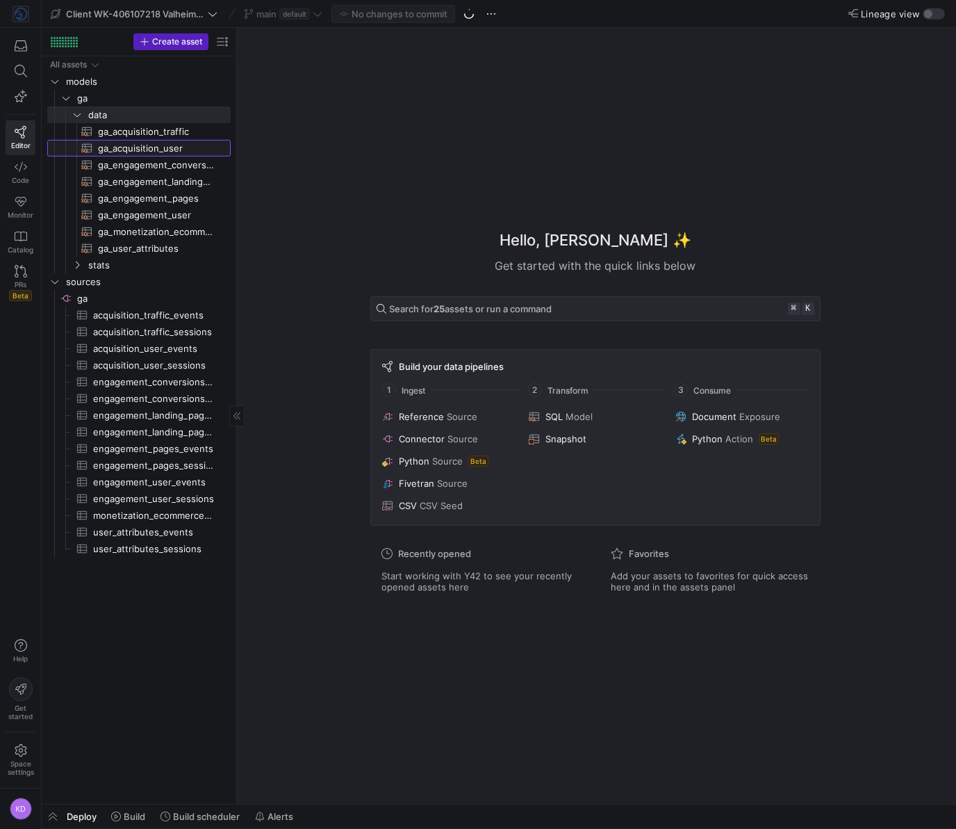
click at [107, 142] on span "ga_acquisition_user​​​​​​​​​​" at bounding box center [156, 148] width 117 height 16
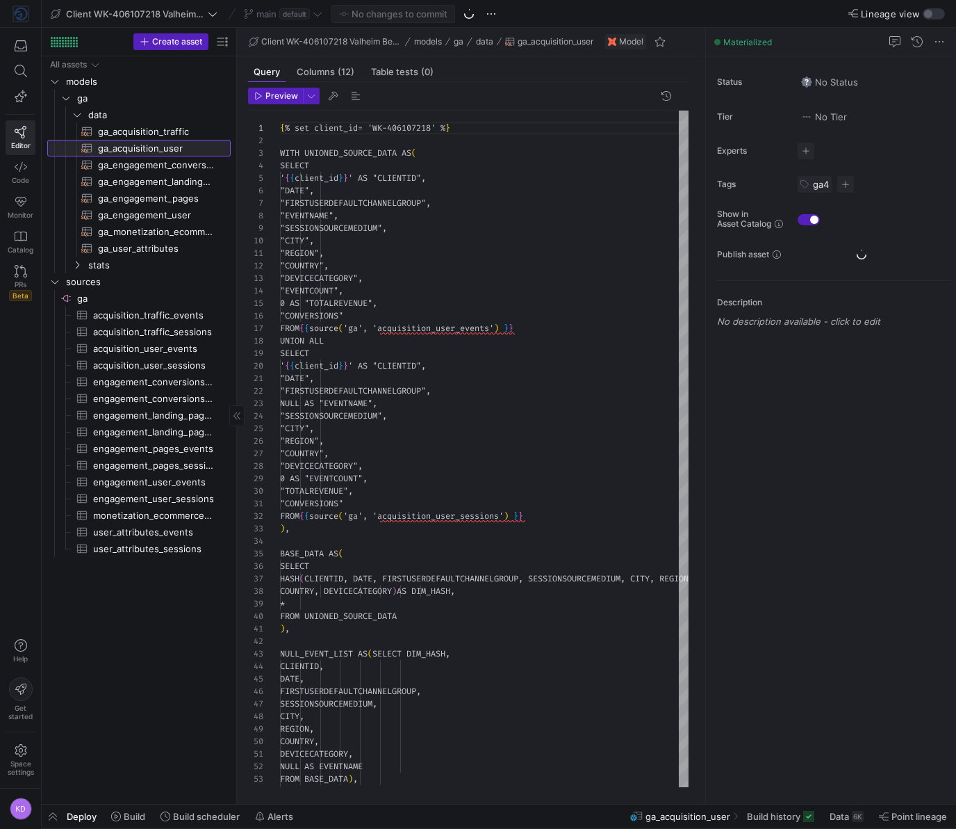
scroll to position [125, 0]
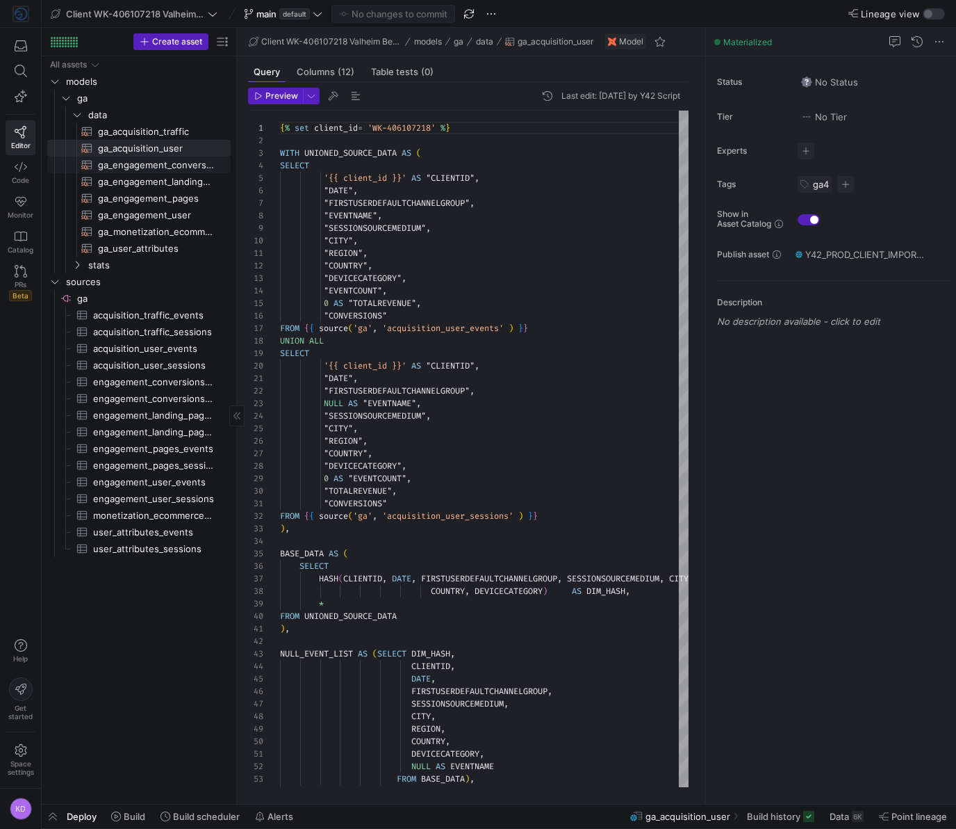
click at [149, 163] on span "ga_engagement_conversions​​​​​​​​​​" at bounding box center [156, 165] width 117 height 16
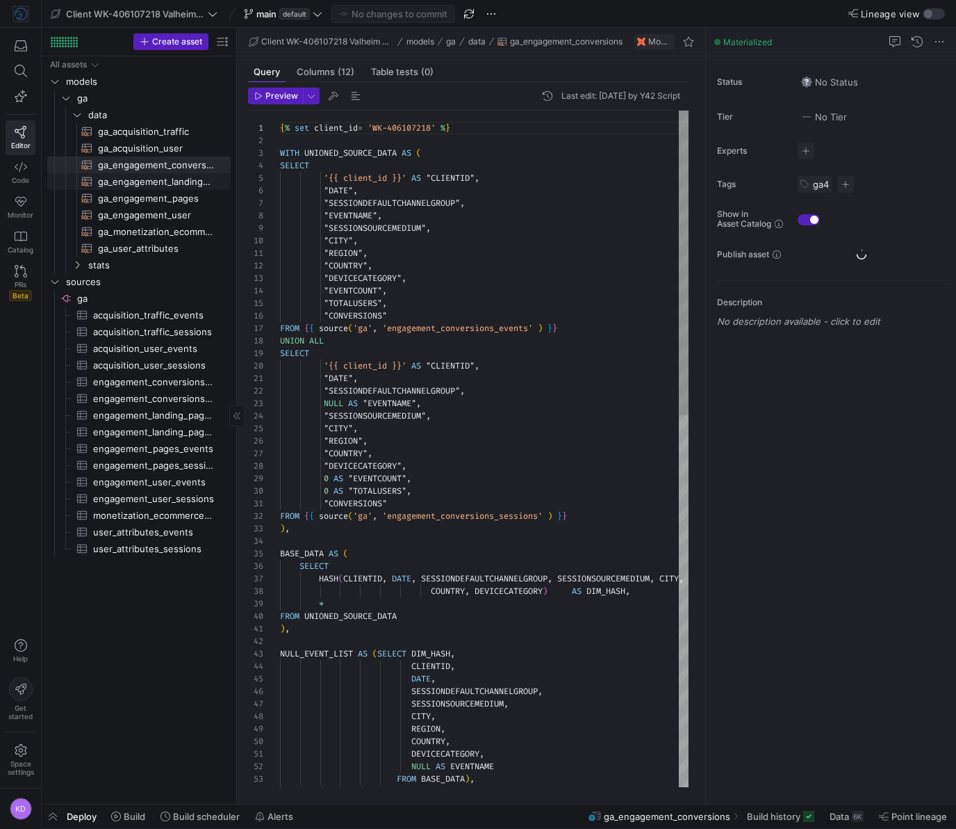
click at [148, 180] on span "ga_engagement_landing_pages​​​​​​​​​​" at bounding box center [156, 182] width 117 height 16
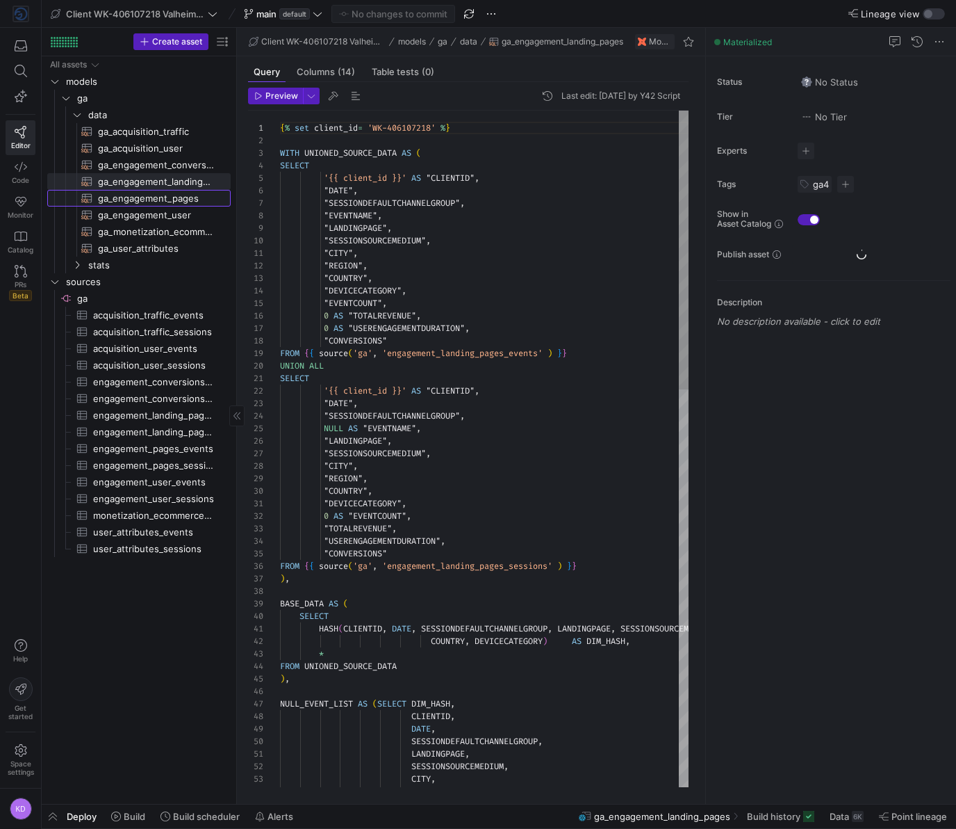
click at [150, 195] on span "ga_engagement_pages​​​​​​​​​​" at bounding box center [156, 198] width 117 height 16
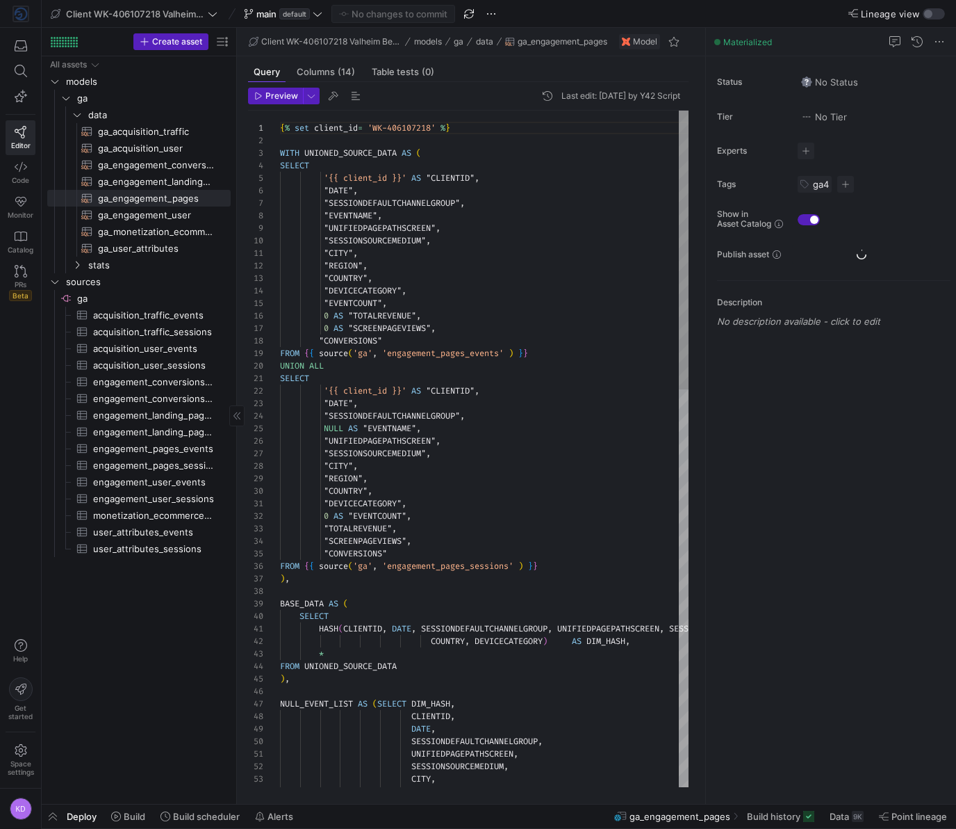
click at [148, 212] on span "ga_engagement_user​​​​​​​​​​" at bounding box center [156, 215] width 117 height 16
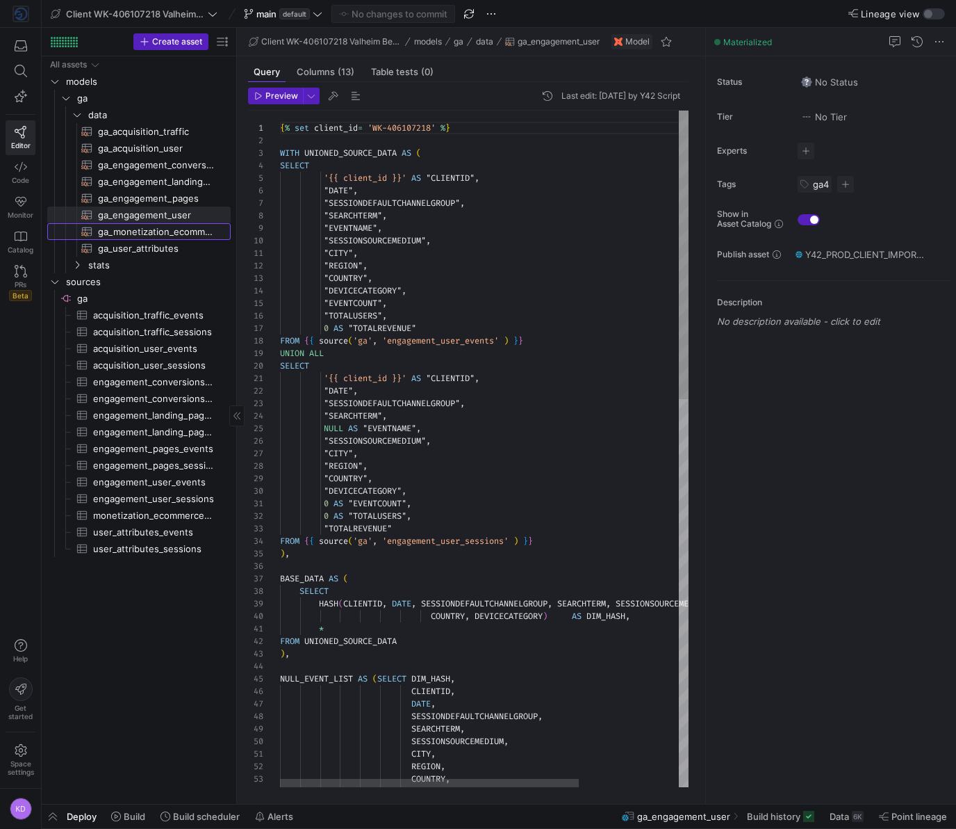
click at [145, 233] on span "ga_monetization_ecommerce​​​​​​​​​​" at bounding box center [156, 232] width 117 height 16
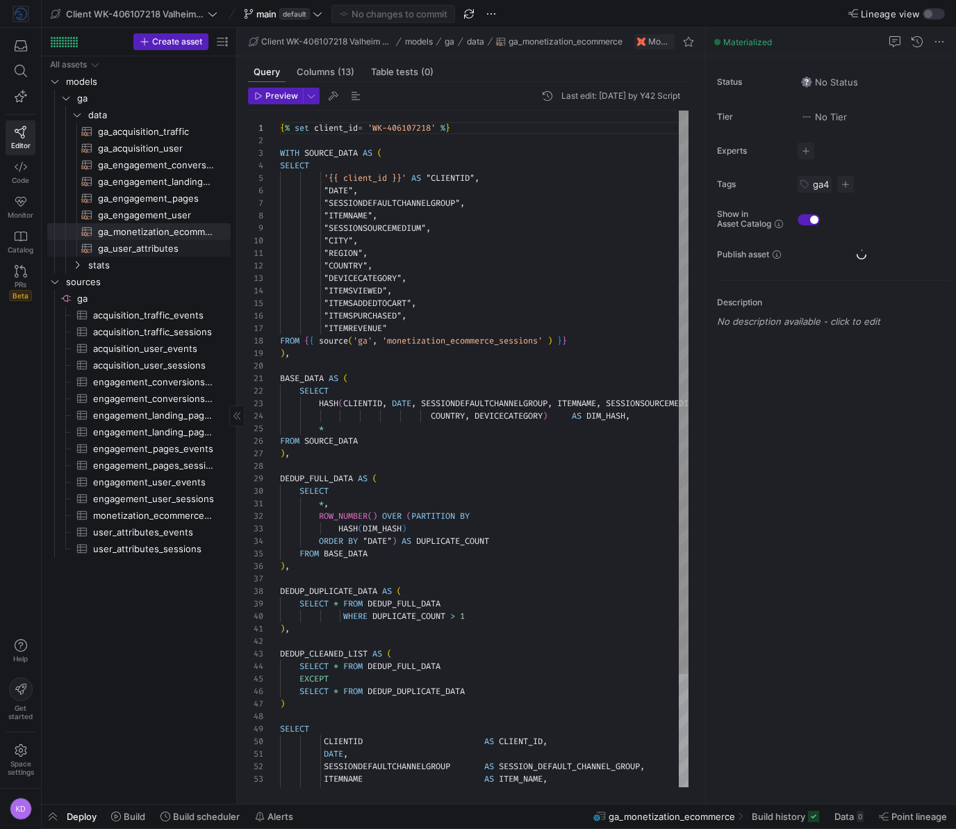
click at [149, 243] on span "ga_user_attributes​​​​​​​​​​" at bounding box center [156, 248] width 117 height 16
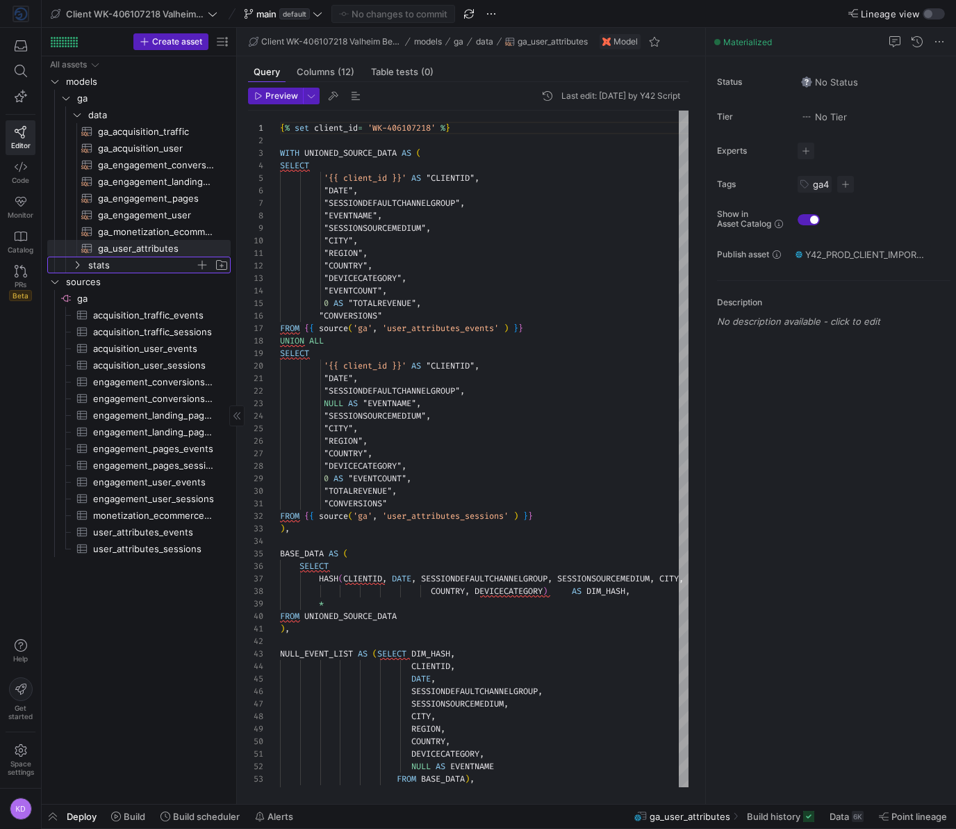
click at [108, 272] on span "stats" at bounding box center [141, 265] width 107 height 16
click at [112, 284] on span "ga_statistics​​​​​​​​​​" at bounding box center [156, 282] width 117 height 16
type textarea "{% set client_id= 'WK-406107218' %} {% set service_account_email = 'google-anal…"
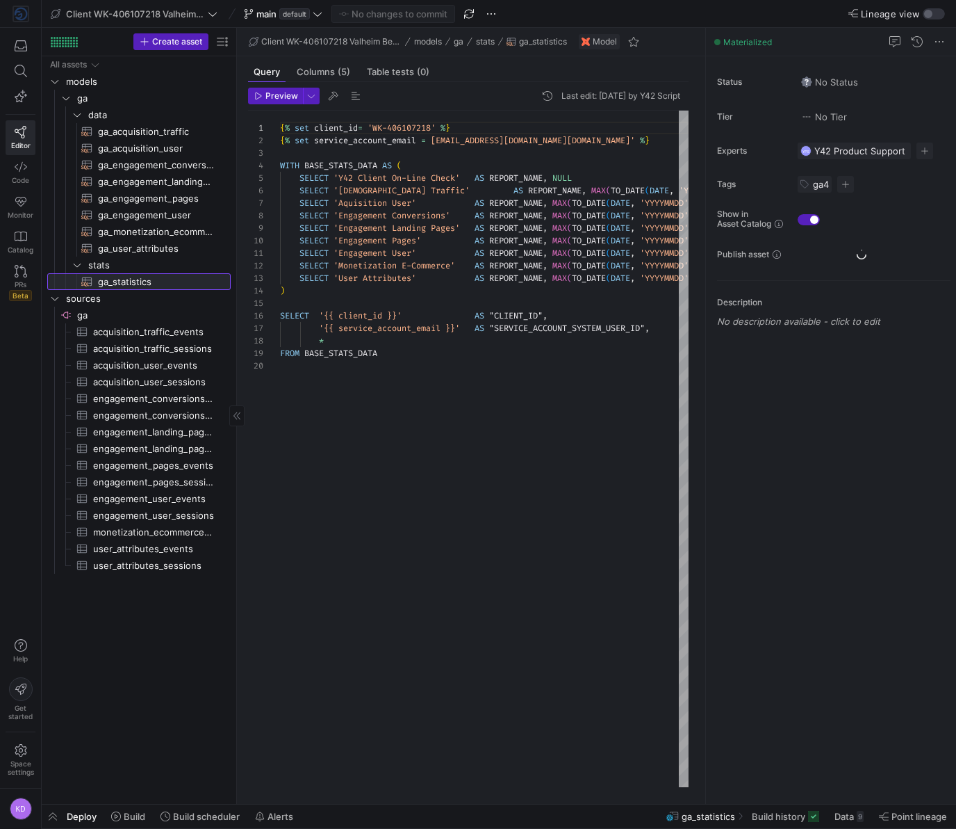
scroll to position [63, 0]
click at [25, 14] on img at bounding box center [21, 14] width 14 height 14
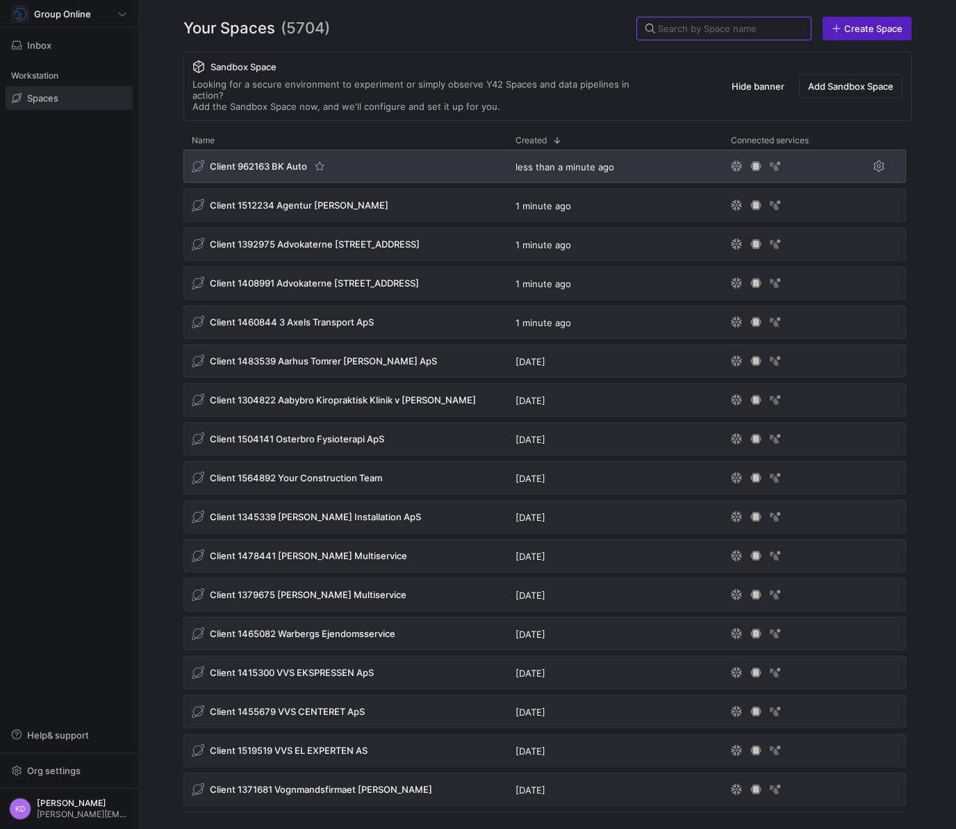
click at [266, 161] on span "Client 962163 BK Auto" at bounding box center [258, 166] width 97 height 11
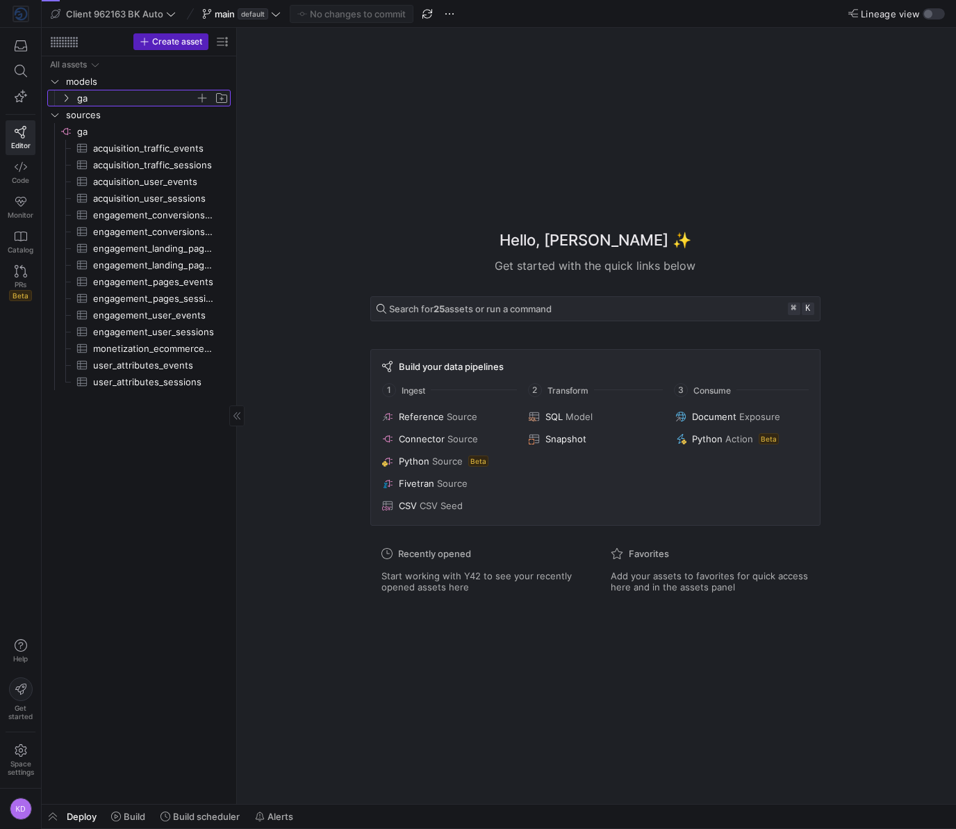
click at [86, 95] on span "ga" at bounding box center [136, 98] width 118 height 16
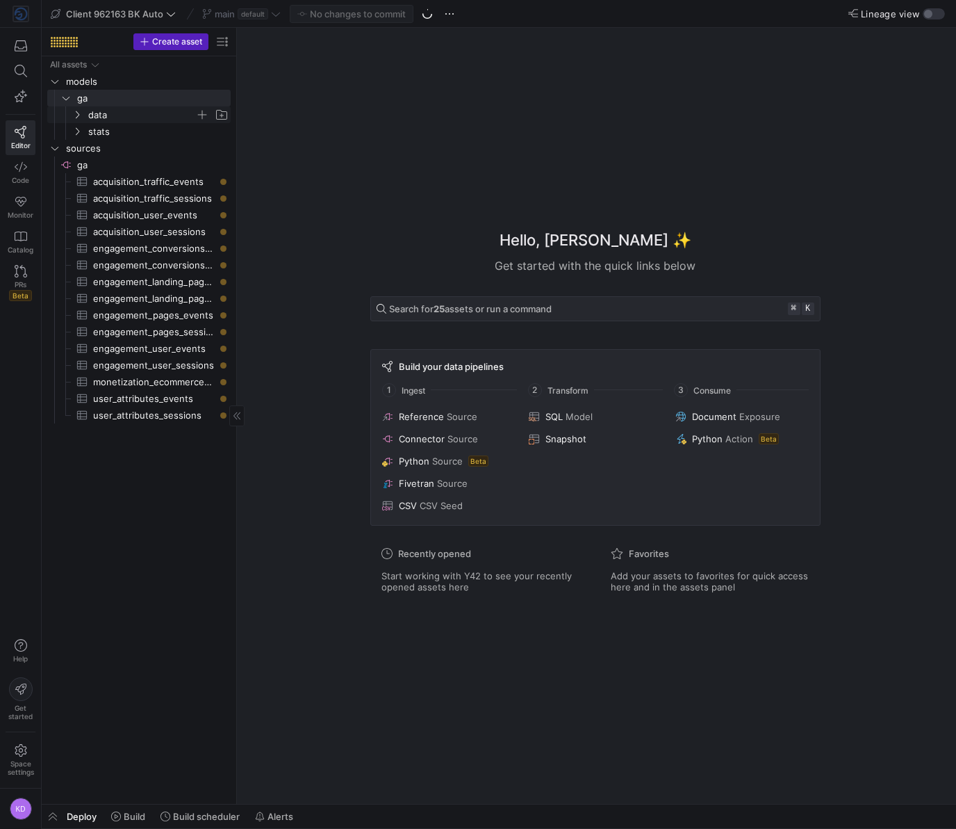
click at [95, 115] on span "data" at bounding box center [141, 115] width 107 height 16
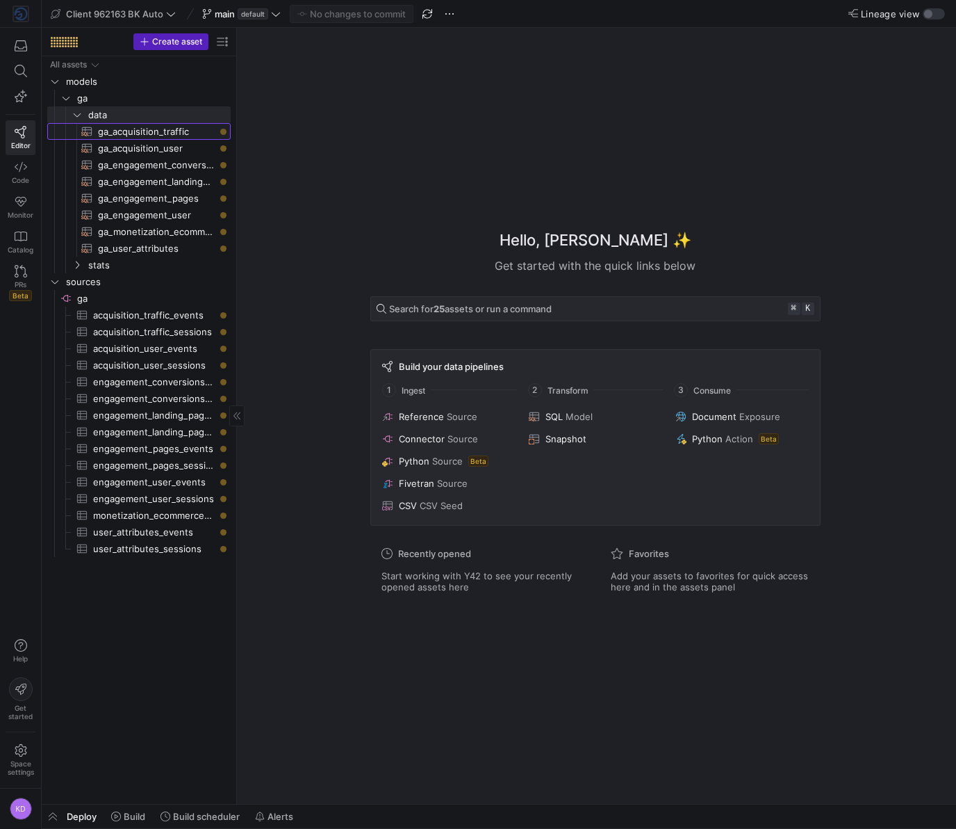
click at [115, 131] on span "ga_acquisition_traffic​​​​​​​​​​" at bounding box center [156, 132] width 117 height 16
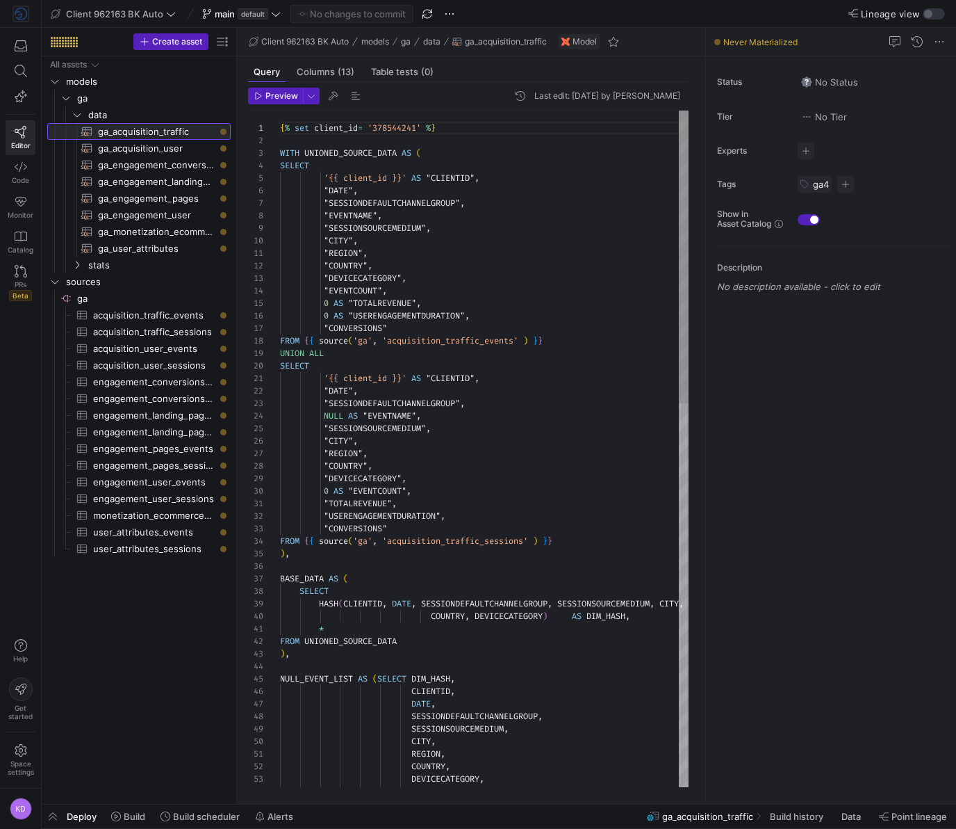
scroll to position [125, 0]
click at [26, 12] on img at bounding box center [21, 14] width 14 height 14
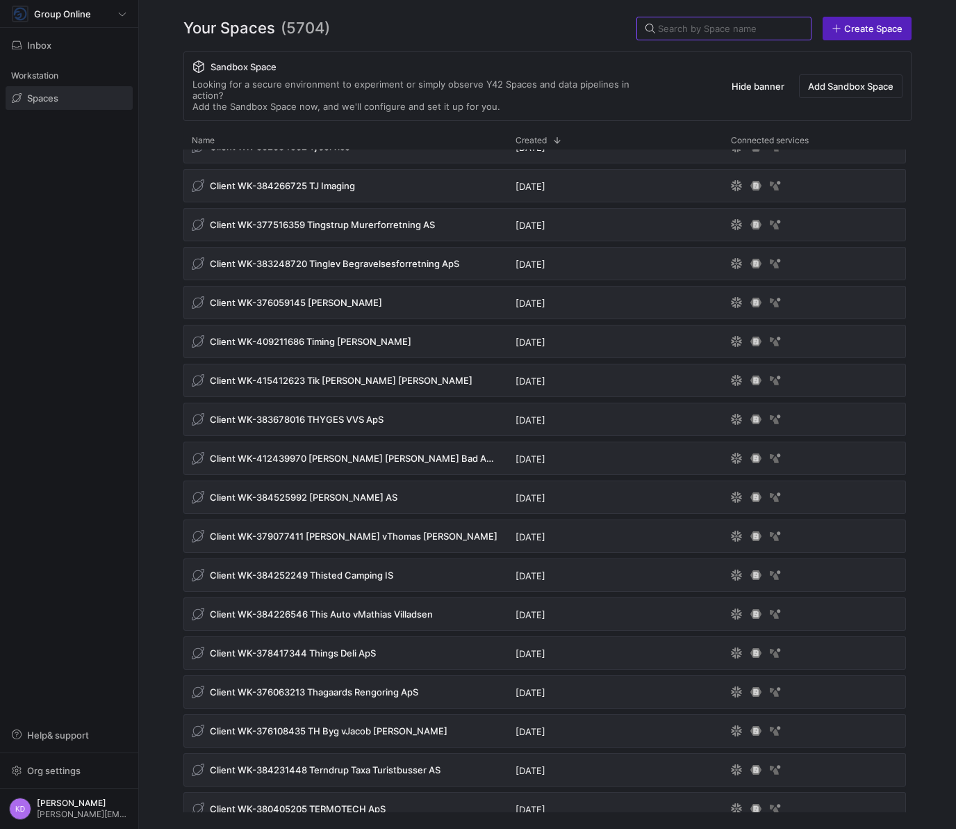
scroll to position [17900, 0]
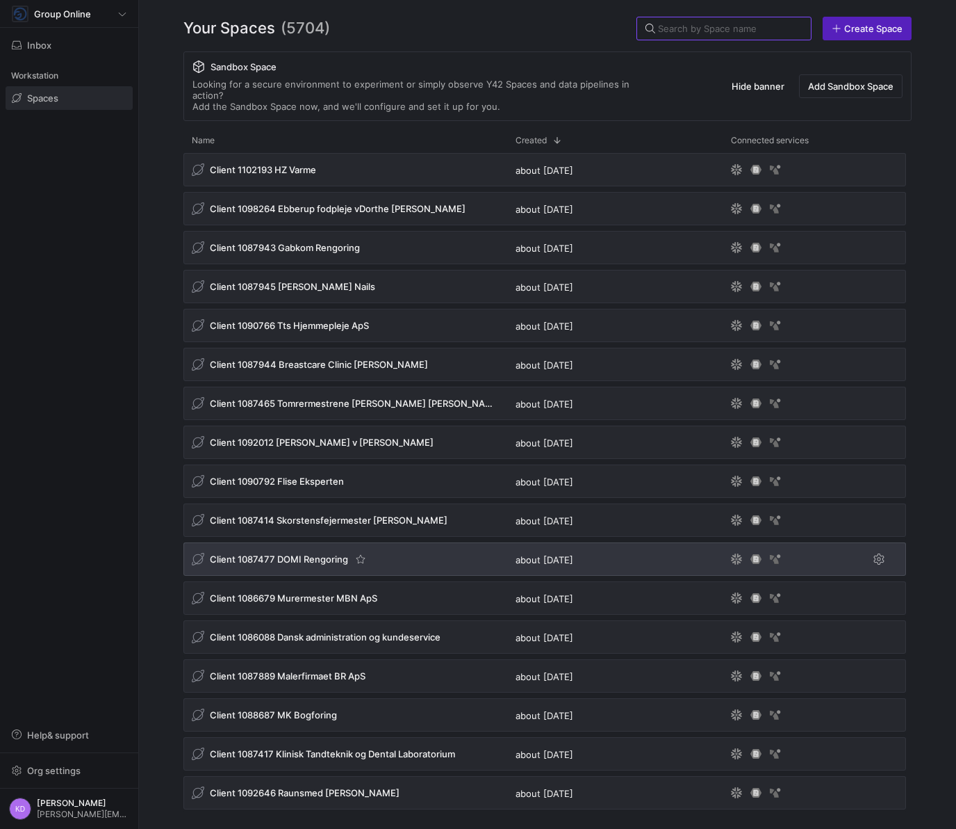
click at [286, 553] on span "Client 1087477 DOMI Rengoring" at bounding box center [279, 558] width 138 height 11
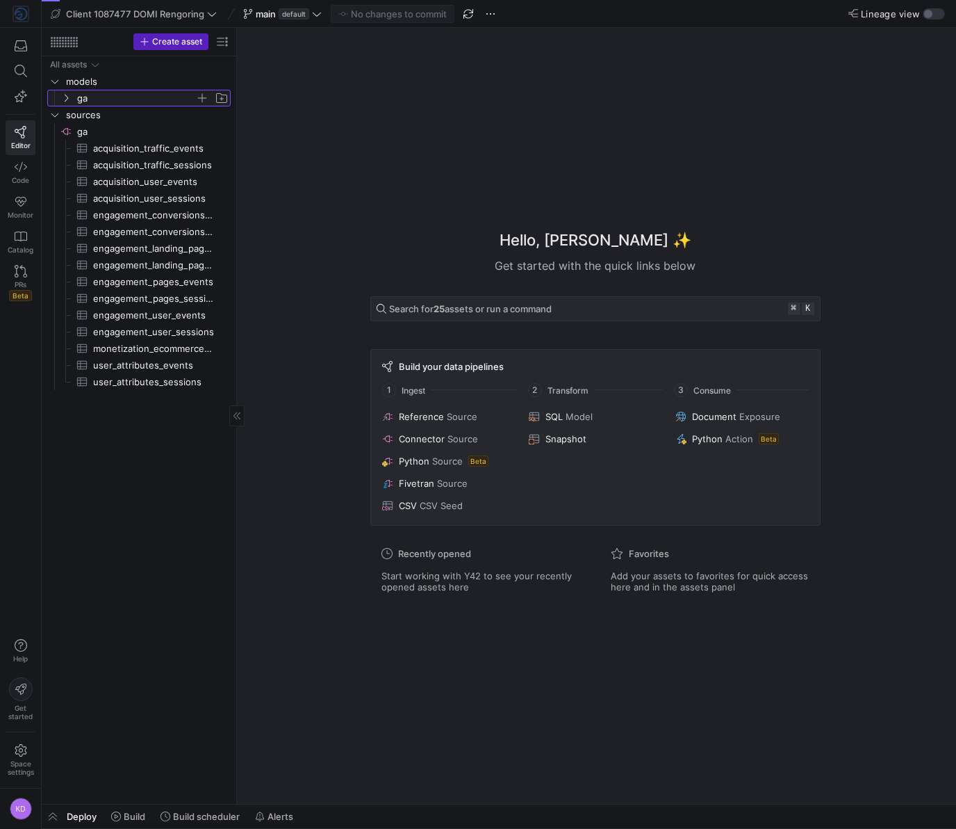
click at [82, 98] on span "ga" at bounding box center [136, 98] width 118 height 16
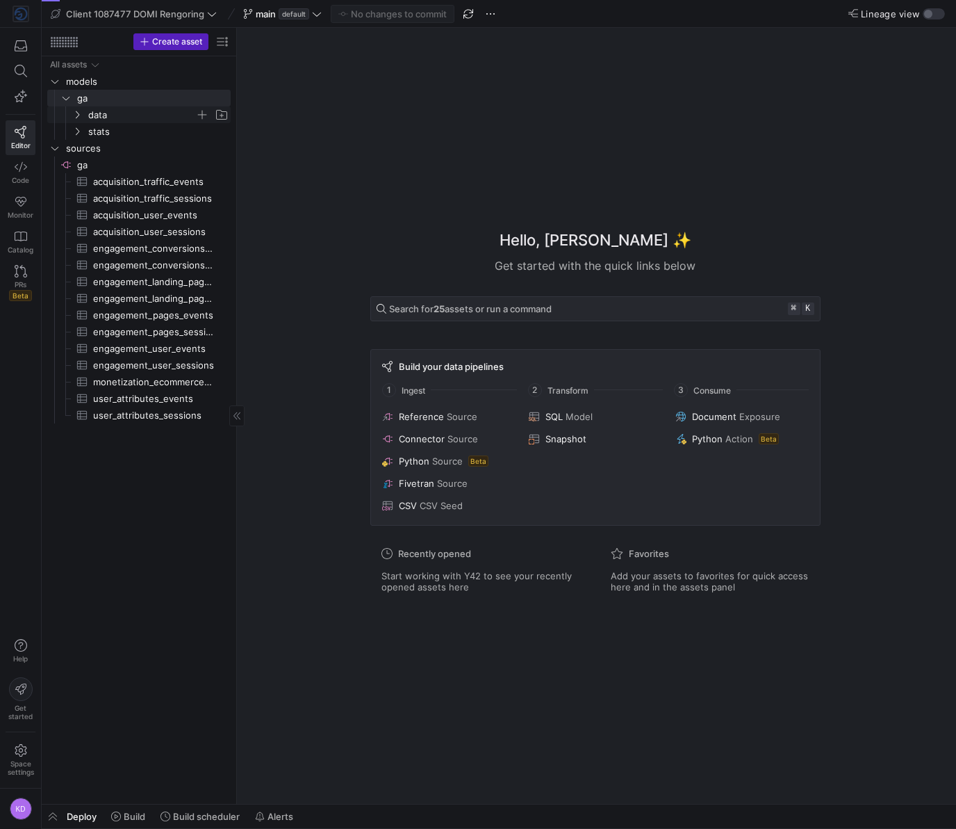
click at [99, 113] on span "data" at bounding box center [141, 115] width 107 height 16
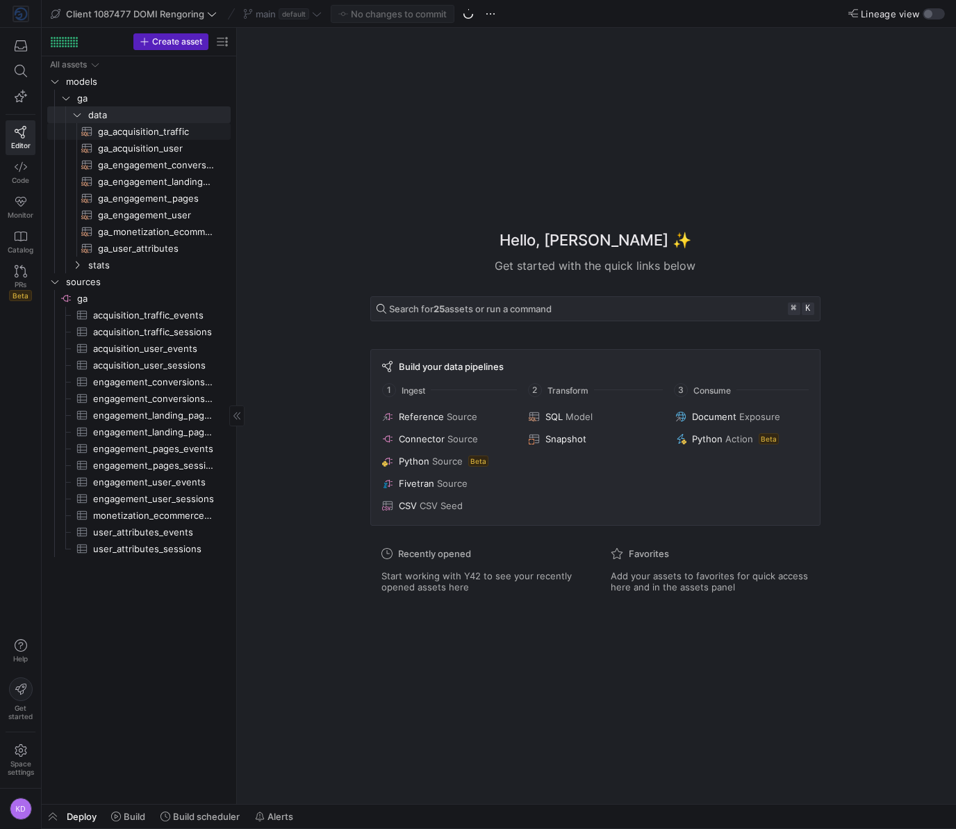
click at [109, 131] on span "ga_acquisition_traffic​​​​​​​​​​" at bounding box center [156, 132] width 117 height 16
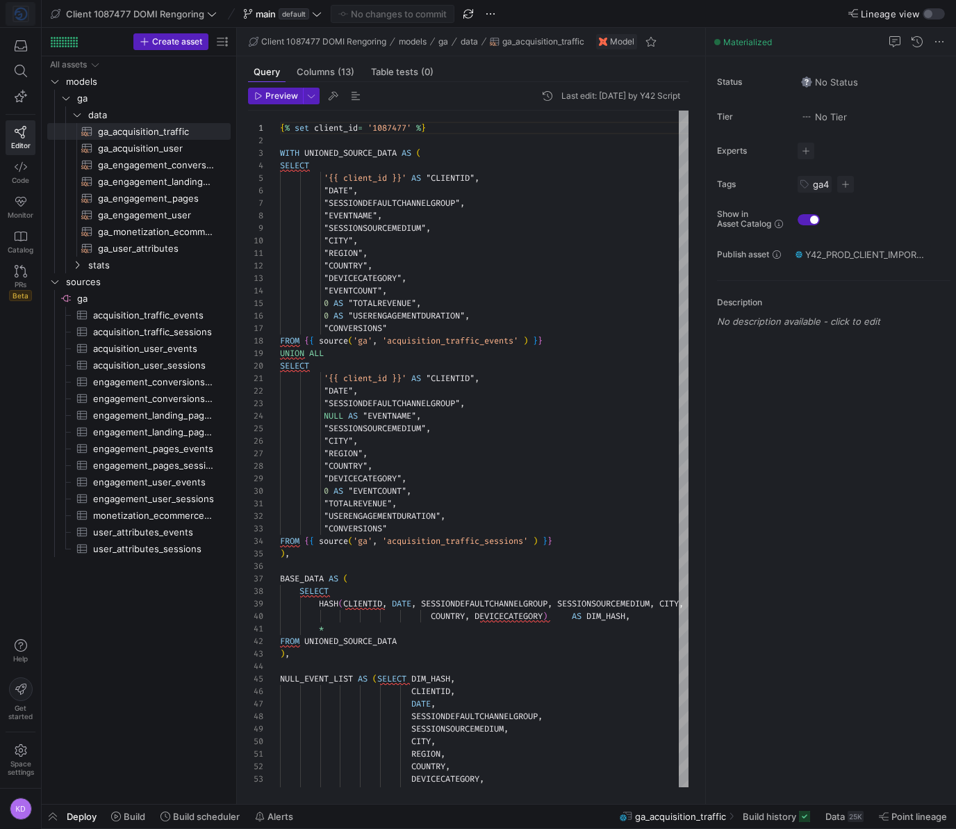
click at [24, 12] on img at bounding box center [21, 14] width 14 height 14
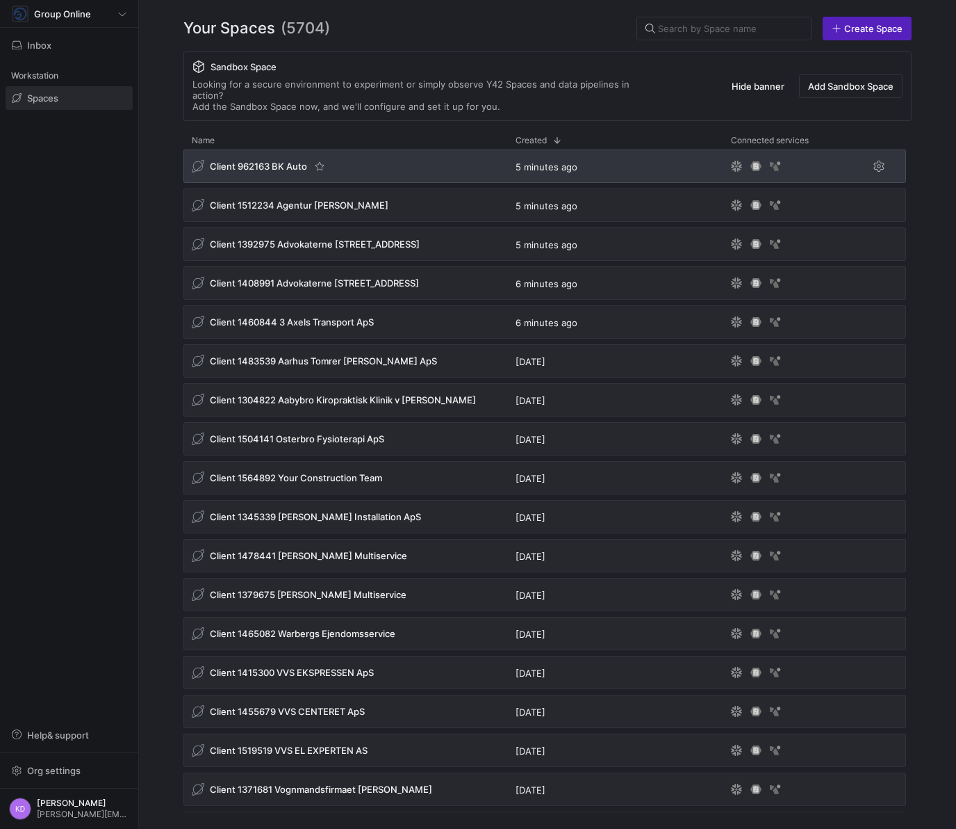
click at [284, 161] on span "Client 962163 BK Auto" at bounding box center [258, 166] width 97 height 11
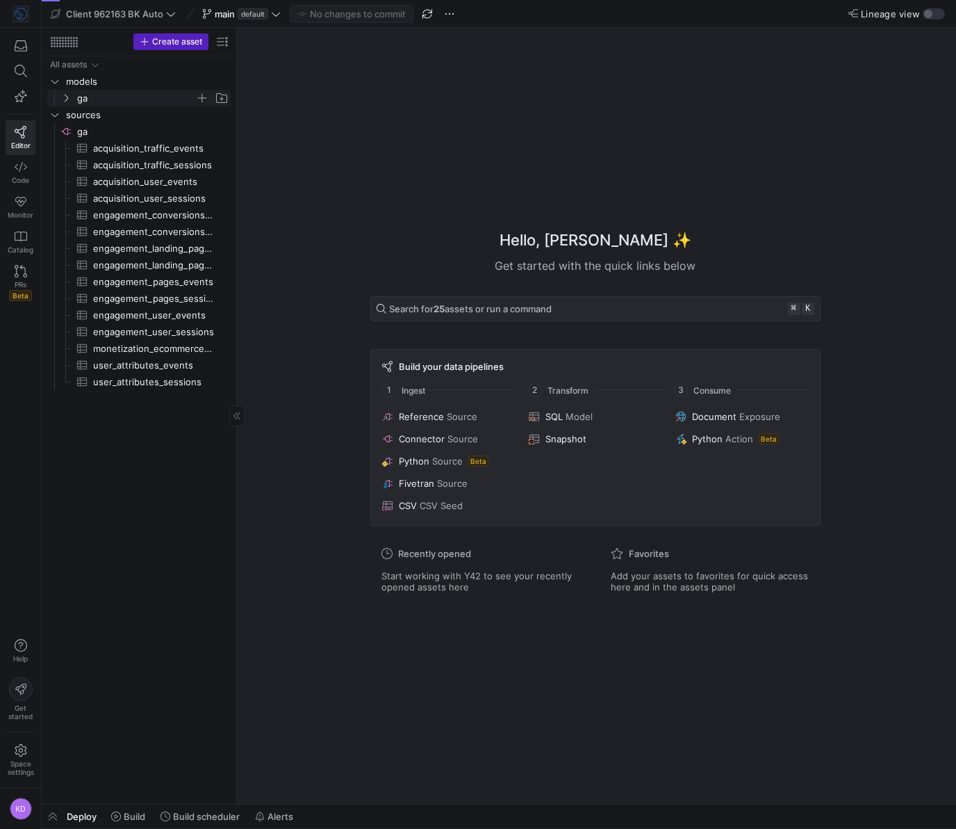
click at [97, 95] on span "ga" at bounding box center [136, 98] width 118 height 16
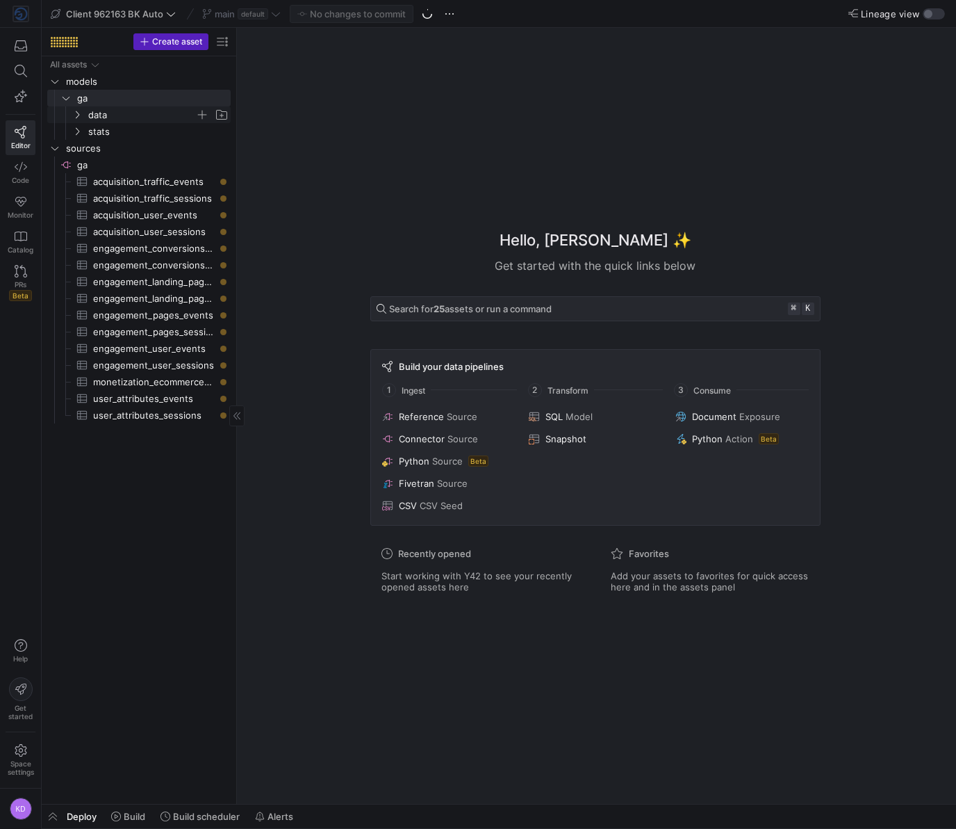
click at [113, 116] on span "data" at bounding box center [141, 115] width 107 height 16
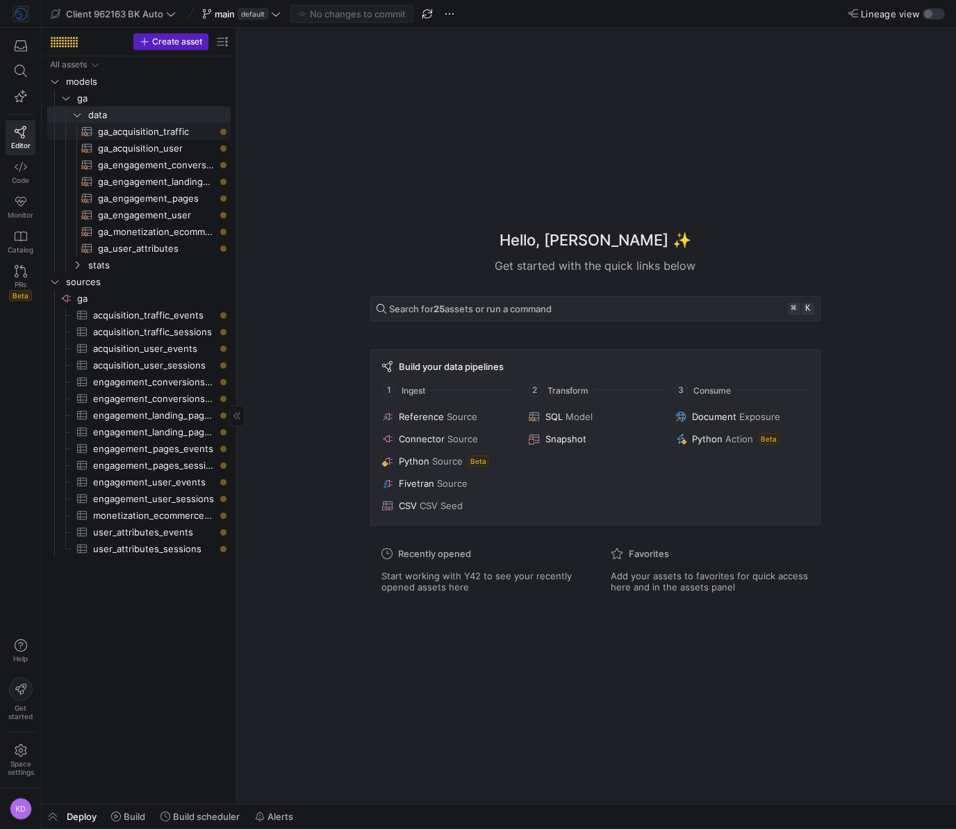
click at [136, 128] on span "ga_acquisition_traffic​​​​​​​​​​" at bounding box center [156, 132] width 117 height 16
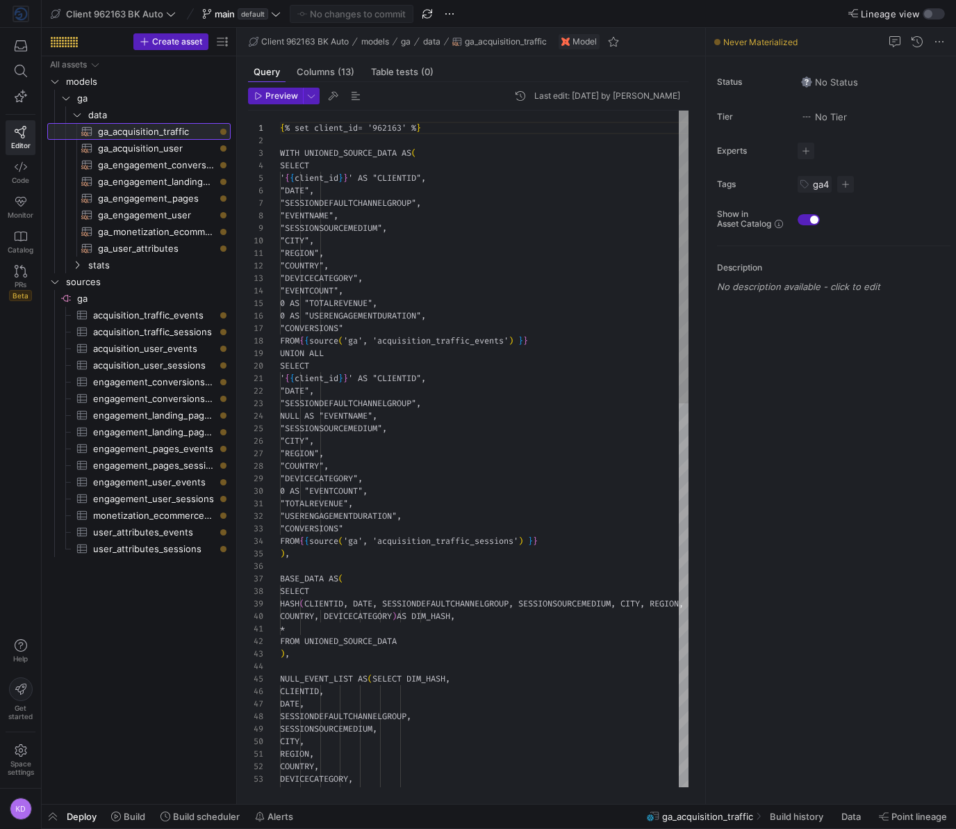
scroll to position [125, 0]
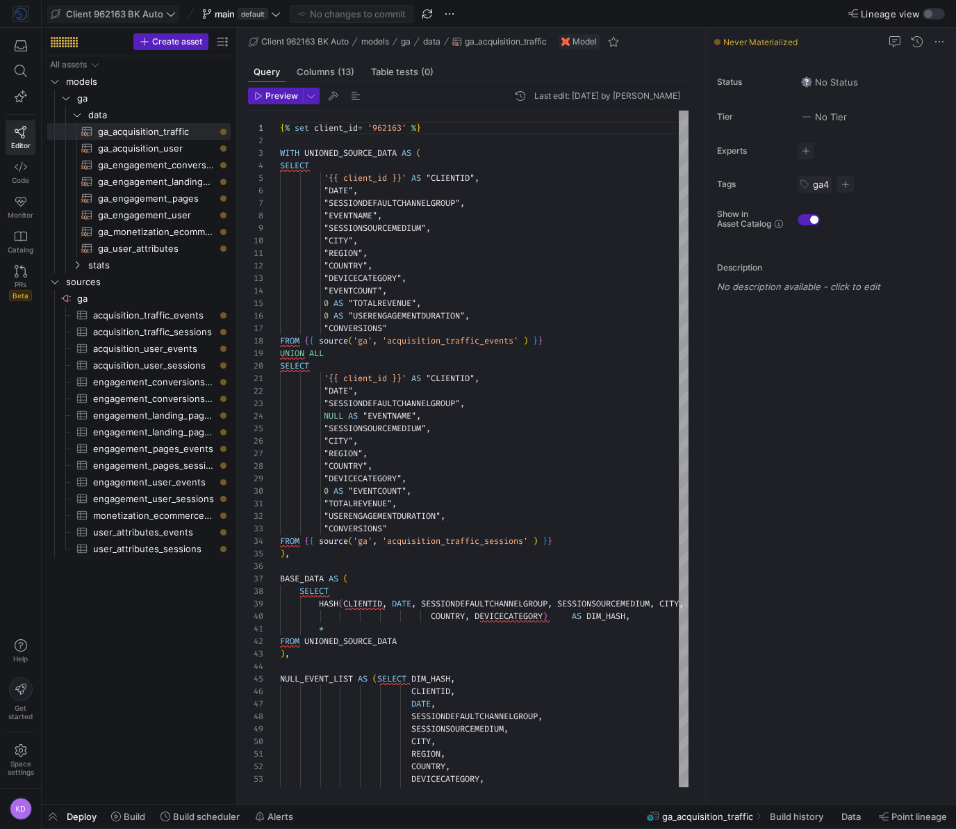
click at [56, 13] on icon at bounding box center [56, 14] width 10 height 10
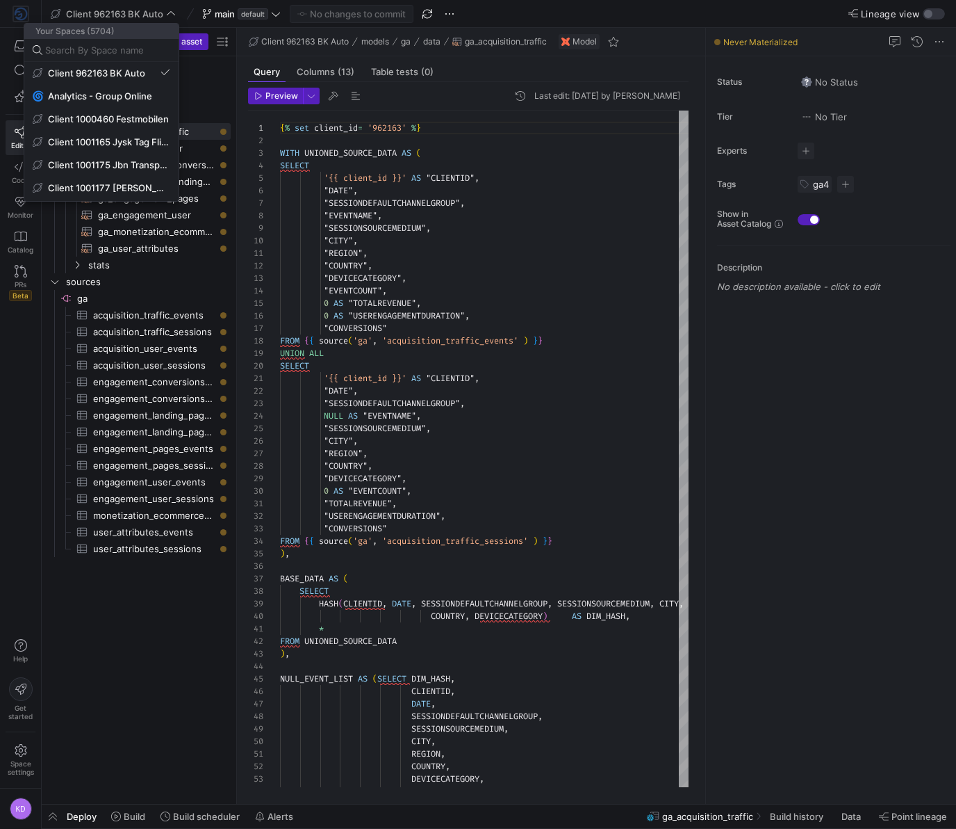
click at [24, 15] on div at bounding box center [478, 414] width 956 height 829
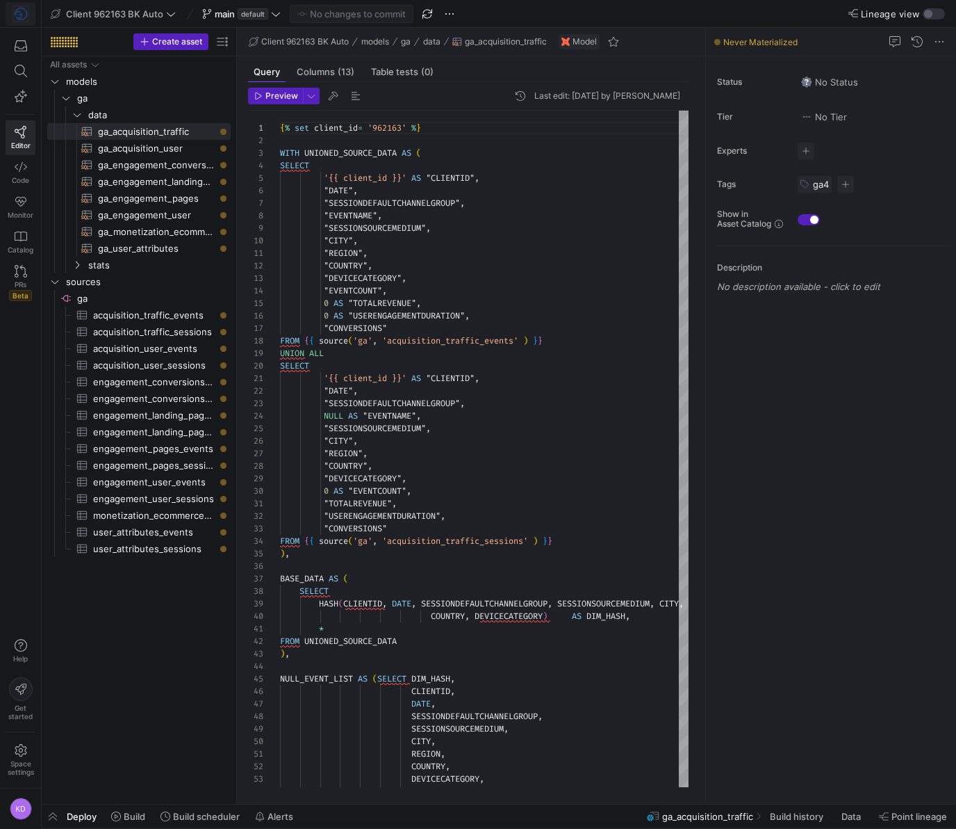
click at [20, 13] on img at bounding box center [21, 14] width 14 height 14
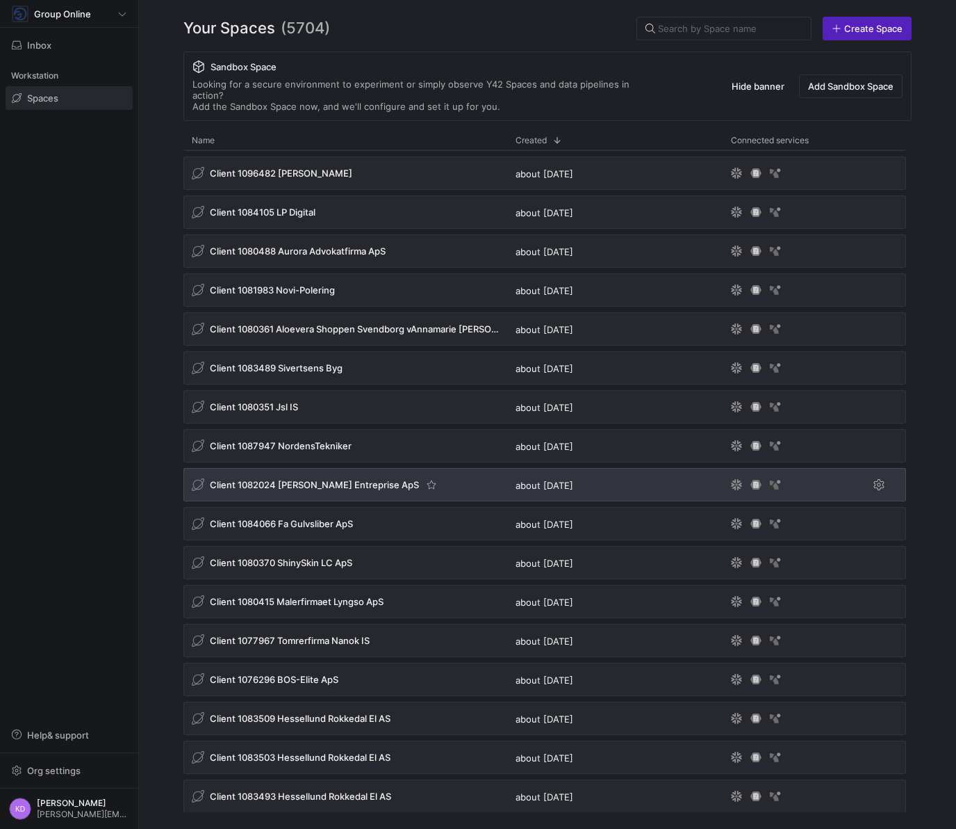
click at [257, 479] on span "Client 1082024 Evensen Entreprise ApS" at bounding box center [314, 484] width 209 height 11
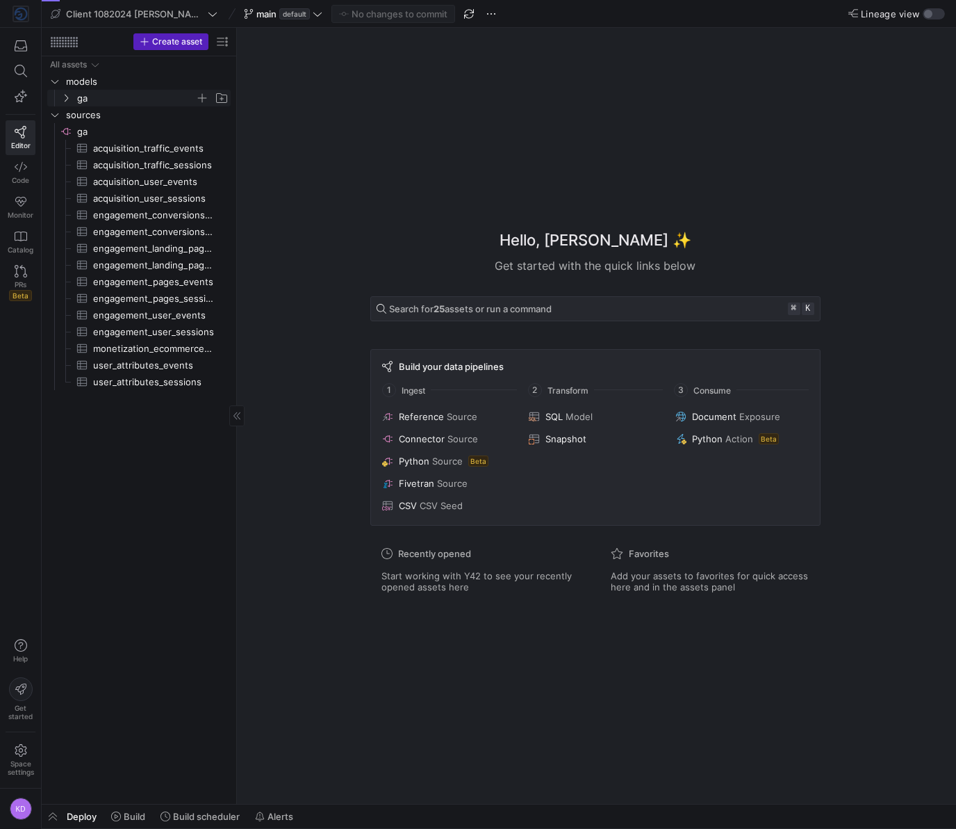
click at [67, 98] on icon "Press SPACE to select this row." at bounding box center [66, 99] width 3 height 8
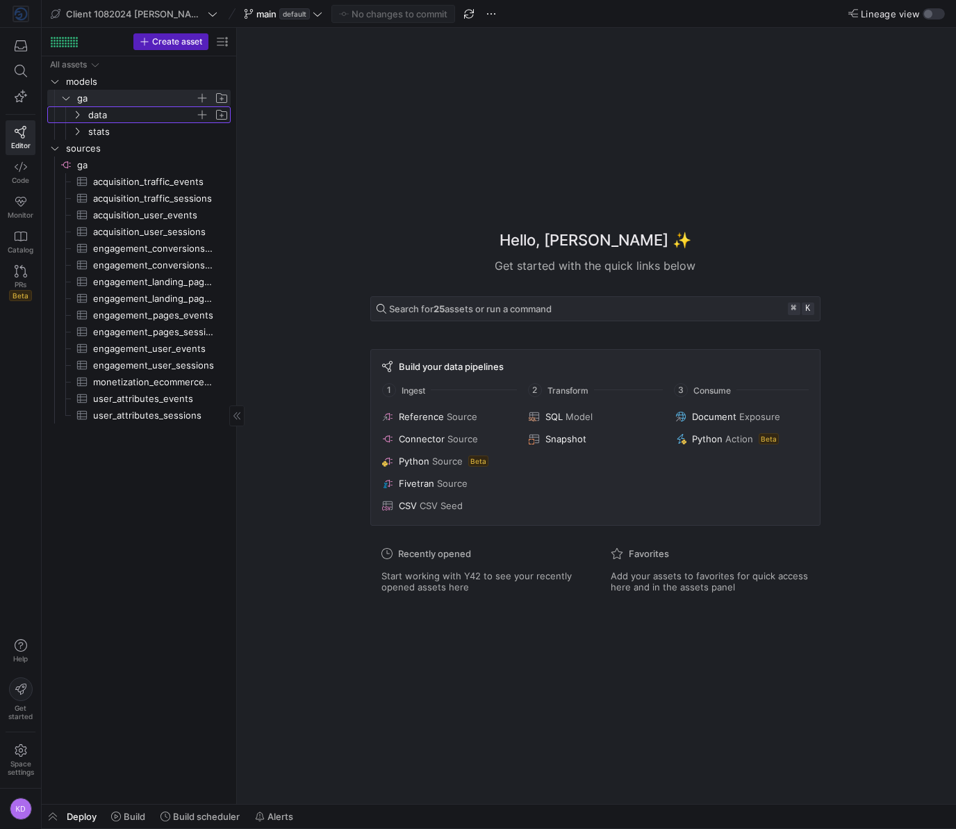
click at [101, 116] on span "data" at bounding box center [141, 115] width 107 height 16
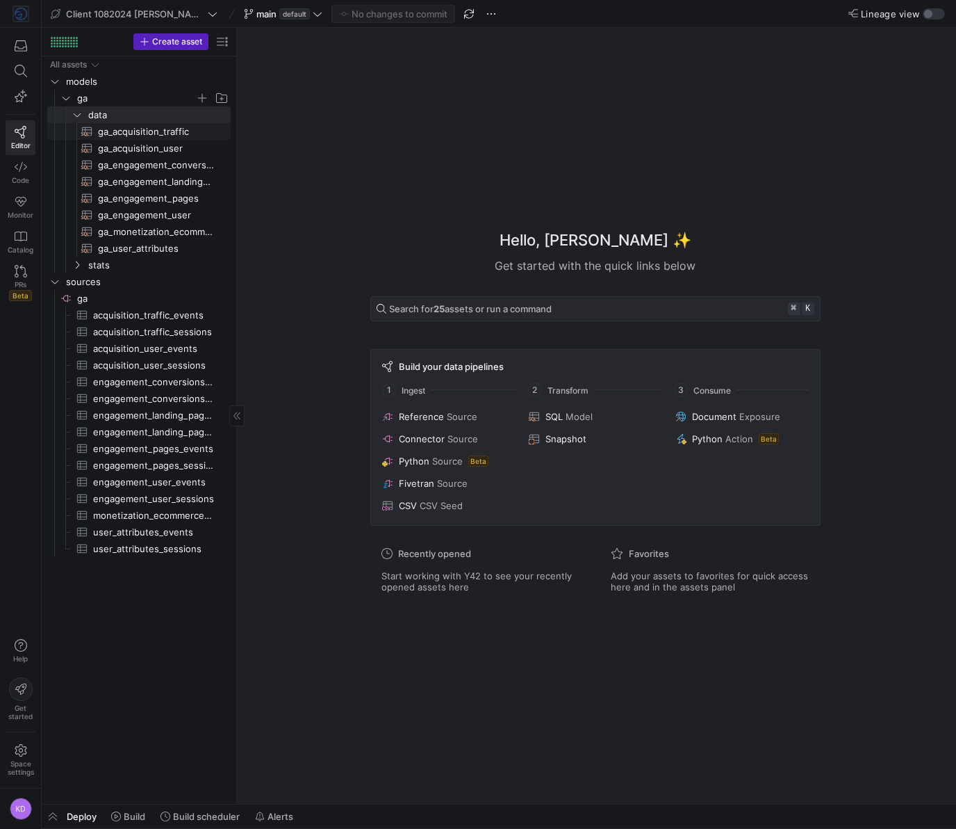
click at [107, 131] on span "ga_acquisition_traffic​​​​​​​​​​" at bounding box center [156, 132] width 117 height 16
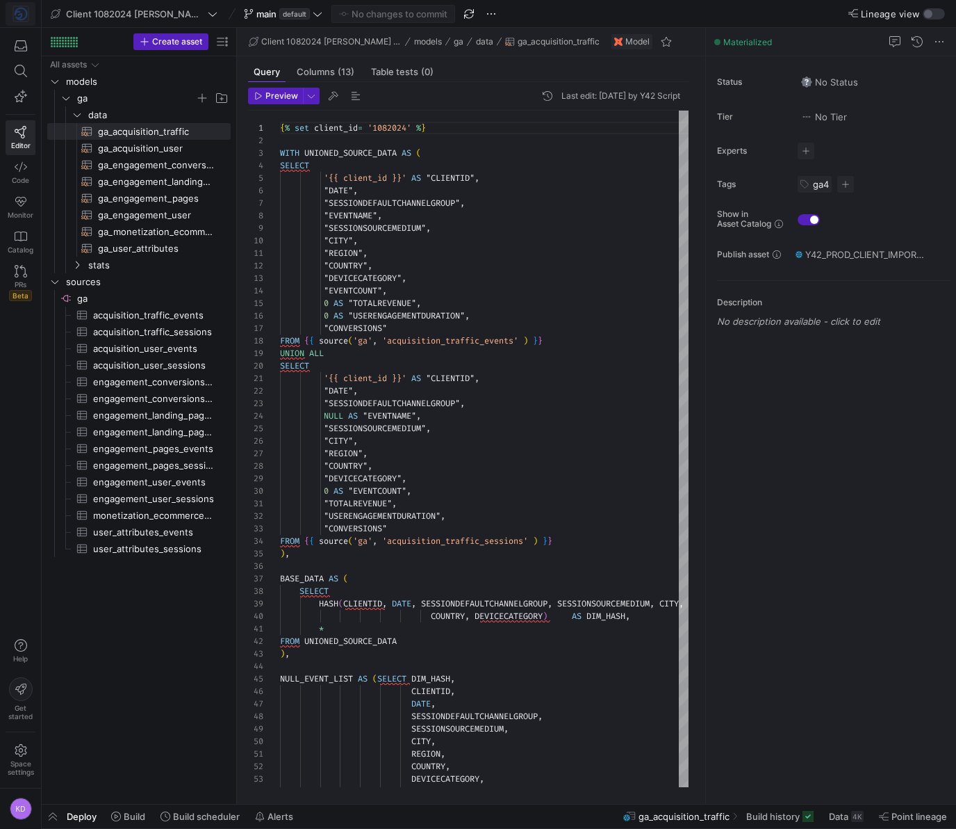
click at [23, 10] on img at bounding box center [21, 14] width 14 height 14
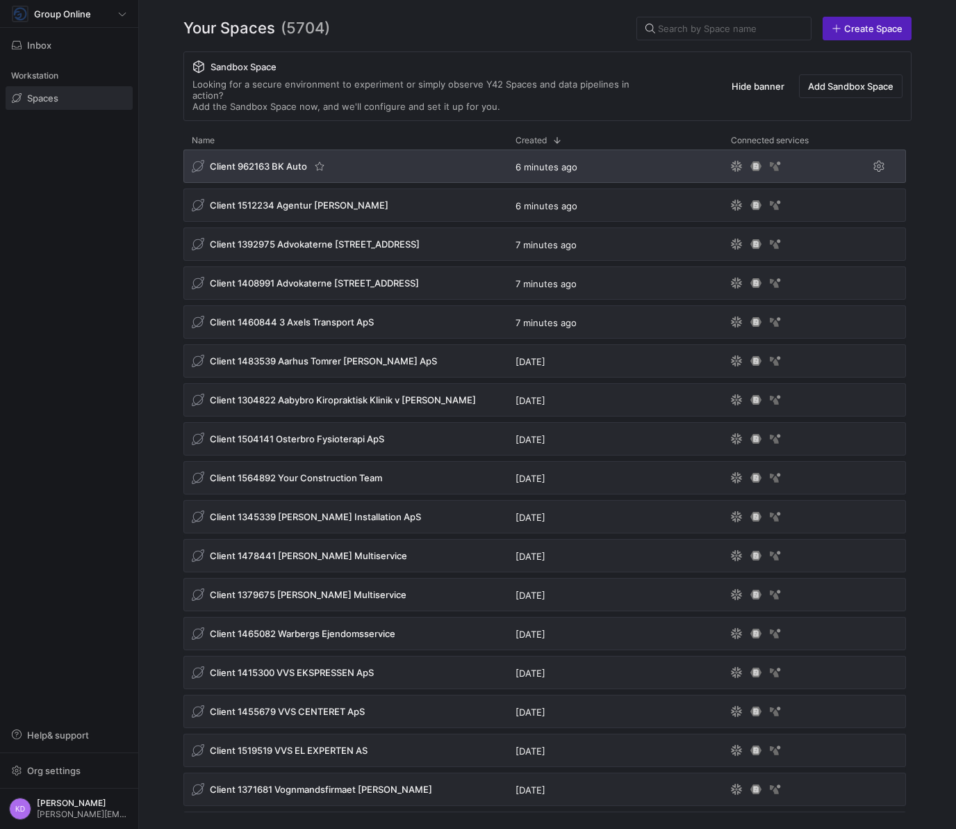
click at [244, 161] on span "Client 962163 BK Auto" at bounding box center [258, 166] width 97 height 11
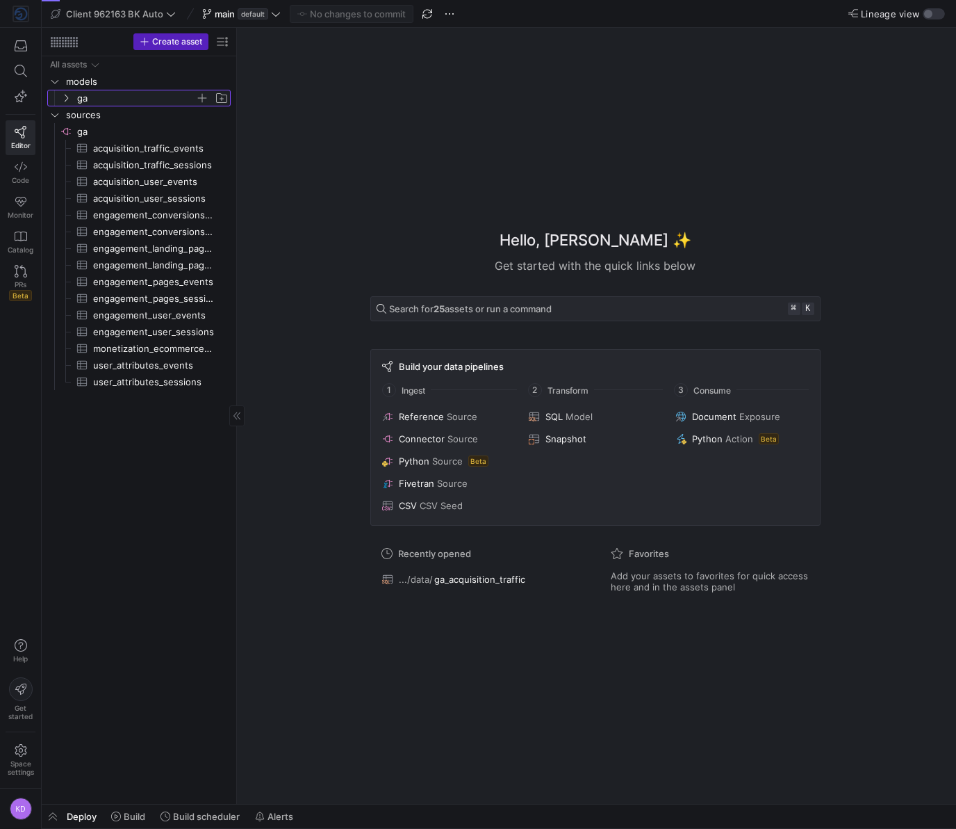
click at [87, 97] on span "ga" at bounding box center [136, 98] width 118 height 16
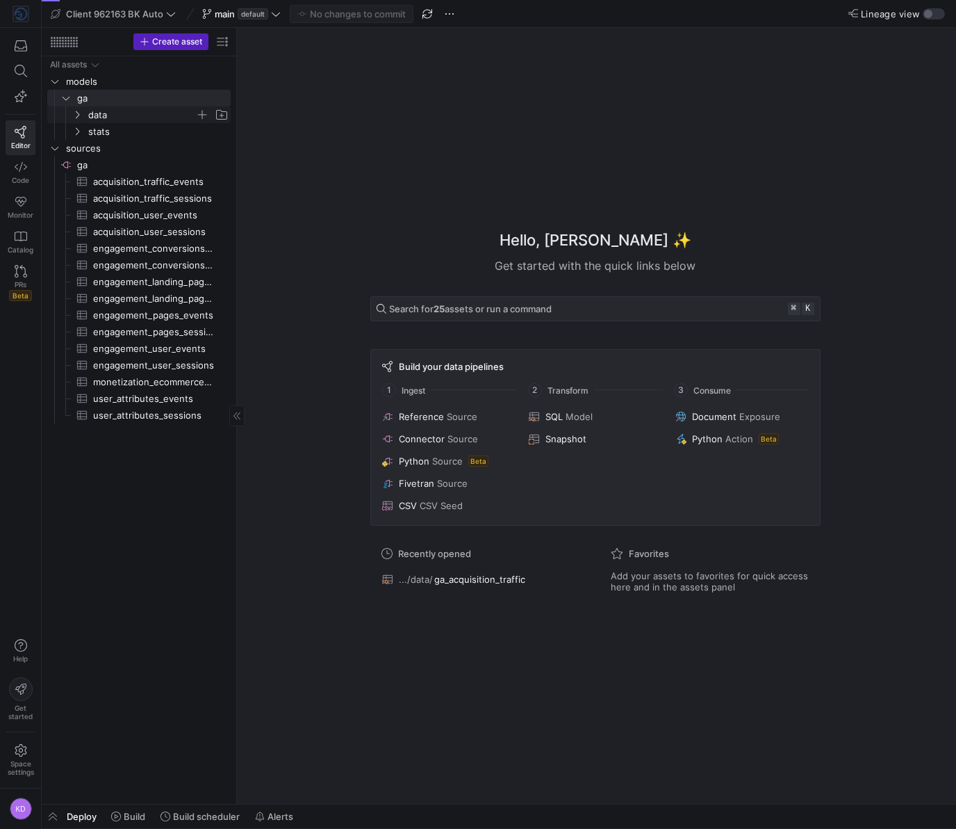
click at [119, 120] on span "data" at bounding box center [141, 115] width 107 height 16
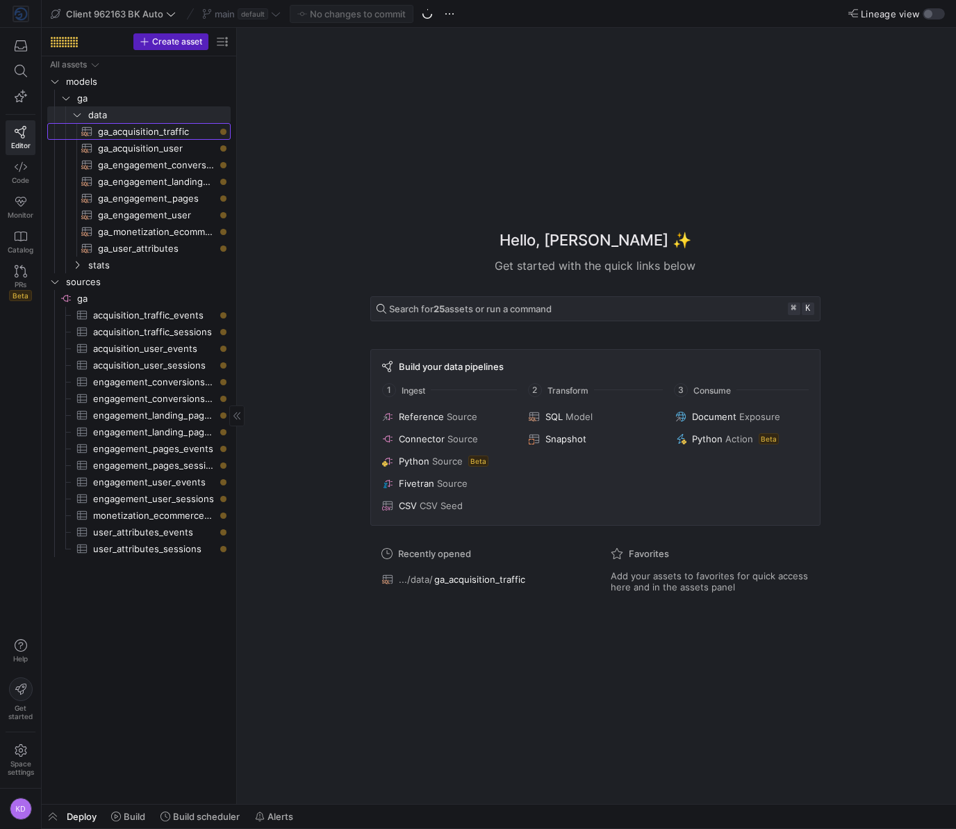
click at [124, 130] on span "ga_acquisition_traffic​​​​​​​​​​" at bounding box center [156, 132] width 117 height 16
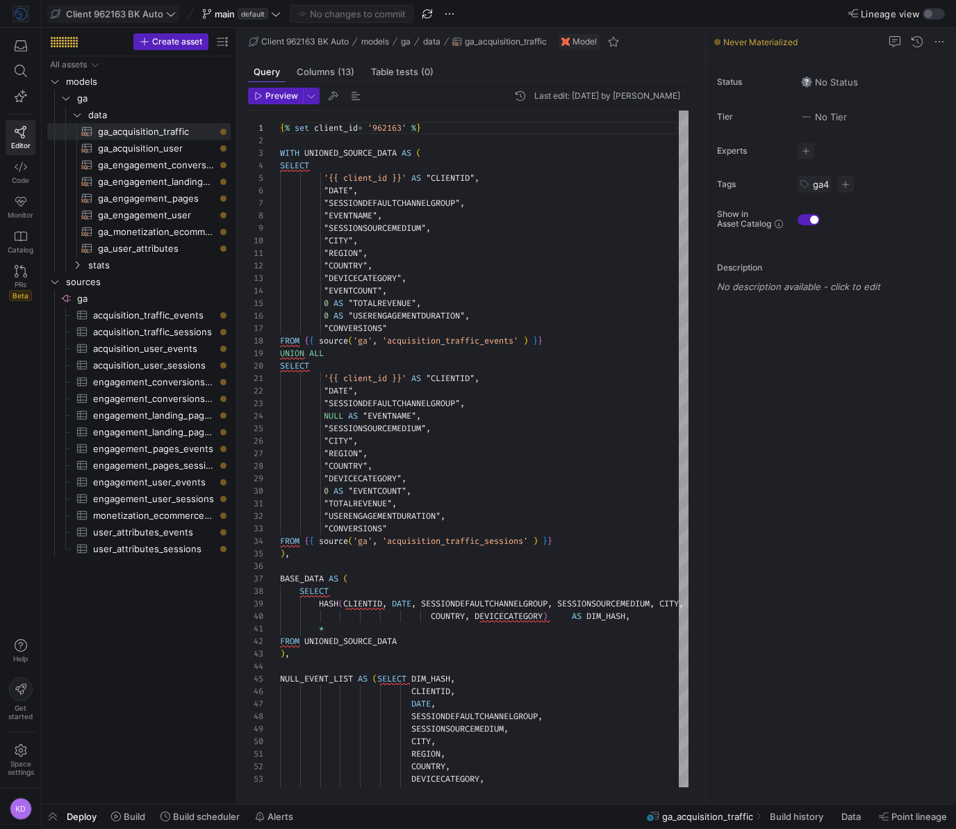
click at [83, 14] on span "Client 962163 BK Auto" at bounding box center [114, 13] width 97 height 11
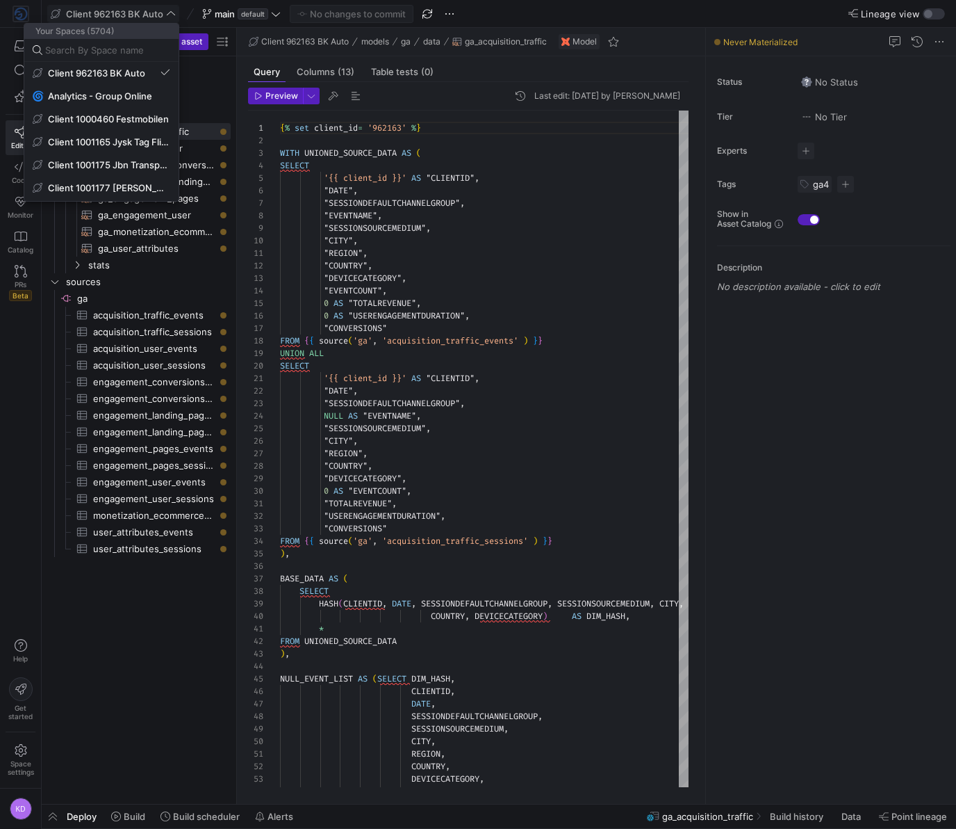
click at [83, 14] on div at bounding box center [478, 414] width 956 height 829
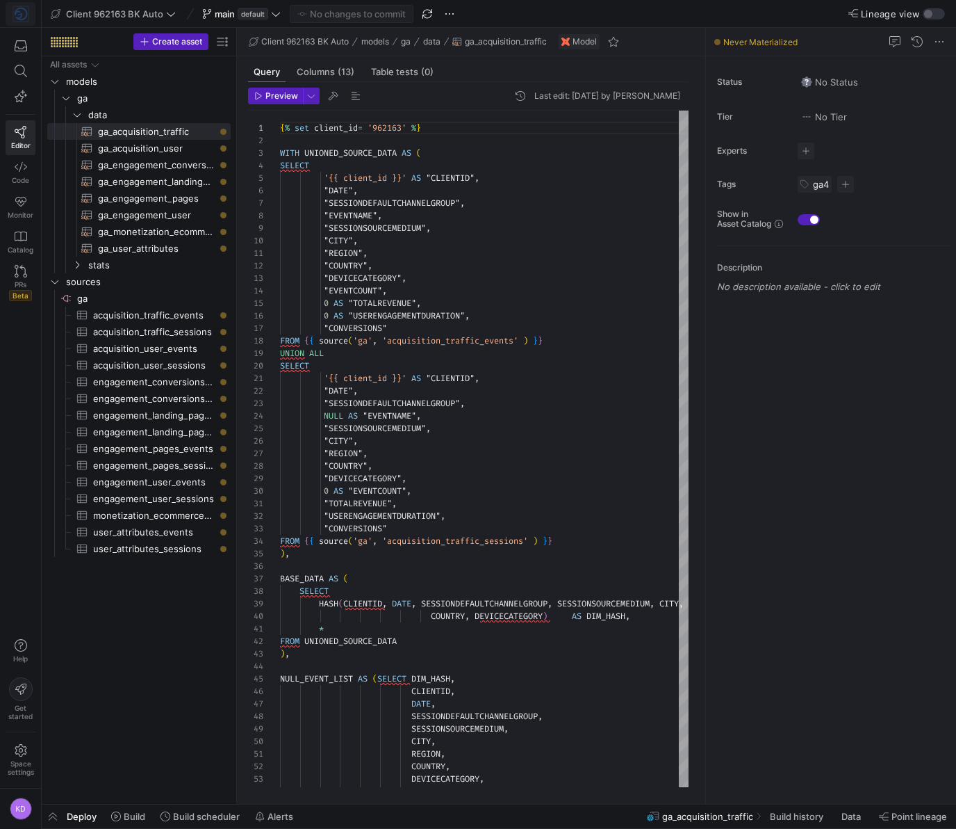
click at [24, 13] on img at bounding box center [21, 14] width 14 height 14
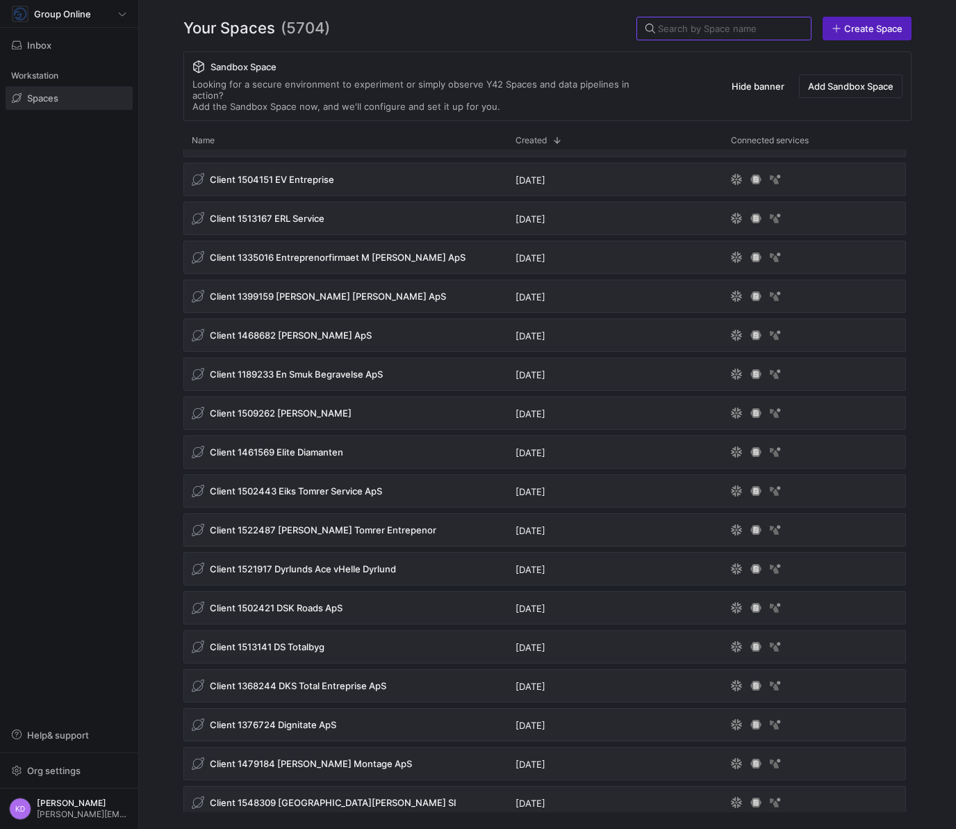
scroll to position [9884, 0]
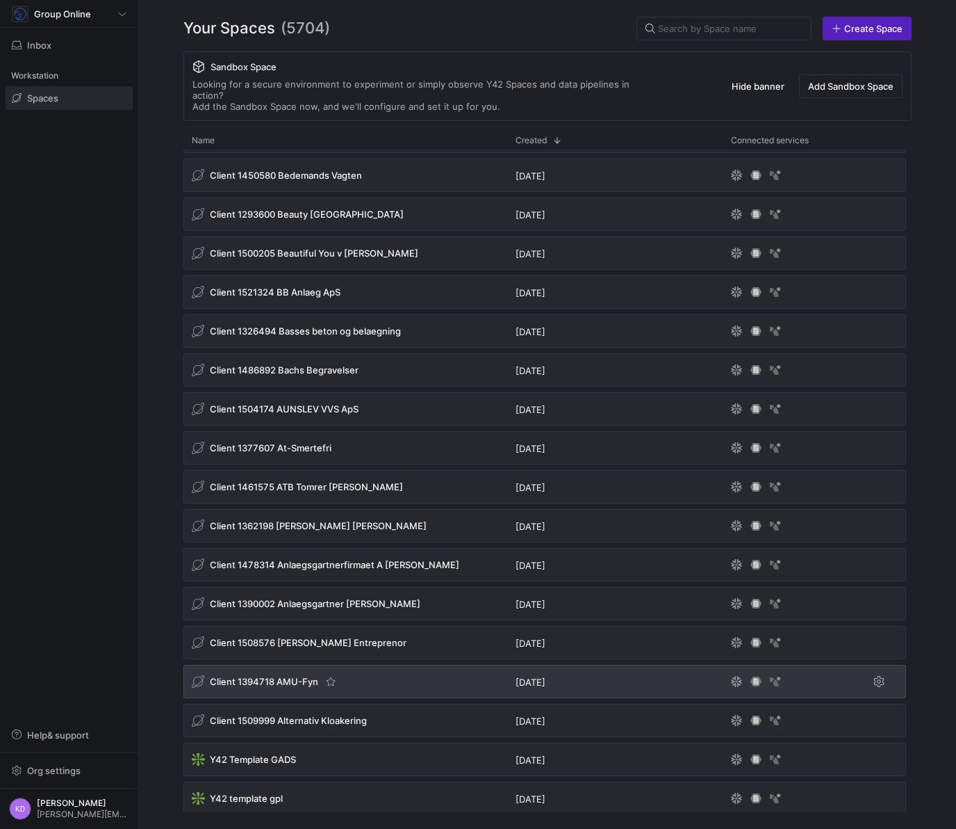
drag, startPoint x: 918, startPoint y: 714, endPoint x: 297, endPoint y: 690, distance: 621.9
click at [309, 674] on div "Your Spaces (5704) Create Space Sandbox Space Looking for a secure environment …" at bounding box center [547, 414] width 817 height 829
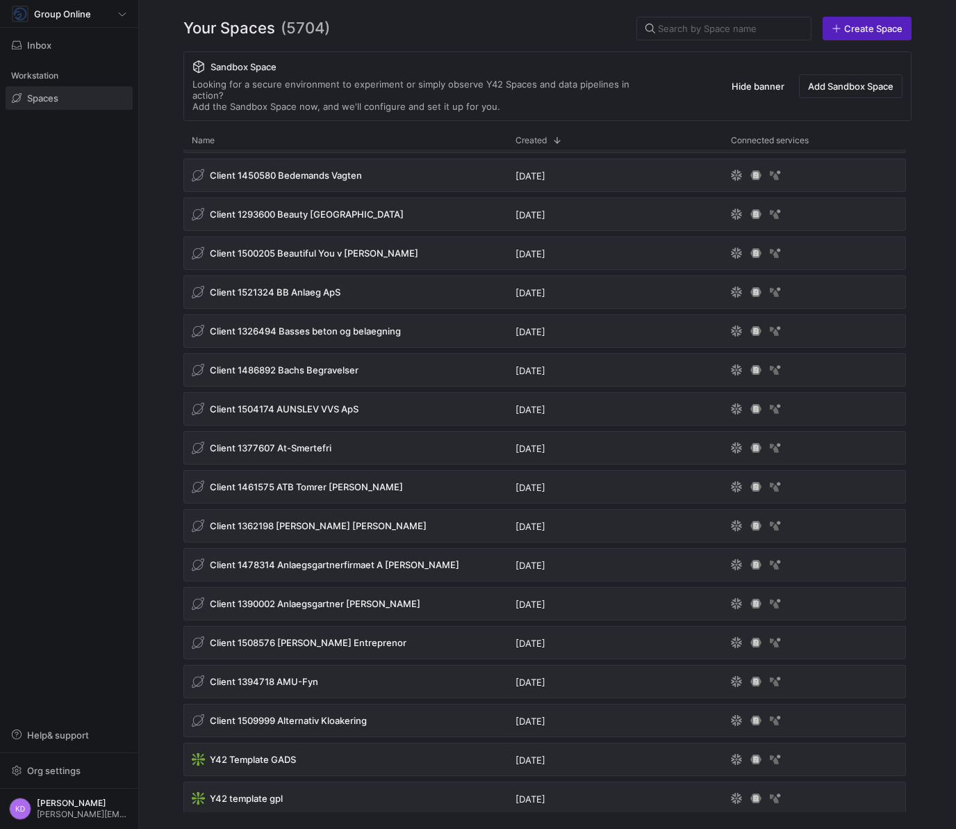
drag, startPoint x: 370, startPoint y: 710, endPoint x: 132, endPoint y: 457, distance: 347.2
click at [132, 457] on as-split "Group Online Inbox Workstation Spaces Help & support Org settings KD Kasper Dvi…" at bounding box center [478, 414] width 956 height 829
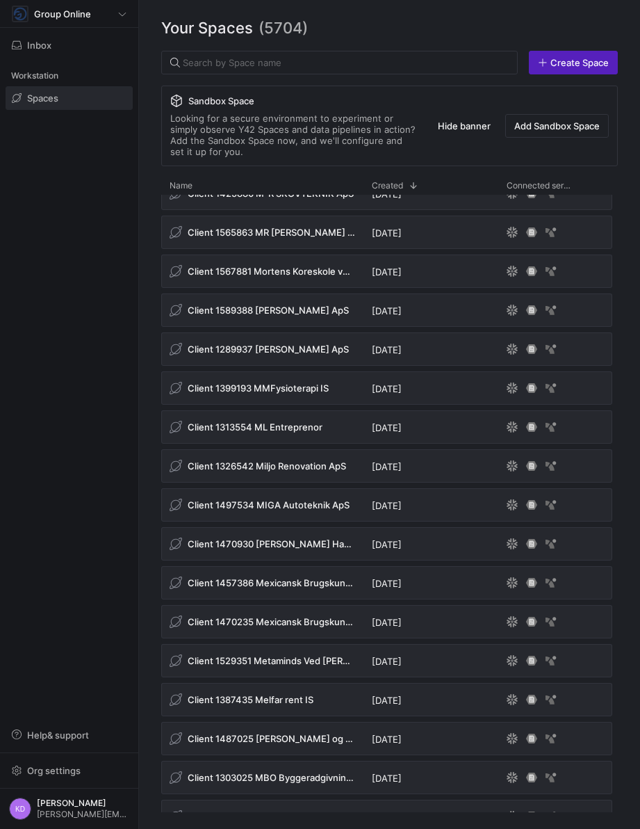
scroll to position [3393, 0]
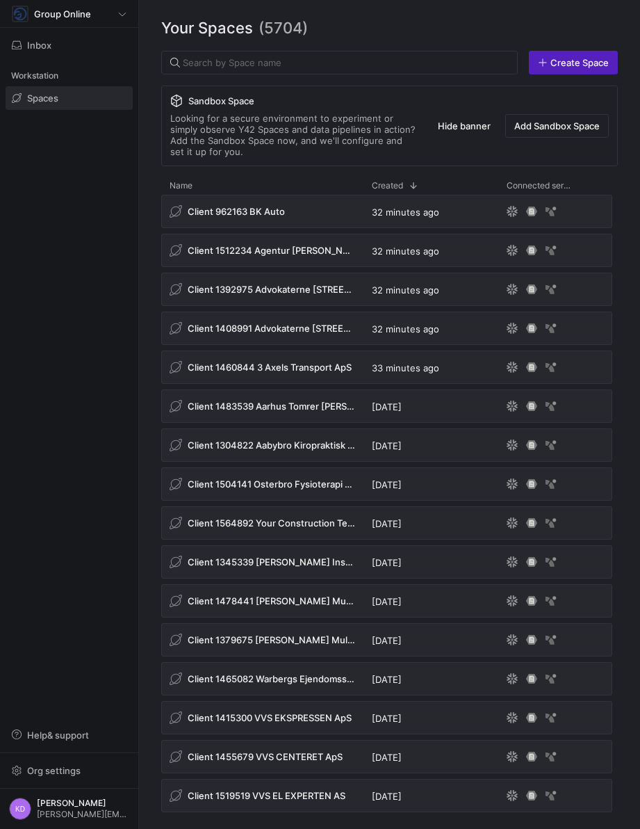
click at [35, 95] on span "Spaces" at bounding box center [42, 97] width 31 height 11
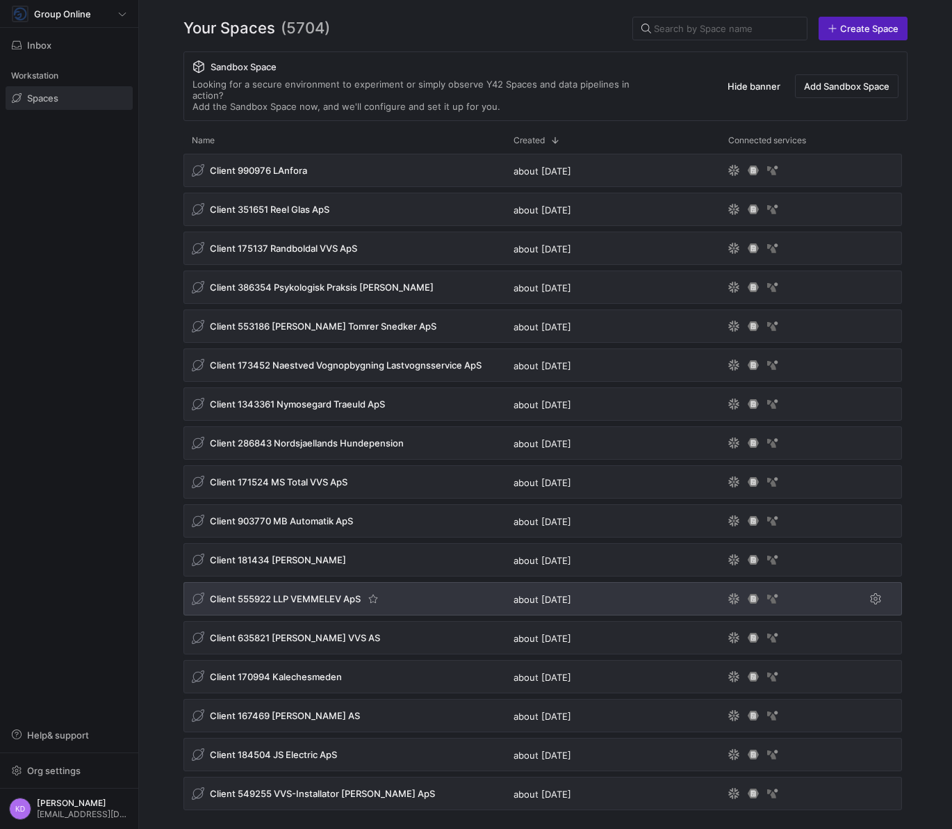
scroll to position [219789, 0]
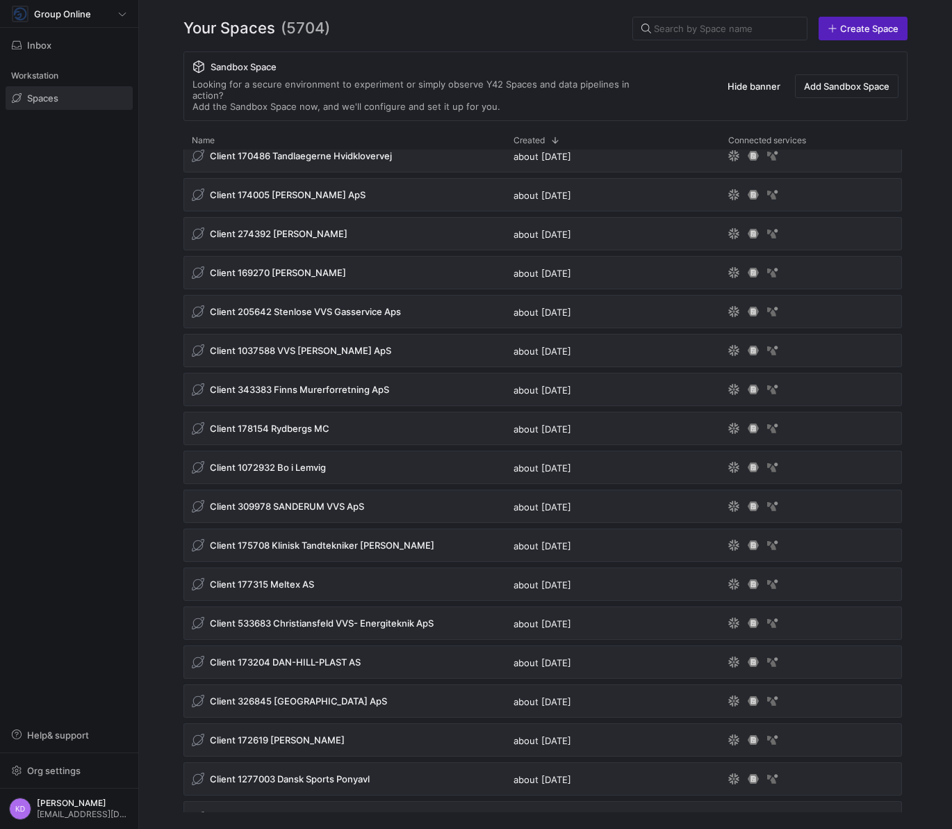
click at [352, 54] on div "Sandbox Space Looking for a secure environment to experiment or simply observe …" at bounding box center [545, 86] width 724 height 70
click at [52, 102] on span "Spaces" at bounding box center [42, 97] width 31 height 11
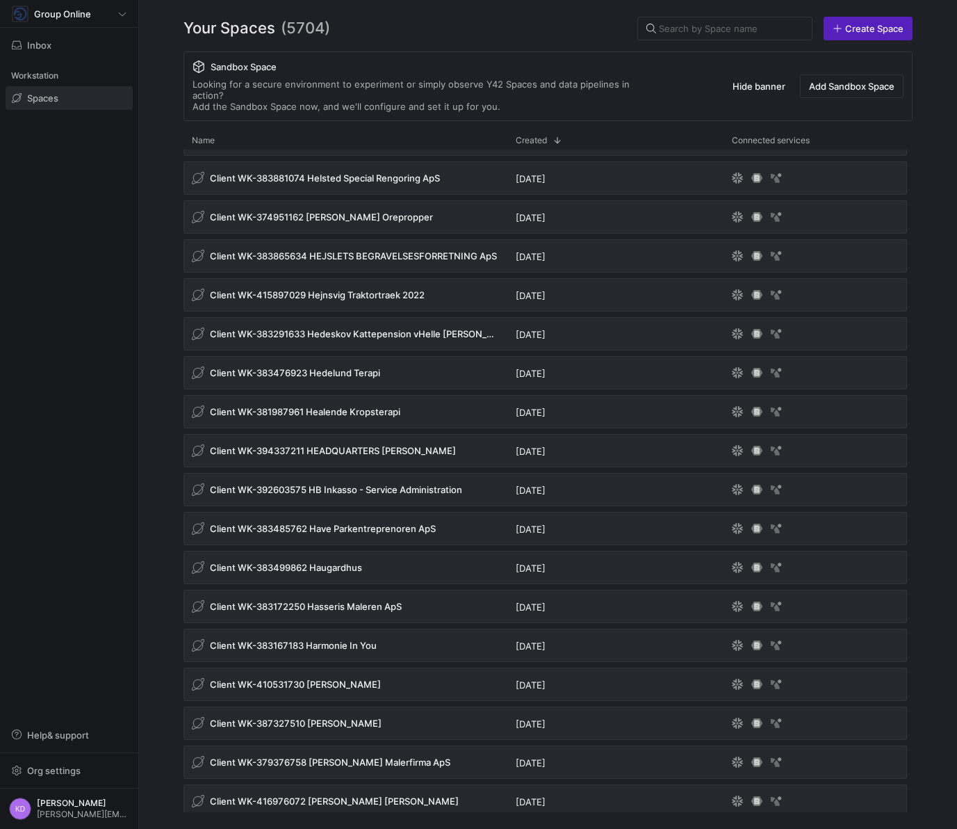
scroll to position [41591, 0]
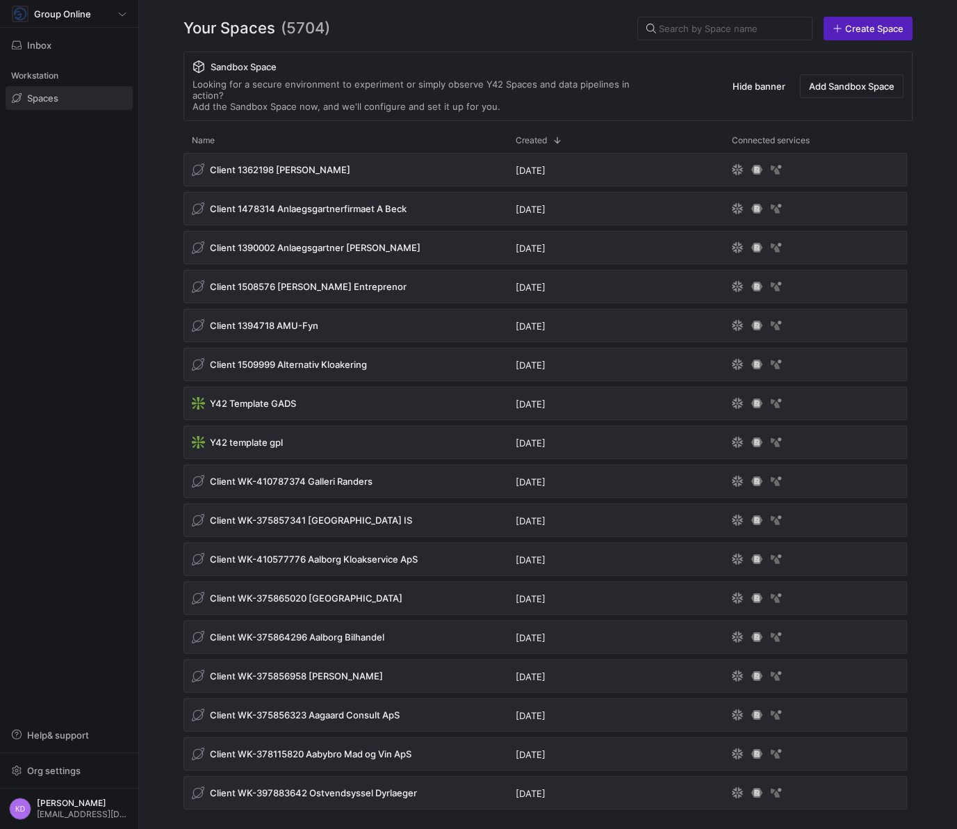
scroll to position [10582, 0]
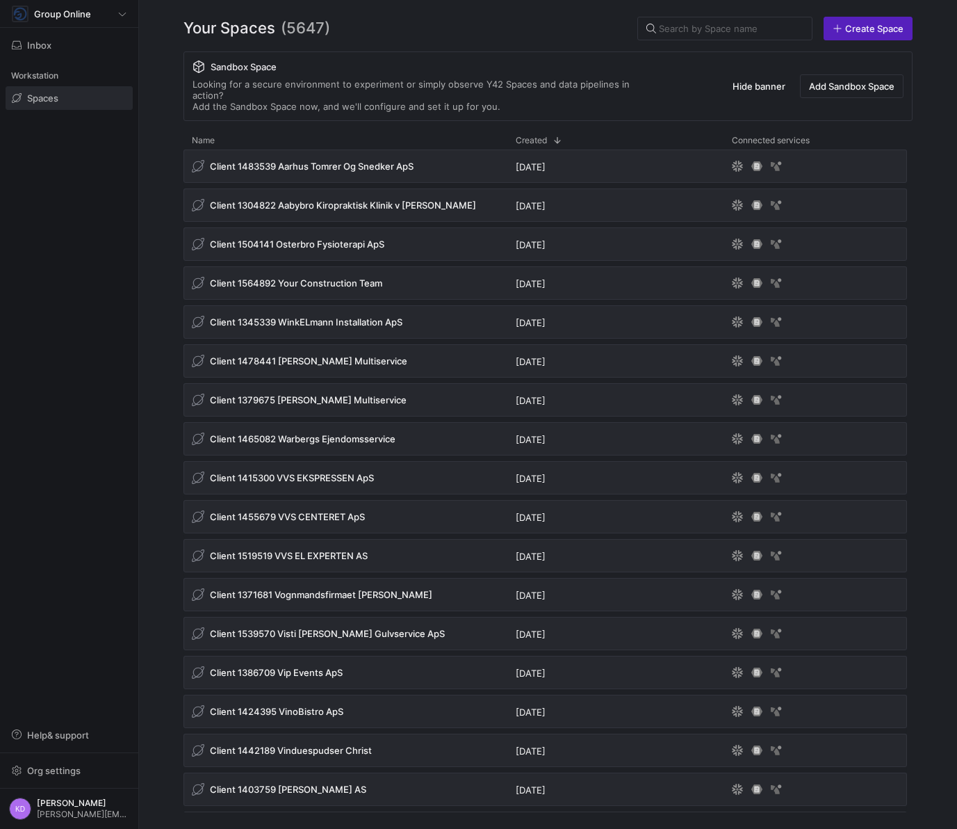
click at [143, 154] on div "Your Spaces (5647) Create Space Sandbox Space Looking for a secure environment …" at bounding box center [548, 414] width 818 height 829
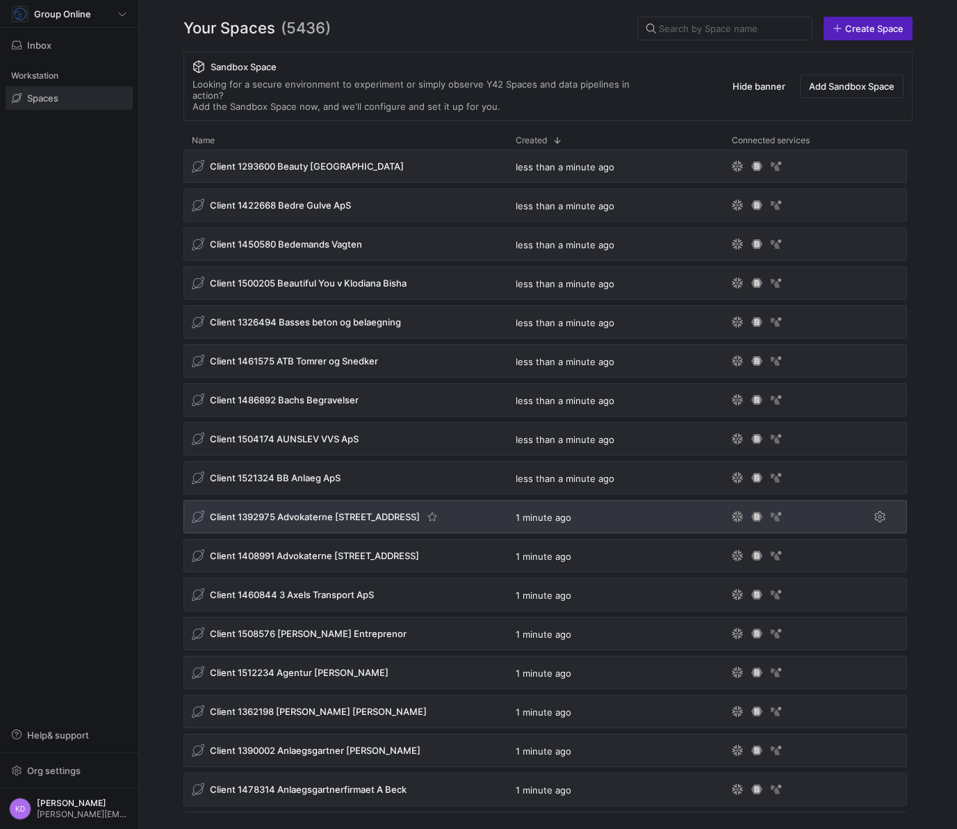
click at [338, 511] on span "Client 1392975 Advokaterne [STREET_ADDRESS]" at bounding box center [315, 516] width 210 height 11
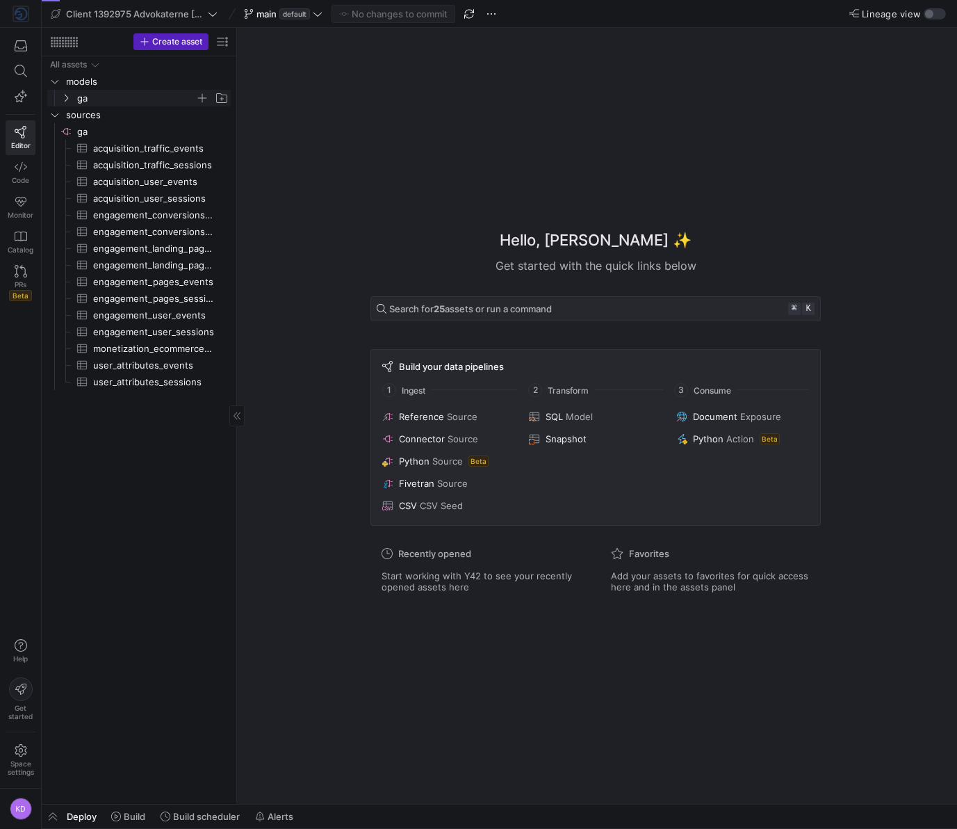
click at [148, 97] on span "ga" at bounding box center [136, 98] width 118 height 16
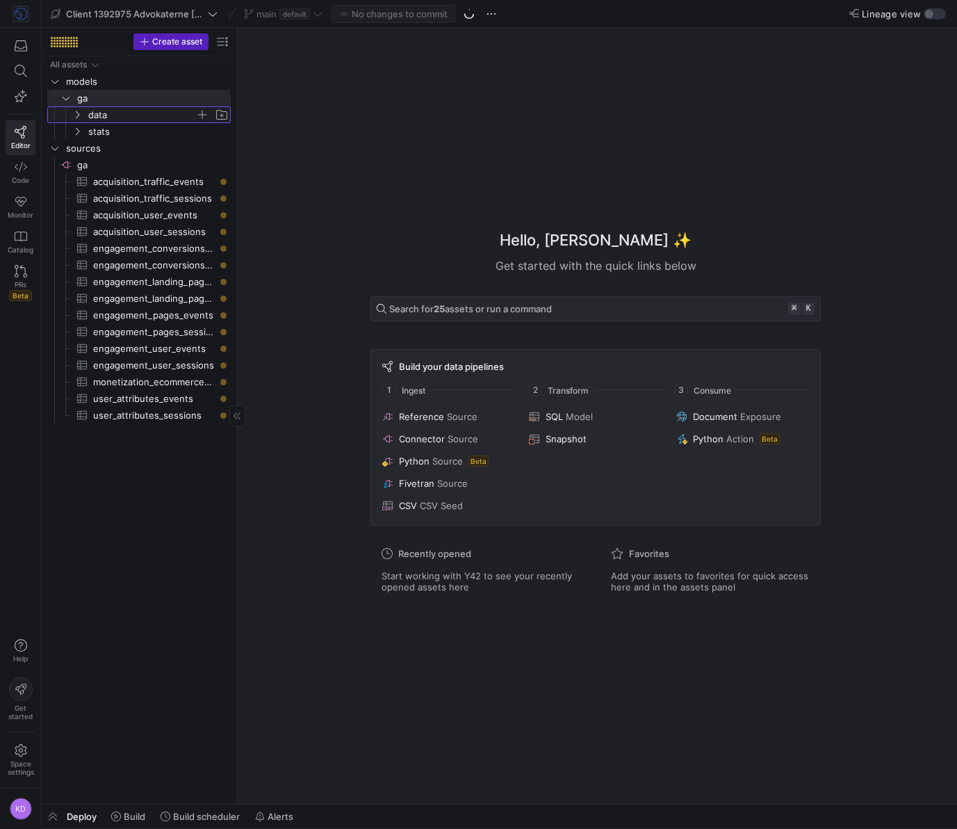
click at [147, 117] on span "data" at bounding box center [141, 115] width 107 height 16
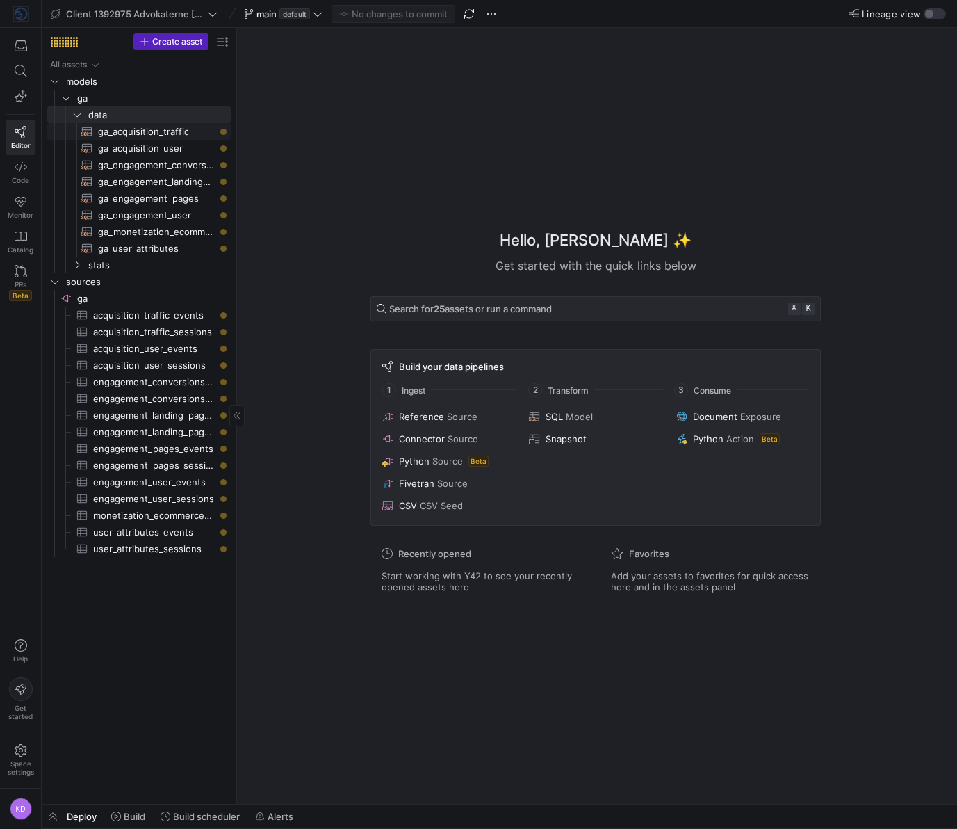
click at [148, 129] on span "ga_acquisition_traffic​​​​​​​​​​" at bounding box center [156, 132] width 117 height 16
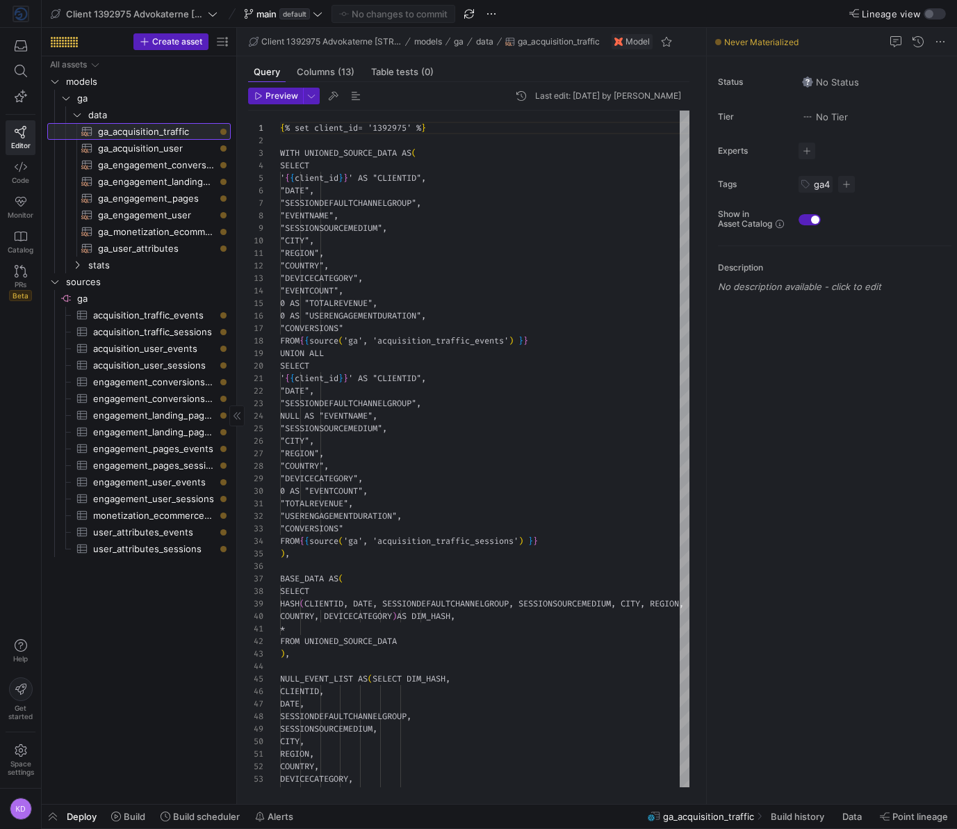
scroll to position [125, 0]
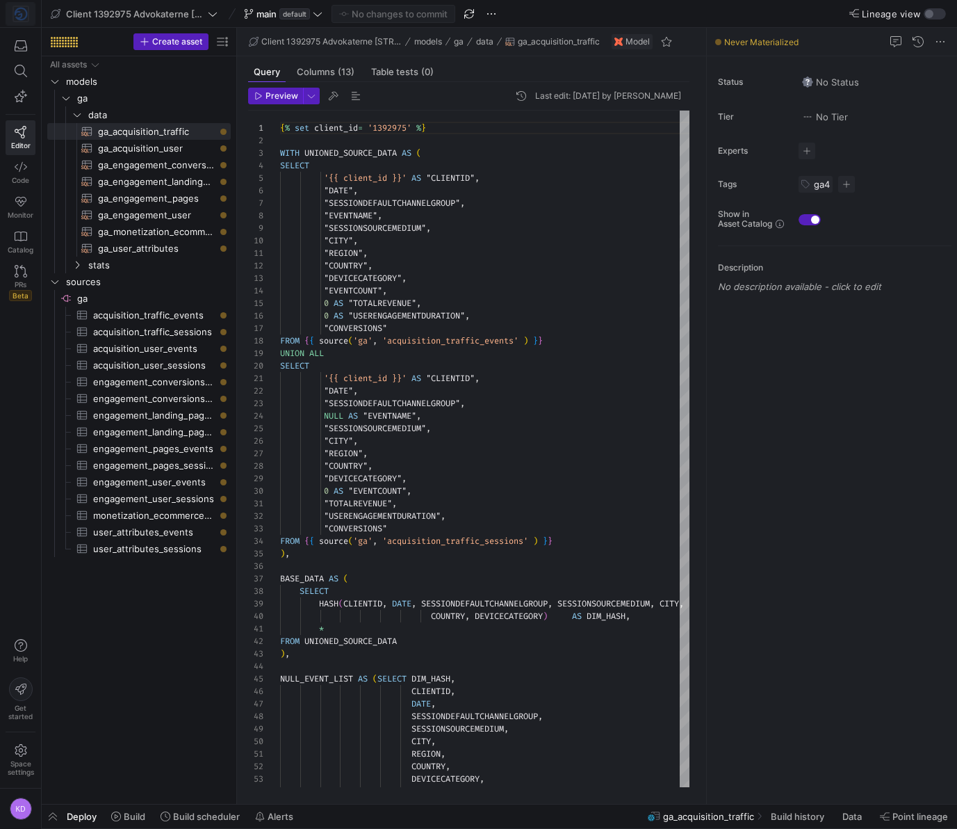
click at [26, 13] on img at bounding box center [21, 14] width 14 height 14
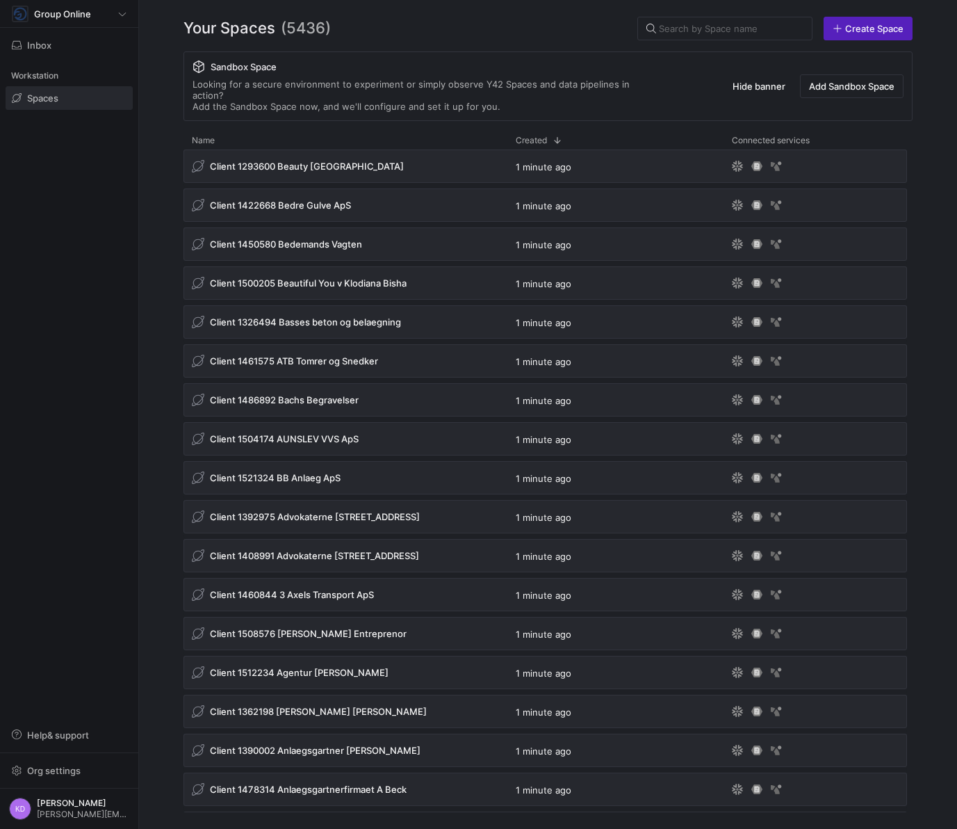
click at [395, 33] on div "Your Spaces (5436) Create Space" at bounding box center [547, 29] width 729 height 24
